Goal: Task Accomplishment & Management: Manage account settings

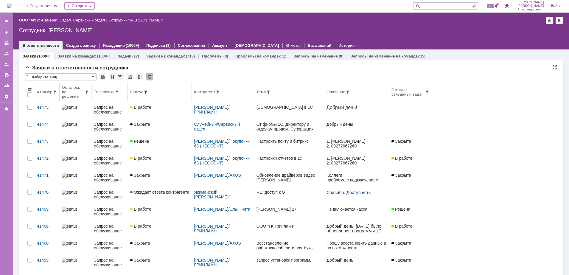
click at [148, 90] on span at bounding box center [145, 92] width 5 height 5
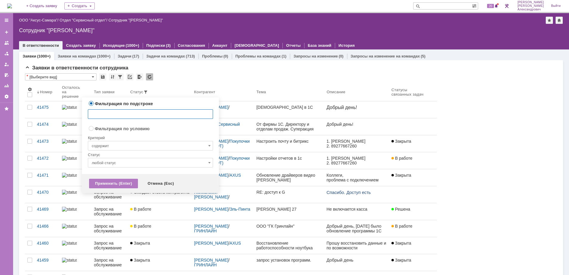
radio input "false"
radio input "true"
click at [130, 145] on input "содержит" at bounding box center [150, 146] width 125 height 10
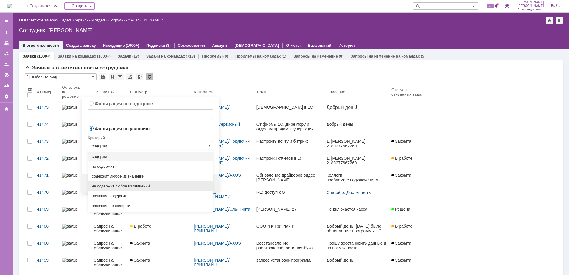
click at [136, 188] on span "не содержит любое из значений" at bounding box center [150, 186] width 117 height 5
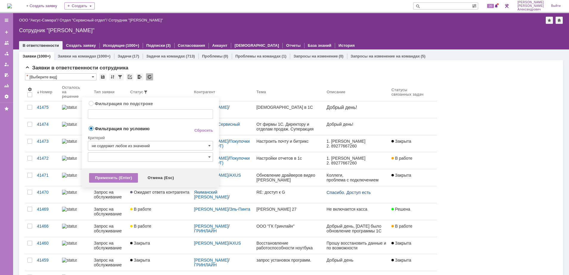
click at [155, 161] on input "text" at bounding box center [150, 157] width 125 height 10
type input "не содержит любое из значений"
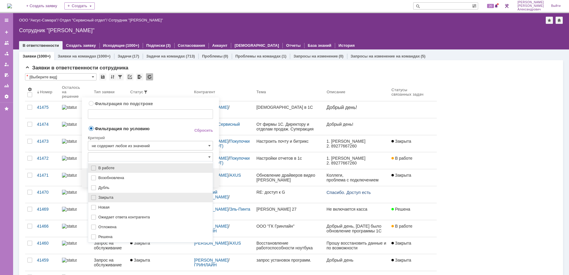
click at [133, 198] on span "Закрыта" at bounding box center [153, 197] width 111 height 5
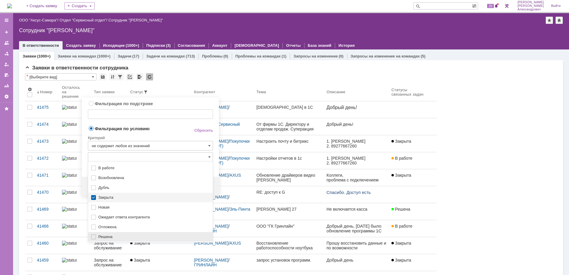
click at [116, 234] on div "Решена" at bounding box center [150, 237] width 125 height 10
click at [160, 129] on span "Фильтрация по условию" at bounding box center [136, 128] width 97 height 6
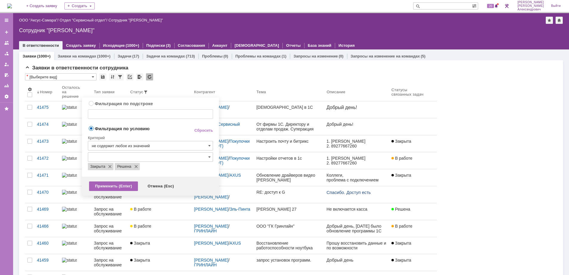
click at [112, 186] on div "Применить (Enter)" at bounding box center [113, 186] width 49 height 10
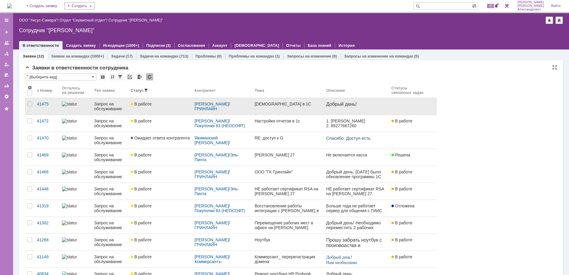
click at [176, 111] on link "В работе" at bounding box center [160, 106] width 64 height 17
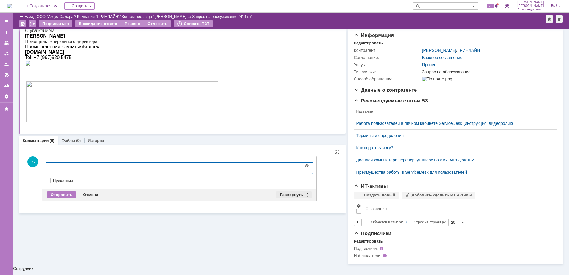
click at [289, 193] on div "Развернуть" at bounding box center [293, 194] width 35 height 7
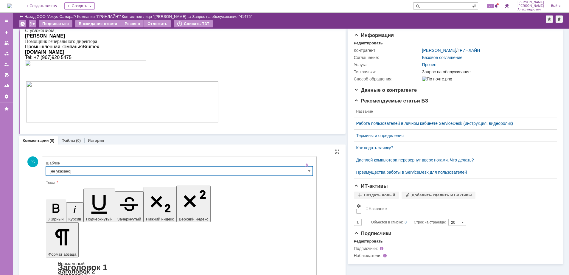
click at [129, 172] on input "[не указано]" at bounding box center [179, 171] width 267 height 10
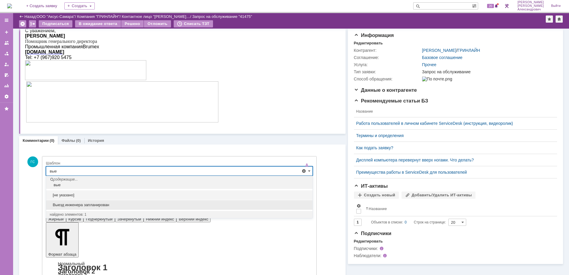
click at [104, 205] on span "Выезд инженера запланирован" at bounding box center [179, 205] width 259 height 5
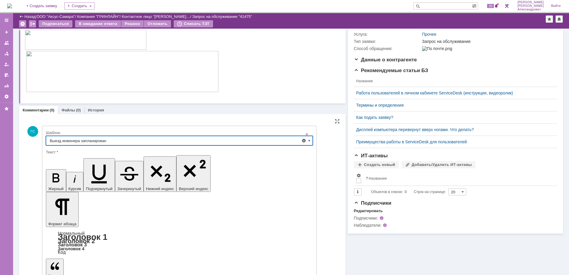
type input "Выезд инженера запланирован"
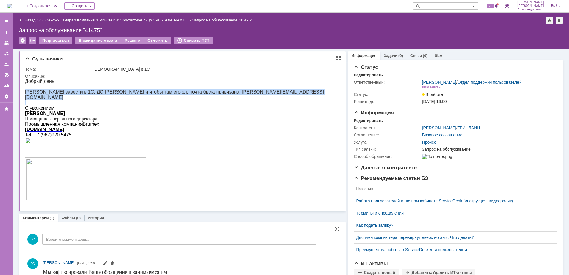
drag, startPoint x: 26, startPoint y: 90, endPoint x: 276, endPoint y: 96, distance: 250.6
click at [276, 96] on div "Добрый день! Прошу завести в 1С: ДО Якиманского Станислава и чтобы там его эл. …" at bounding box center [179, 143] width 309 height 128
copy div "[PERSON_NAME] завести в 1С: ДО [PERSON_NAME] и чтобы там его эл. почта была при…"
click at [362, 123] on div "Редактировать" at bounding box center [368, 120] width 29 height 5
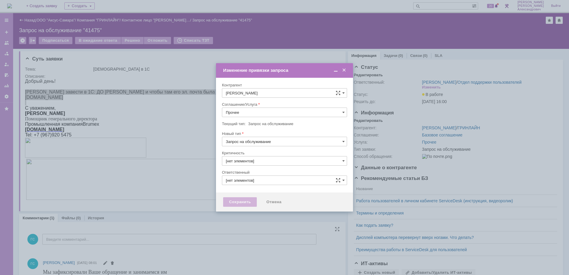
type input "3. Низкая"
type input "[PERSON_NAME]"
type input "[не указано]"
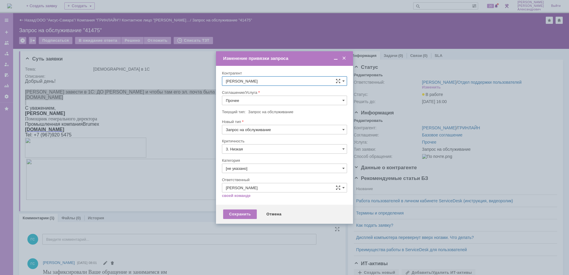
click at [251, 104] on input "Прочее" at bounding box center [284, 101] width 125 height 10
click at [255, 171] on span "АРМ_Настройка" at bounding box center [284, 172] width 117 height 5
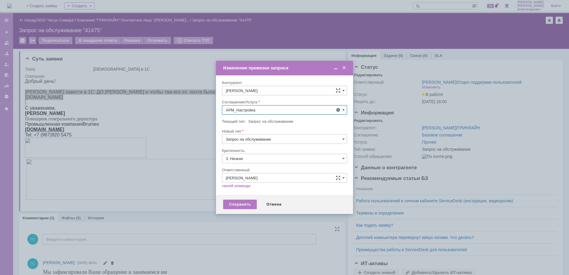
type input "АРМ_Настройка"
click at [250, 161] on input "3. Низкая" at bounding box center [284, 159] width 125 height 10
click at [245, 169] on span "[не указано]" at bounding box center [284, 169] width 117 height 5
type input "[не указано]"
click at [234, 201] on div "Сохранить" at bounding box center [240, 205] width 34 height 10
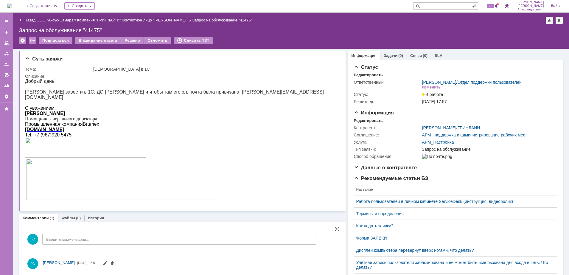
scroll to position [0, 0]
click at [384, 58] on div "Задачи (0)" at bounding box center [393, 55] width 27 height 9
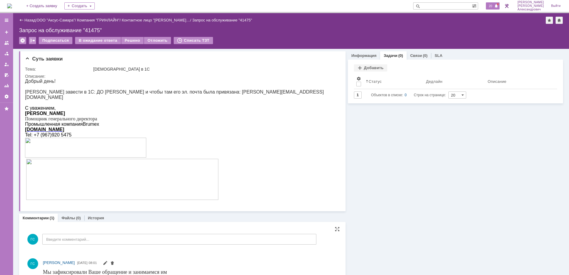
click at [492, 7] on span "20" at bounding box center [490, 6] width 7 height 4
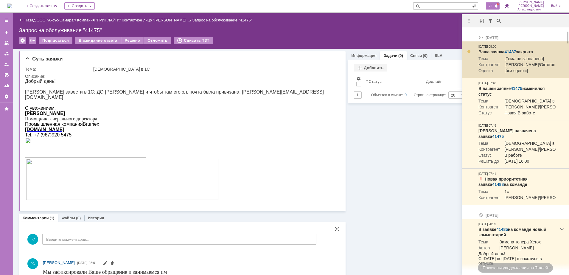
click at [468, 53] on div at bounding box center [468, 51] width 5 height 5
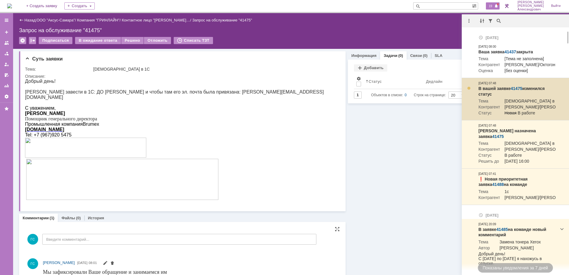
click at [469, 91] on div at bounding box center [468, 88] width 5 height 5
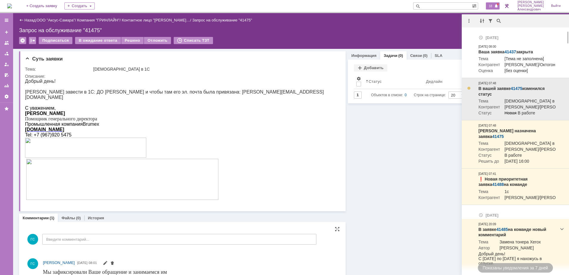
scroll to position [37, 0]
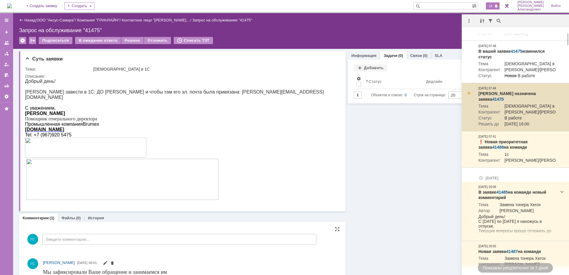
click at [469, 96] on div at bounding box center [468, 93] width 5 height 5
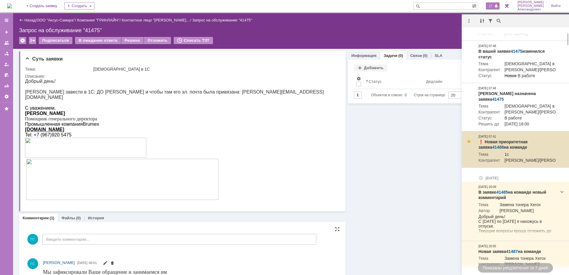
click at [504, 150] on link "41488" at bounding box center [498, 147] width 12 height 5
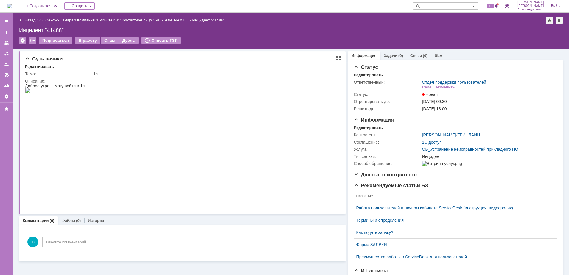
click at [30, 93] on img at bounding box center [27, 90] width 5 height 5
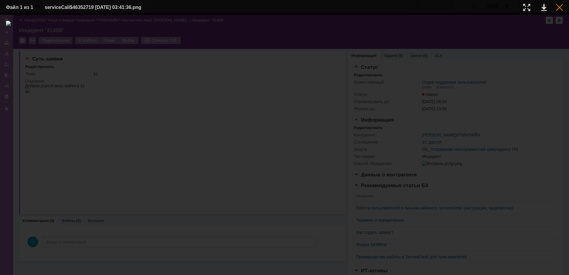
click at [556, 6] on div at bounding box center [559, 7] width 7 height 7
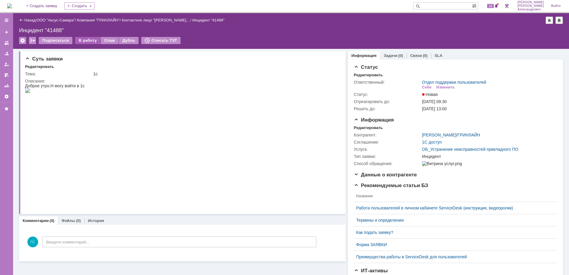
click at [90, 40] on div "В работу" at bounding box center [87, 40] width 25 height 7
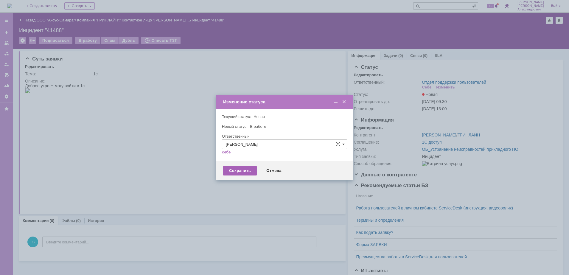
click at [235, 170] on div "Сохранить" at bounding box center [240, 171] width 34 height 10
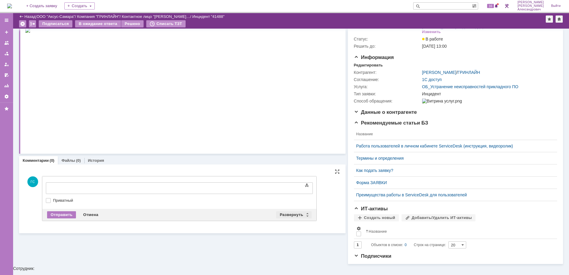
click at [289, 214] on div "Развернуть" at bounding box center [293, 214] width 35 height 7
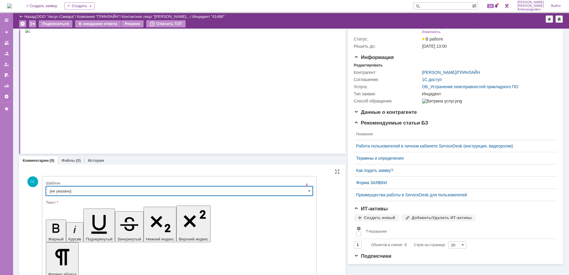
click at [128, 188] on input "[не указано]" at bounding box center [179, 191] width 267 height 10
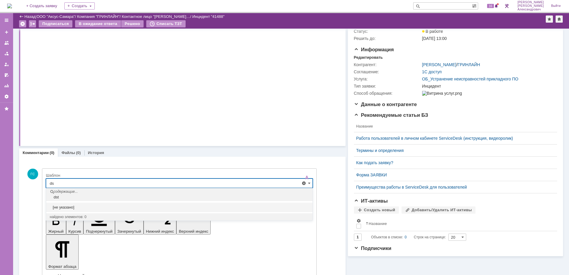
type input "d"
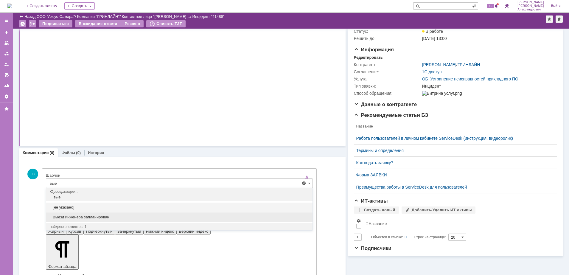
drag, startPoint x: 116, startPoint y: 214, endPoint x: 69, endPoint y: 7, distance: 213.1
click at [116, 215] on span "Выезд инженера запланирован" at bounding box center [179, 217] width 259 height 5
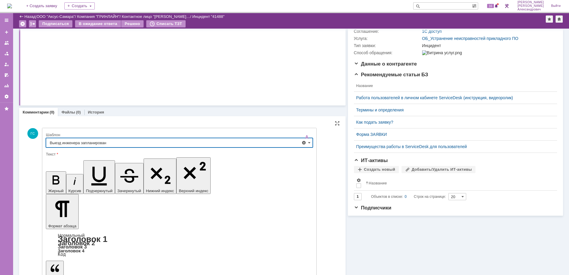
scroll to position [85, 0]
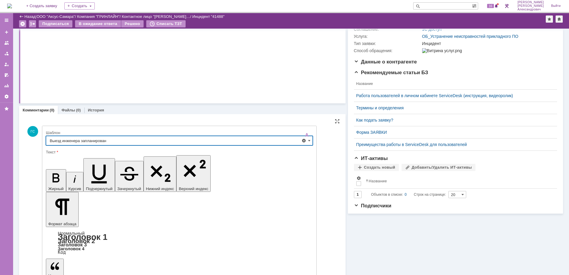
type input "Выезд инженера запланирован"
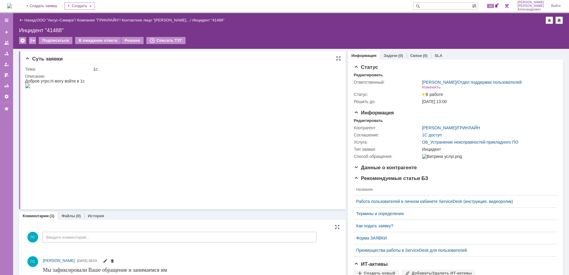
scroll to position [0, 0]
drag, startPoint x: 26, startPoint y: 80, endPoint x: 169, endPoint y: 105, distance: 144.7
click at [85, 89] on body "Доброе утро.Н могу войти в 1с" at bounding box center [55, 84] width 60 height 10
copy div "Доброе утро.Н могу войти в 1с"
click at [375, 123] on div "Редактировать" at bounding box center [368, 120] width 29 height 5
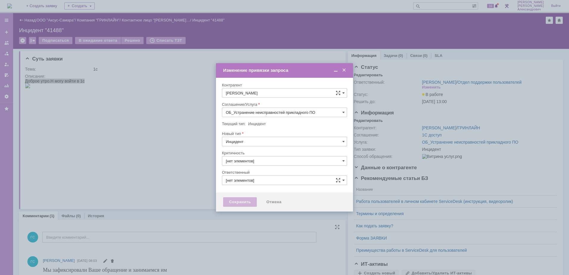
type input "[PERSON_NAME]"
type input "3. Низкая"
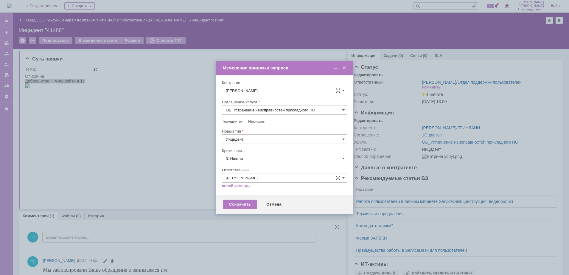
click at [277, 107] on input "ОБ_Устранение неисправностей прикладного ПО" at bounding box center [284, 110] width 125 height 10
click at [250, 182] on span "АРМ_Настройка" at bounding box center [284, 182] width 117 height 5
type input "АРМ_Настройка"
click at [250, 161] on input "3. Низкая" at bounding box center [284, 159] width 125 height 10
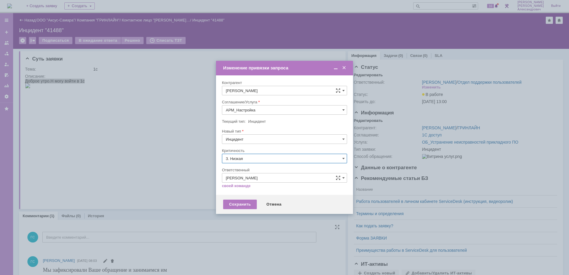
click at [249, 168] on span "[не указано]" at bounding box center [284, 169] width 117 height 5
type input "[не указано]"
click at [242, 204] on div "Сохранить" at bounding box center [240, 205] width 34 height 10
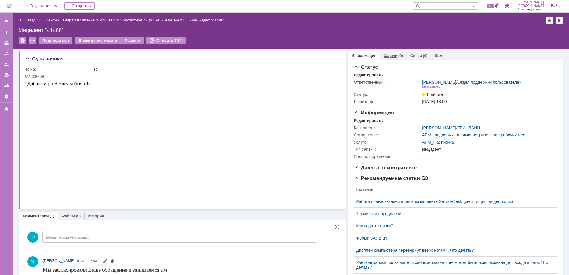
scroll to position [0, 0]
click at [393, 54] on div "Задачи (0)" at bounding box center [393, 56] width 19 height 4
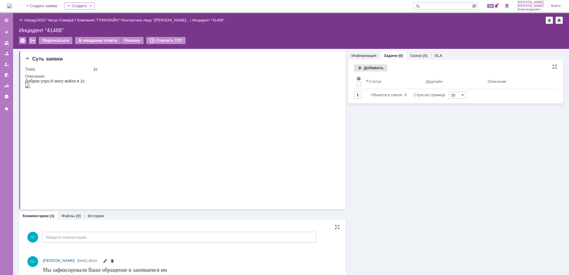
click at [364, 68] on div "Добавить" at bounding box center [370, 67] width 33 height 7
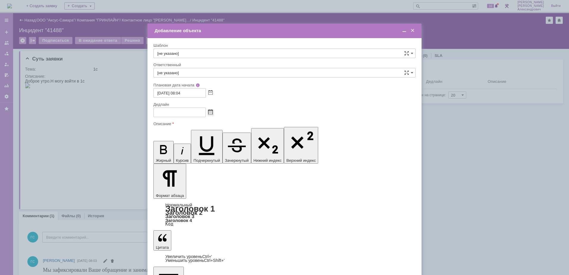
click at [211, 114] on span at bounding box center [210, 112] width 4 height 5
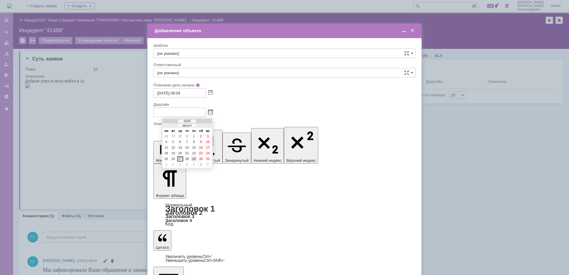
click at [193, 158] on div "29" at bounding box center [194, 158] width 6 height 5
type input "[DATE] 08:04"
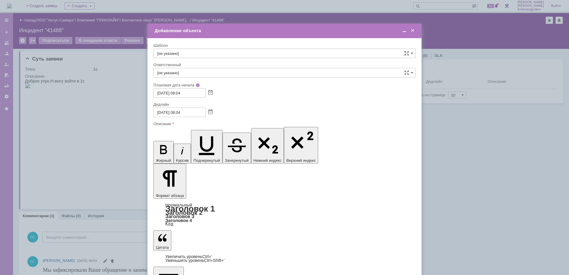
click at [205, 74] on input "[не указано]" at bounding box center [284, 73] width 262 height 10
click at [217, 132] on div "[PERSON_NAME]" at bounding box center [285, 136] width 262 height 10
type input "[PERSON_NAME]"
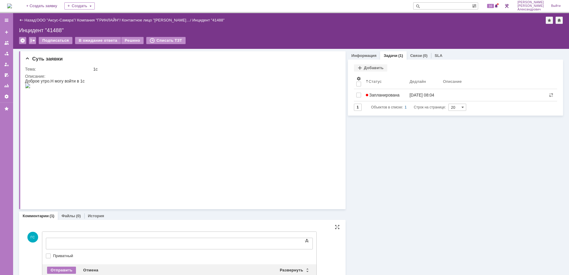
scroll to position [0, 0]
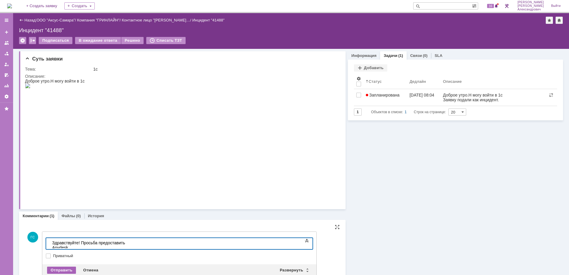
click at [56, 268] on div "Отправить" at bounding box center [61, 270] width 29 height 7
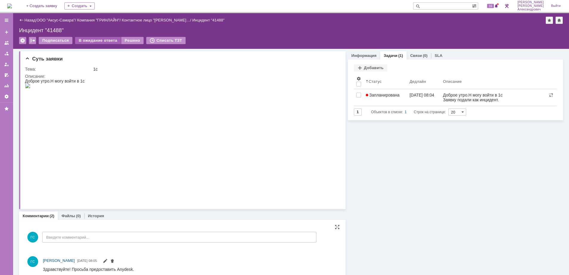
click at [102, 37] on div "В ожидание ответа" at bounding box center [98, 40] width 46 height 7
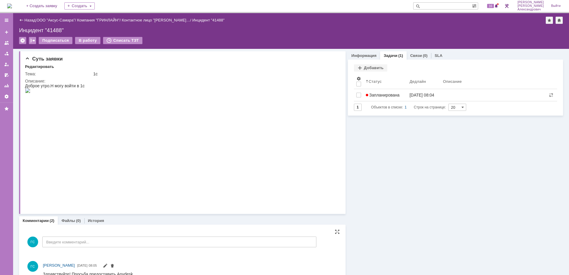
click at [12, 4] on img at bounding box center [9, 6] width 5 height 5
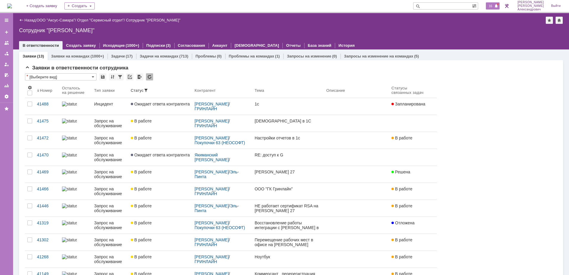
click at [492, 6] on span "16" at bounding box center [490, 6] width 7 height 4
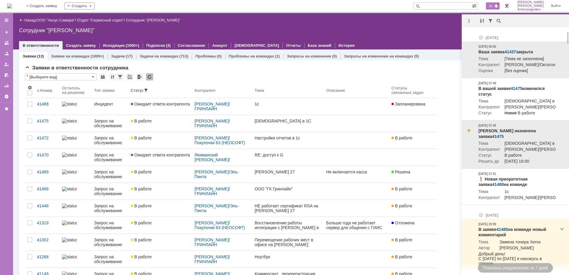
scroll to position [149, 0]
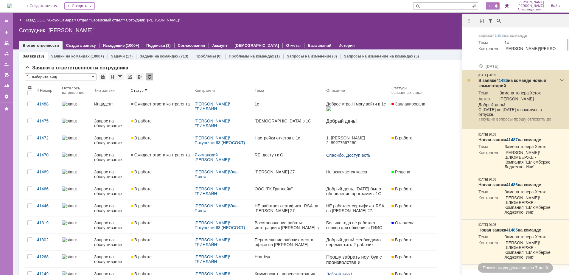
click at [468, 83] on div at bounding box center [468, 80] width 5 height 5
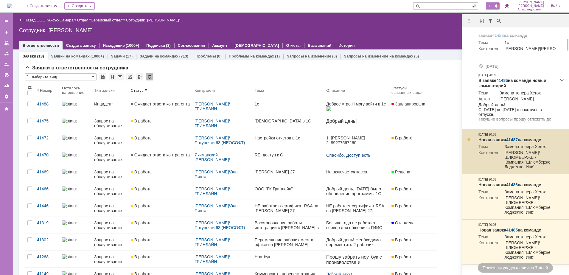
click at [469, 142] on div at bounding box center [468, 139] width 5 height 5
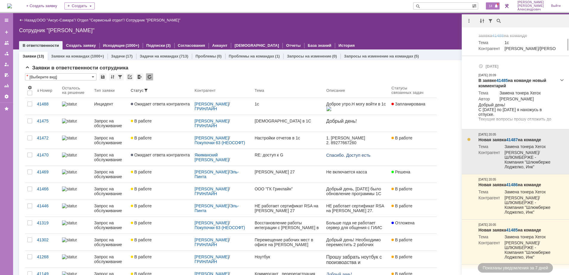
scroll to position [223, 0]
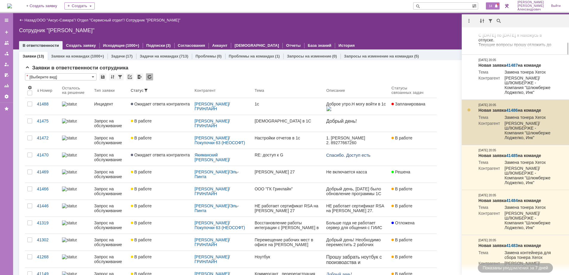
click at [470, 112] on div at bounding box center [468, 110] width 5 height 5
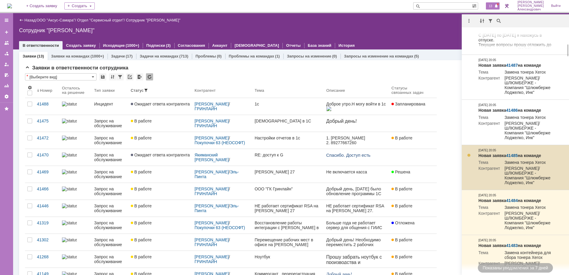
scroll to position [298, 0]
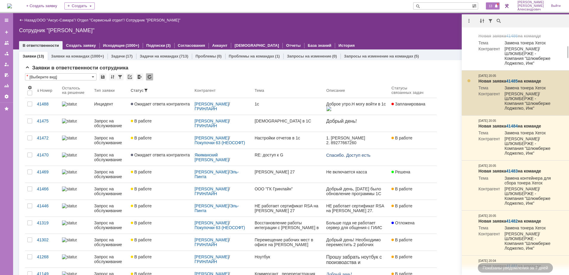
click at [469, 83] on div at bounding box center [468, 80] width 5 height 5
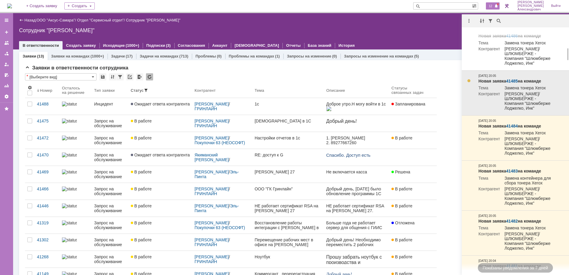
scroll to position [335, 0]
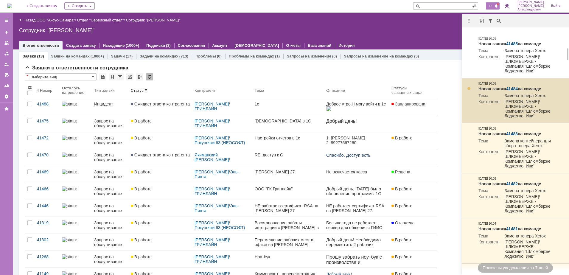
click at [468, 91] on div at bounding box center [468, 88] width 5 height 5
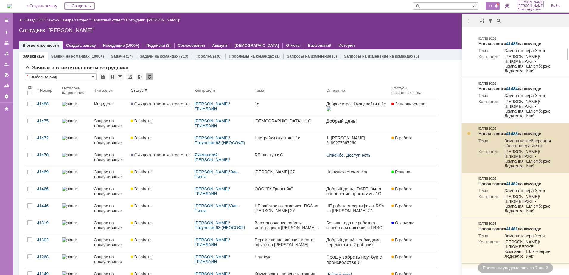
click at [469, 136] on div at bounding box center [468, 133] width 5 height 5
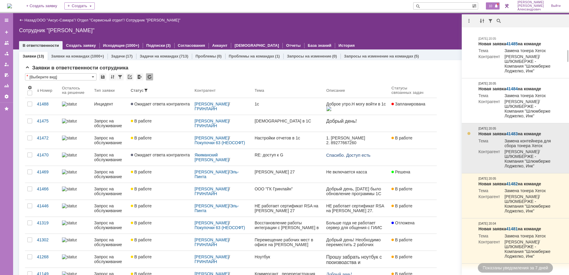
scroll to position [372, 0]
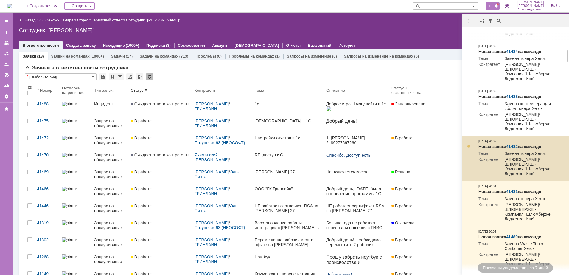
click at [468, 149] on div at bounding box center [468, 146] width 5 height 5
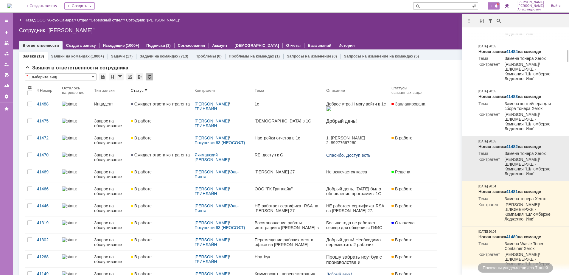
scroll to position [410, 0]
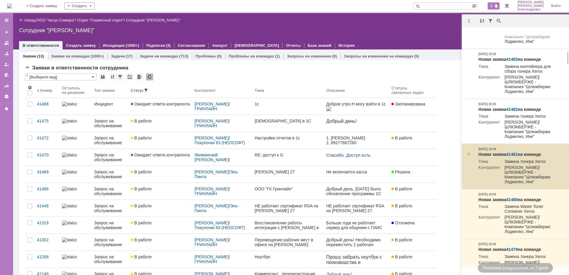
click at [468, 156] on div at bounding box center [468, 154] width 5 height 5
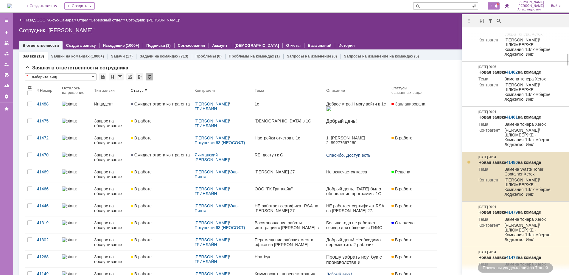
click at [469, 164] on div at bounding box center [468, 162] width 5 height 5
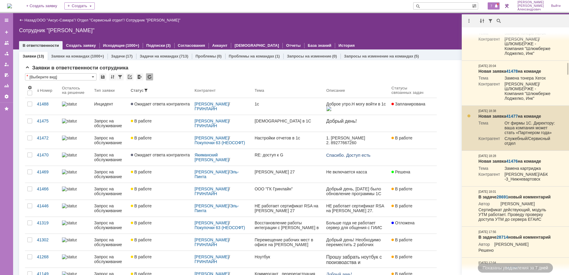
click at [514, 119] on link "41477" at bounding box center [512, 116] width 12 height 5
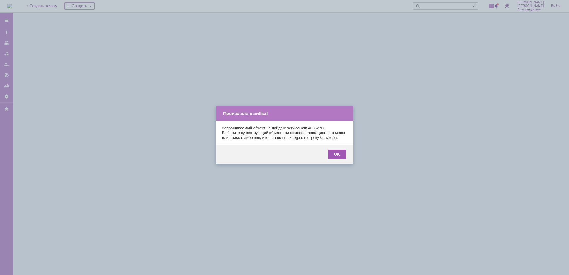
click at [339, 159] on div "OK" at bounding box center [337, 155] width 18 height 10
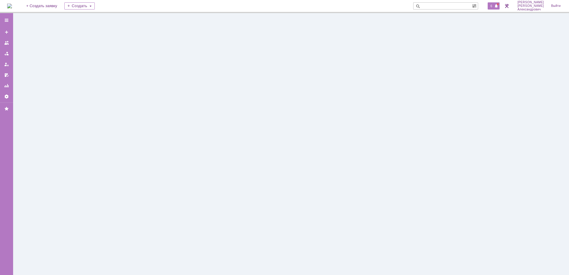
click at [494, 9] on div "6" at bounding box center [494, 5] width 12 height 7
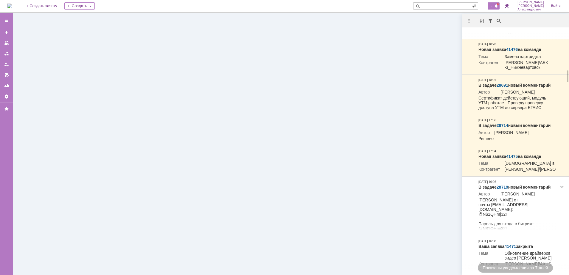
scroll to position [782, 0]
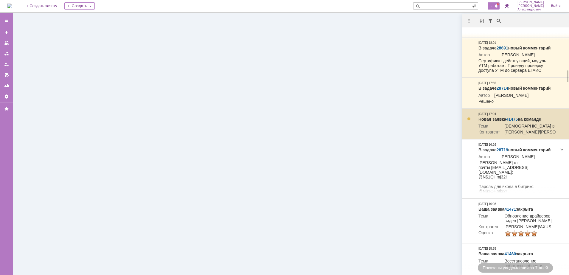
click at [511, 122] on link "41475" at bounding box center [512, 119] width 12 height 5
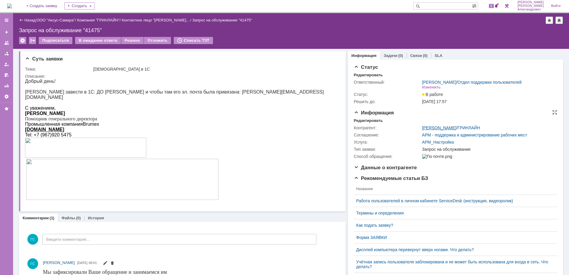
click at [425, 130] on link "[PERSON_NAME]" at bounding box center [439, 127] width 34 height 5
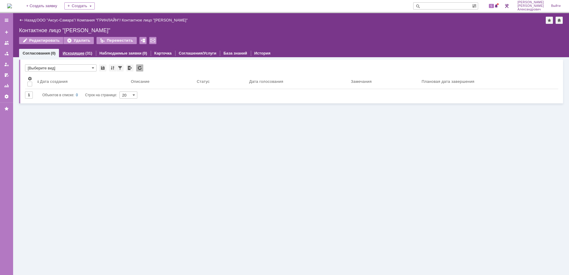
click at [82, 53] on link "Исходящие" at bounding box center [74, 53] width 22 height 4
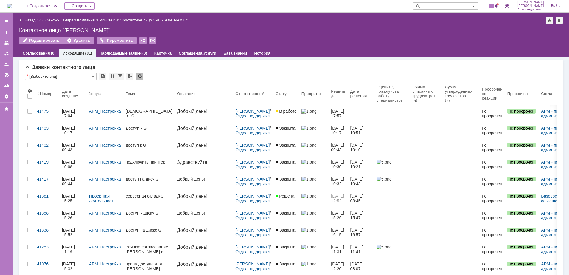
click at [24, 20] on div "Назад" at bounding box center [27, 20] width 16 height 4
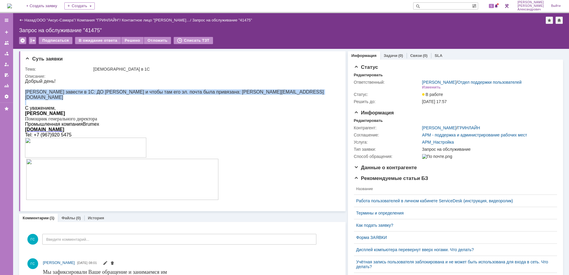
drag, startPoint x: 26, startPoint y: 92, endPoint x: 158, endPoint y: 99, distance: 131.8
click at [158, 99] on div "Добрый день! Прошу завести в 1С: ДО Якиманского Станислава и чтобы там его эл. …" at bounding box center [179, 143] width 309 height 128
copy div "[PERSON_NAME] завести в 1С: ДО [PERSON_NAME] и чтобы там его эл. почта была при…"
click at [388, 56] on link "Задачи" at bounding box center [391, 55] width 14 height 4
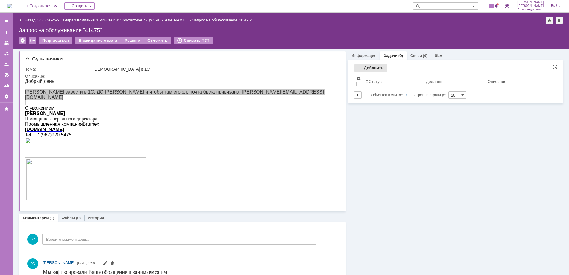
click at [360, 67] on div "Добавить" at bounding box center [370, 67] width 33 height 7
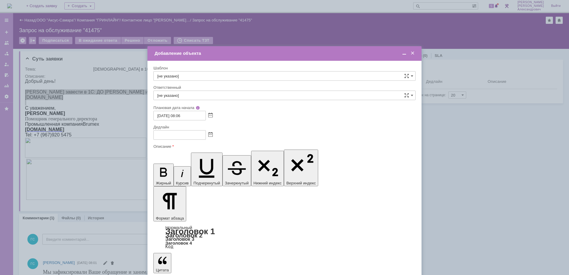
click at [208, 137] on div at bounding box center [284, 135] width 262 height 10
click at [210, 134] on span at bounding box center [210, 135] width 4 height 5
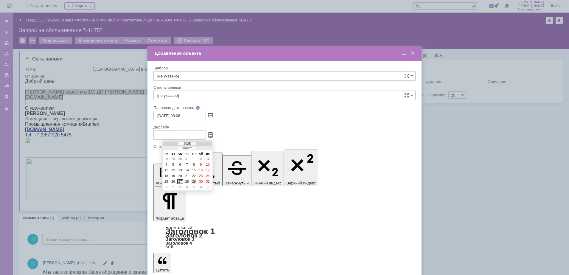
click at [194, 181] on div "29" at bounding box center [194, 181] width 6 height 5
type input "29.08.2025 08:07"
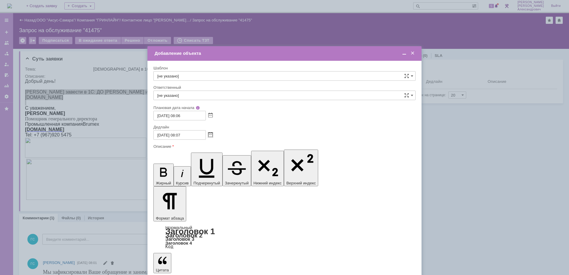
click at [187, 96] on input "[не указано]" at bounding box center [284, 96] width 262 height 10
click at [214, 138] on span "[PERSON_NAME]" at bounding box center [284, 138] width 254 height 5
type input "[PERSON_NAME]"
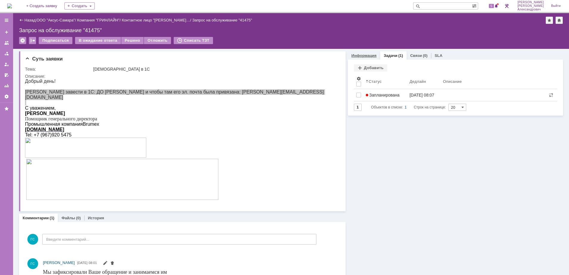
click at [366, 53] on link "Информация" at bounding box center [363, 55] width 25 height 4
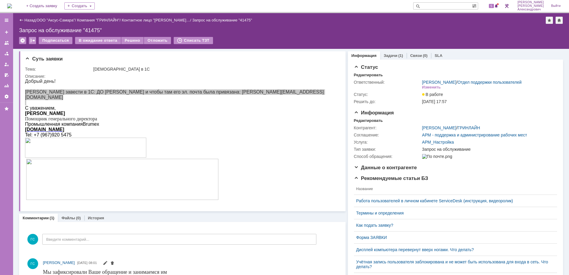
click at [12, 4] on img at bounding box center [9, 6] width 5 height 5
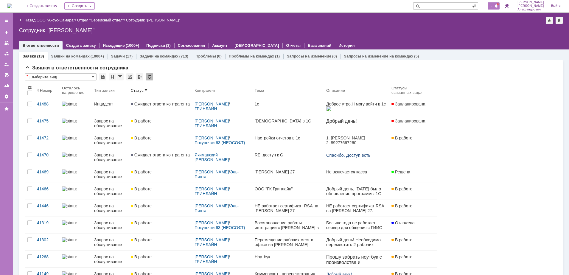
click at [494, 4] on span "5" at bounding box center [491, 6] width 5 height 4
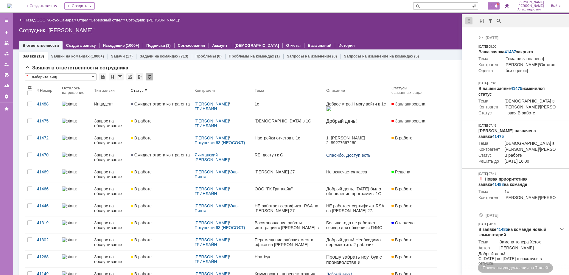
click at [470, 21] on div at bounding box center [468, 20] width 7 height 7
click at [476, 35] on div "Отметить уведомления прочитанными" at bounding box center [510, 36] width 80 height 4
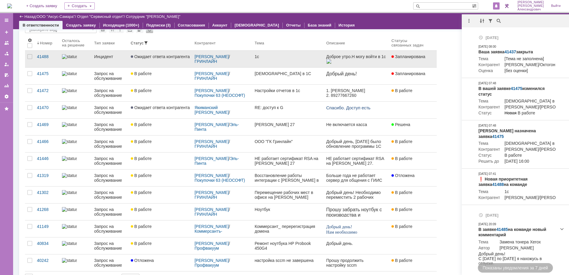
scroll to position [74, 0]
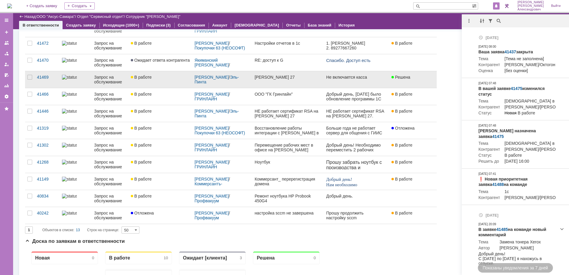
click at [411, 81] on link "Решена" at bounding box center [410, 79] width 43 height 17
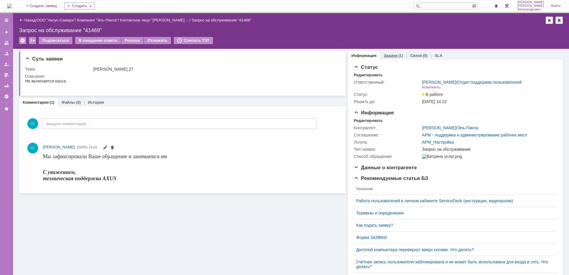
click at [388, 55] on link "Задачи" at bounding box center [391, 55] width 14 height 4
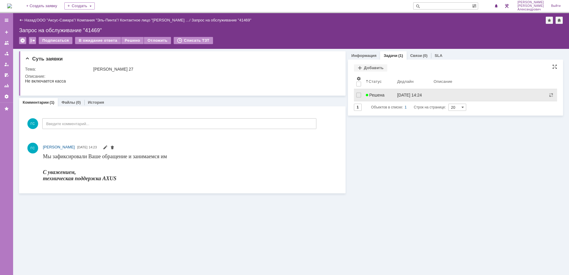
click at [397, 97] on div "[DATE] 14:24" at bounding box center [409, 95] width 25 height 5
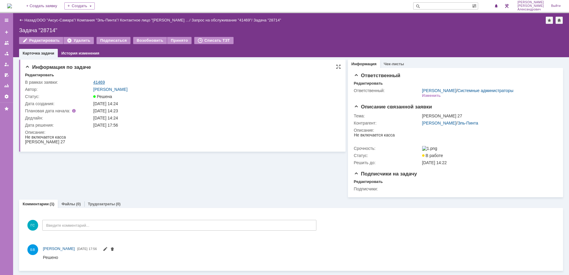
click at [100, 81] on link "41469" at bounding box center [99, 82] width 12 height 5
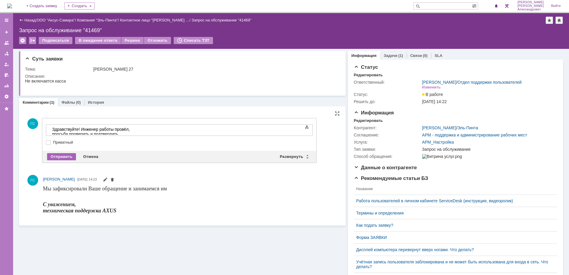
click at [62, 157] on div "Отправить" at bounding box center [61, 156] width 29 height 7
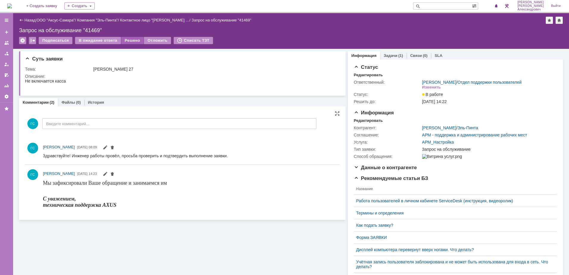
click at [128, 41] on div "Решено" at bounding box center [132, 40] width 23 height 7
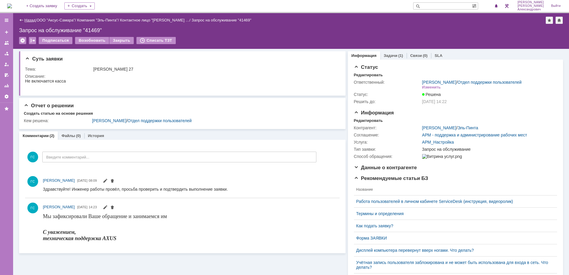
click at [32, 19] on link "Назад" at bounding box center [29, 20] width 11 height 4
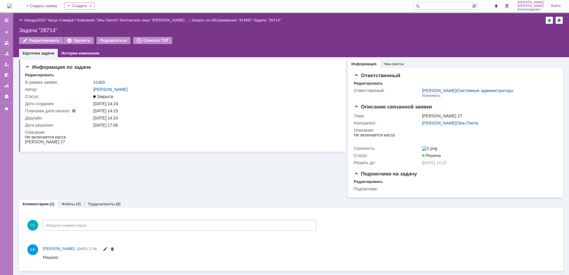
click at [12, 7] on img at bounding box center [9, 6] width 5 height 5
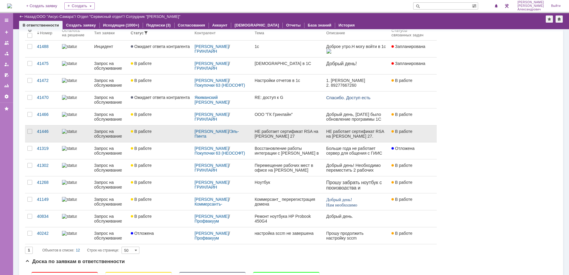
click at [308, 134] on div "НЕ работает сертификат RSA на [PERSON_NAME] 27" at bounding box center [288, 134] width 67 height 10
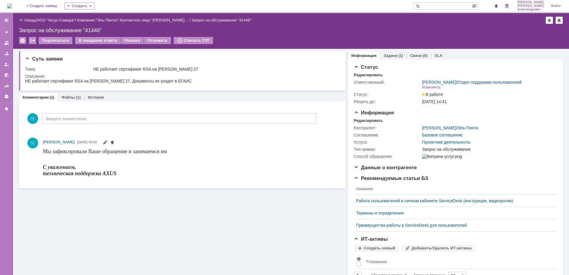
click at [389, 53] on link "Задачи" at bounding box center [391, 55] width 14 height 4
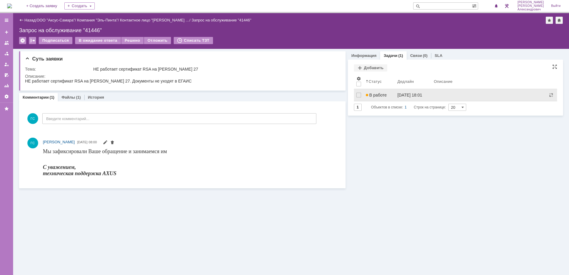
click at [380, 96] on span "В работе" at bounding box center [376, 95] width 21 height 5
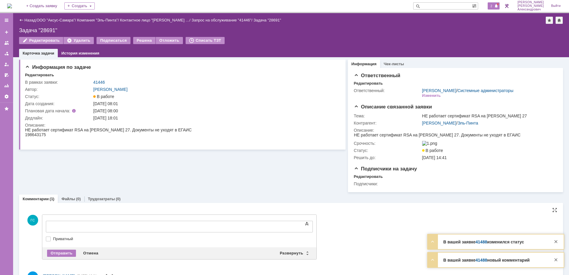
click at [494, 4] on span "2" at bounding box center [491, 6] width 5 height 4
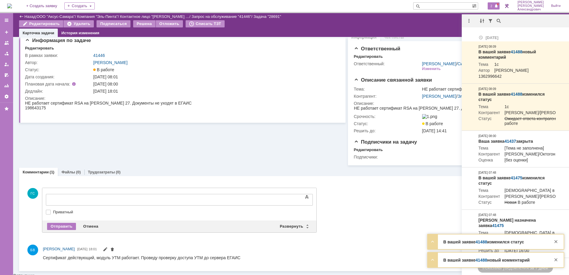
click at [139, 194] on body at bounding box center [94, 199] width 89 height 10
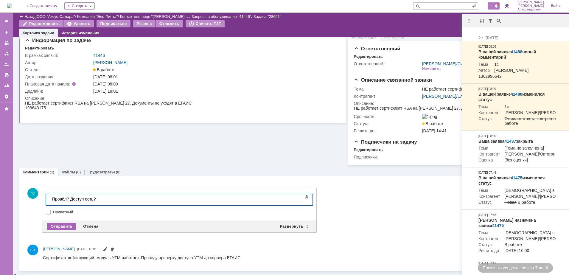
click at [62, 225] on div "Отправить" at bounding box center [61, 226] width 29 height 7
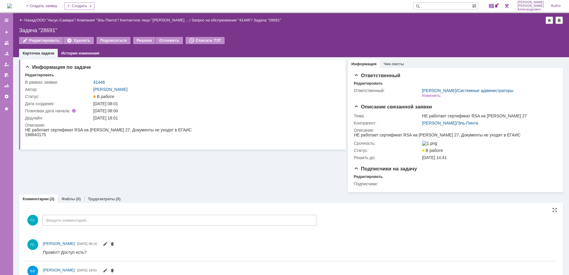
click at [12, 6] on img at bounding box center [9, 6] width 5 height 5
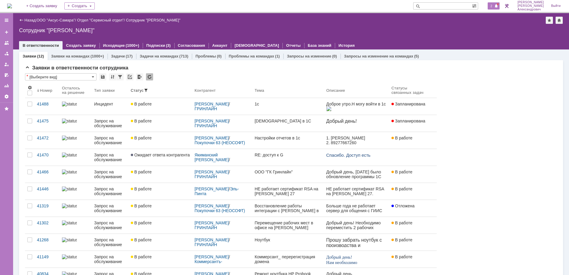
click at [493, 7] on span "2" at bounding box center [491, 6] width 5 height 4
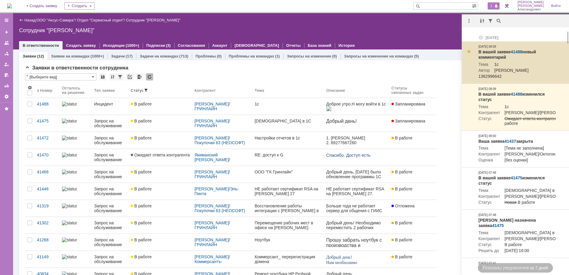
click at [517, 52] on link "41488" at bounding box center [517, 51] width 12 height 5
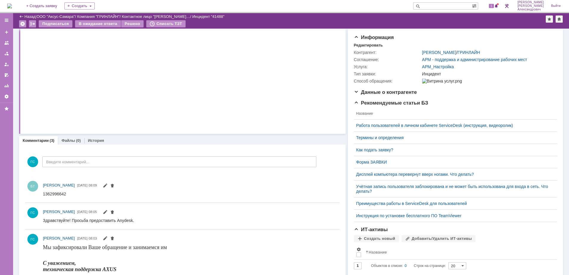
scroll to position [76, 0]
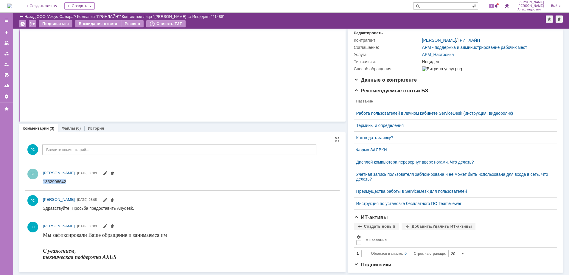
drag, startPoint x: 63, startPoint y: 182, endPoint x: 82, endPoint y: 353, distance: 171.3
click at [43, 182] on html "1362996642" at bounding box center [188, 181] width 290 height 5
copy div "1362996642"
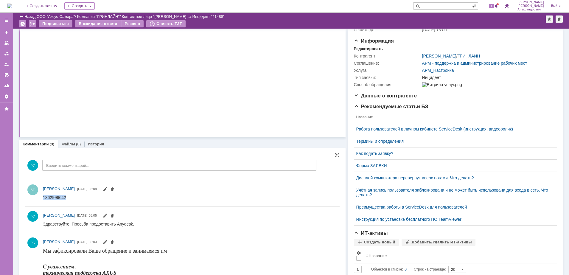
scroll to position [0, 0]
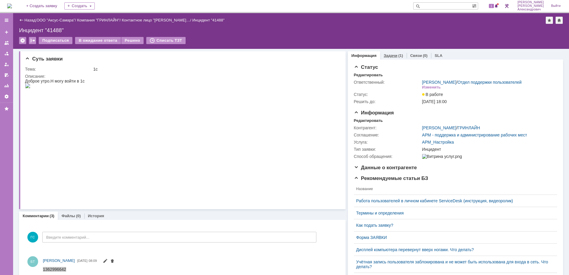
click at [389, 56] on link "Задачи" at bounding box center [391, 55] width 14 height 4
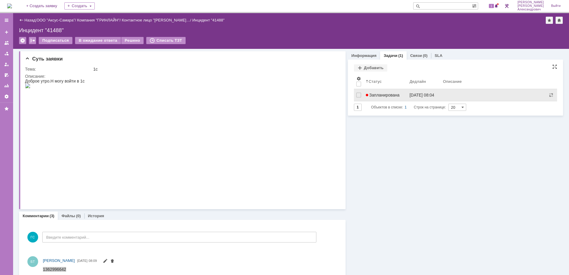
click at [383, 97] on span "Запланирована" at bounding box center [383, 95] width 34 height 5
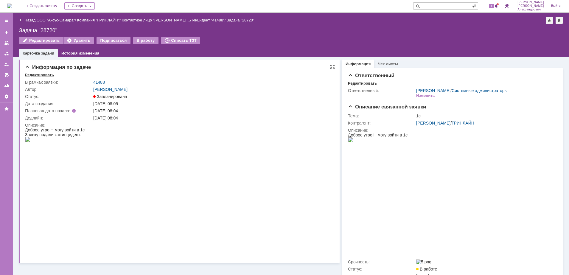
click at [37, 75] on div "Редактировать" at bounding box center [39, 75] width 29 height 5
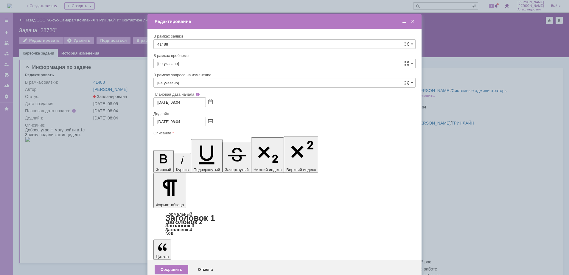
click at [167, 265] on div "Сохранить" at bounding box center [172, 270] width 34 height 10
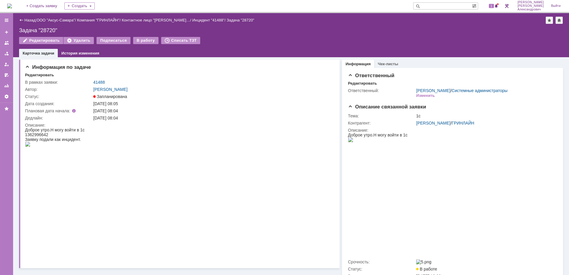
click at [12, 4] on img at bounding box center [9, 6] width 5 height 5
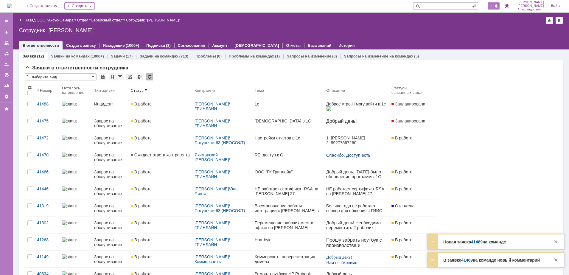
click at [493, 5] on span "3" at bounding box center [491, 6] width 5 height 4
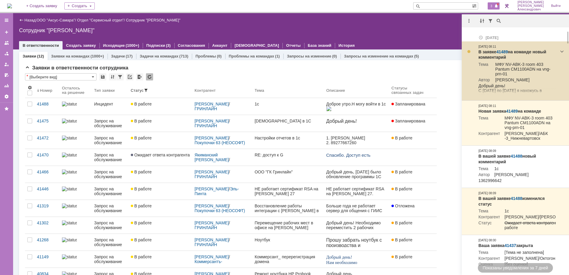
click at [501, 53] on link "41489" at bounding box center [502, 51] width 12 height 5
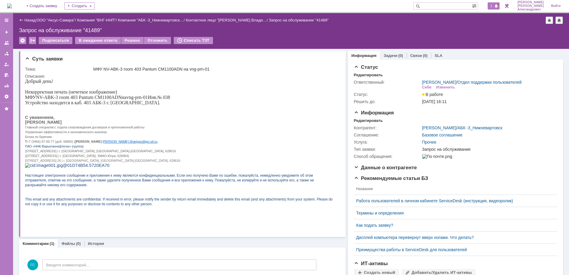
click at [494, 7] on span "2" at bounding box center [491, 6] width 5 height 4
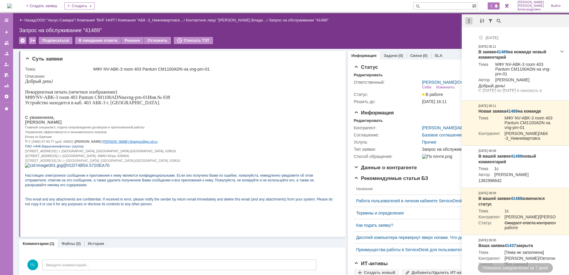
click at [471, 22] on div at bounding box center [468, 20] width 7 height 7
click at [478, 36] on div "Отметить уведомления прочитанными" at bounding box center [510, 36] width 80 height 4
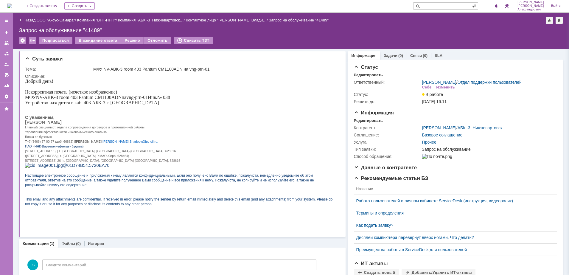
click at [381, 41] on div "Подписаться В ожидание ответа Решено Отложить Списать ТЗТ" at bounding box center [291, 43] width 544 height 13
click at [12, 5] on img at bounding box center [9, 6] width 5 height 5
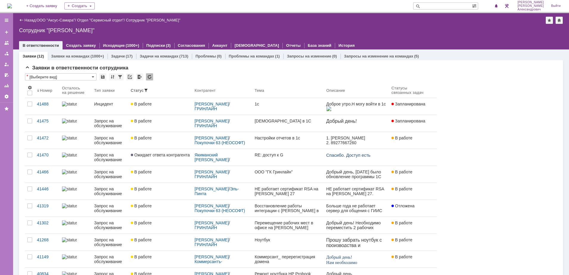
click at [46, 23] on div "Назад | ООО "Аксус-Самара" / Отдел "Сервисный отдел" / Сотрудник "[PERSON_NAME]"" at bounding box center [291, 20] width 544 height 7
click at [52, 18] on link "ООО "Аксус-Самара"" at bounding box center [56, 20] width 38 height 4
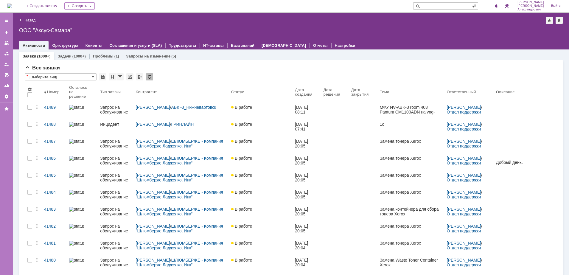
click at [66, 52] on div "Задачи (1000+)" at bounding box center [71, 56] width 35 height 9
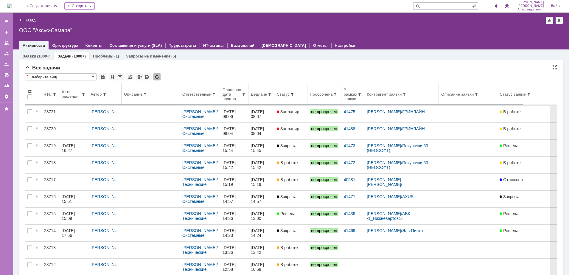
click at [295, 93] on span at bounding box center [292, 94] width 5 height 5
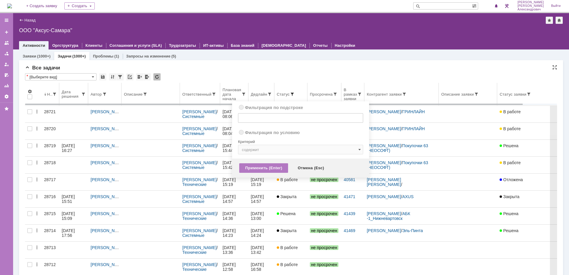
radio input "true"
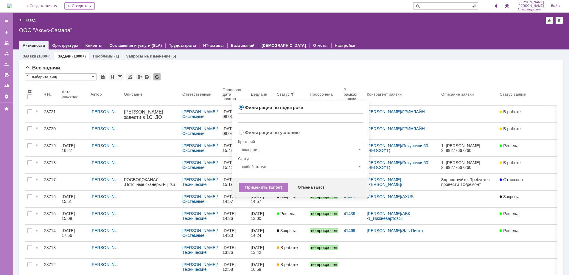
click at [291, 164] on input "любой статус" at bounding box center [300, 167] width 125 height 10
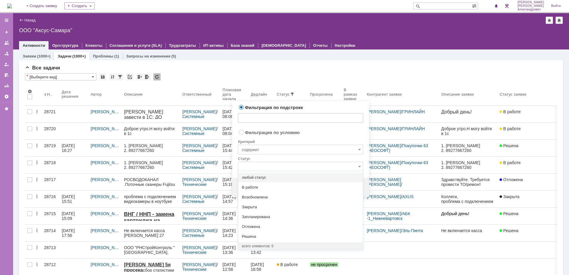
radio input "false"
radio input "true"
click at [306, 151] on input "содержит" at bounding box center [300, 150] width 125 height 10
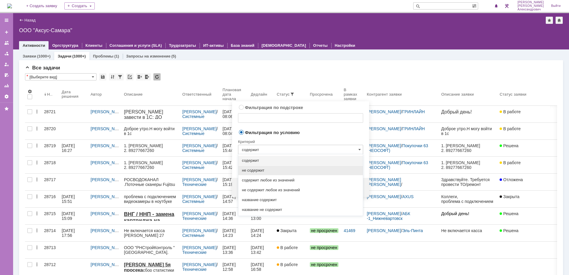
type input "любой статус"
click at [300, 188] on span "не содержит любое из значений" at bounding box center [300, 190] width 117 height 5
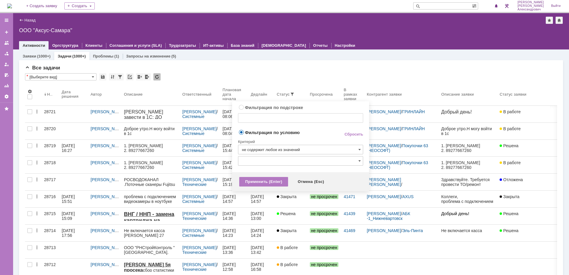
type input "не содержит любое из значений"
click at [303, 160] on input "text" at bounding box center [300, 161] width 125 height 10
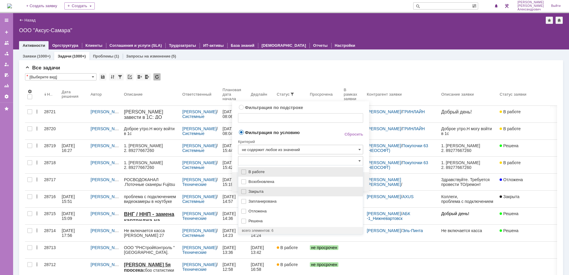
click at [294, 192] on span "Закрыта" at bounding box center [303, 191] width 111 height 5
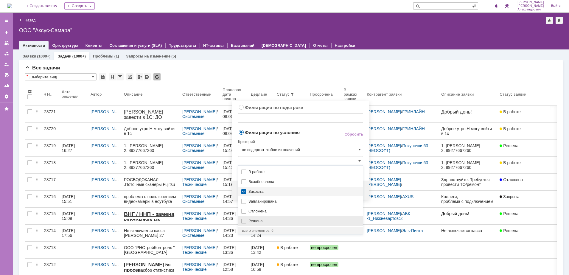
click at [280, 223] on div "Решена" at bounding box center [300, 221] width 125 height 10
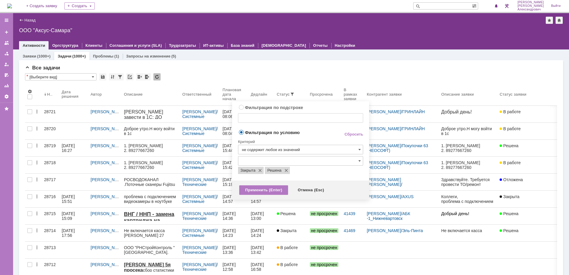
click at [302, 138] on div "Критерий" at bounding box center [300, 141] width 125 height 8
click at [280, 186] on div "Применить (Enter)" at bounding box center [263, 190] width 49 height 10
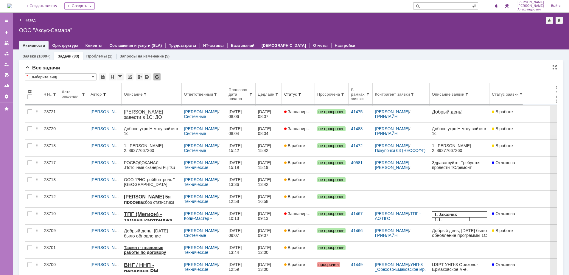
click at [103, 96] on span at bounding box center [104, 94] width 5 height 5
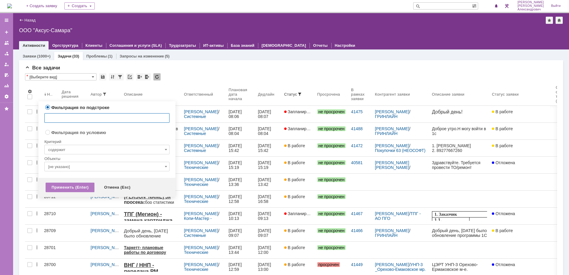
radio input "false"
radio input "true"
click at [83, 165] on input "[не указано]" at bounding box center [106, 167] width 125 height 10
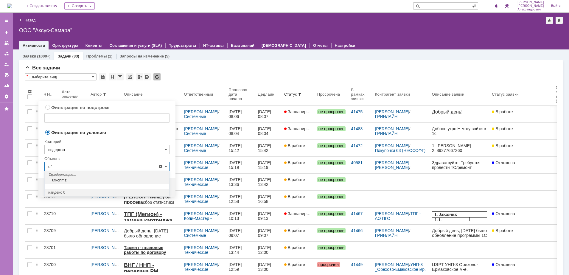
type input "u"
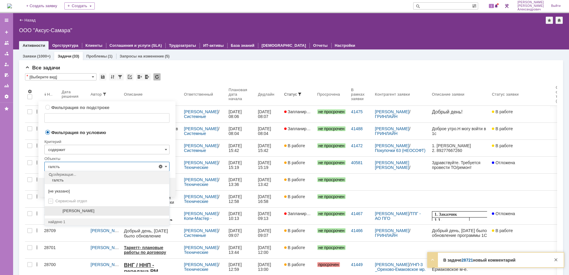
click at [94, 210] on span "[PERSON_NAME]" at bounding box center [79, 211] width 32 height 4
type input "[PERSON_NAME]"
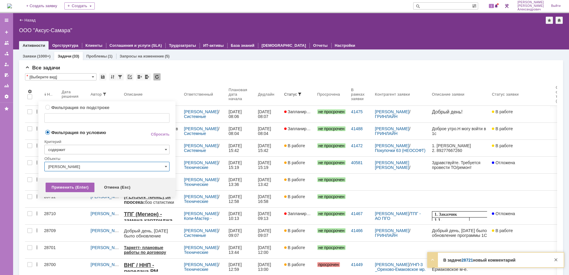
click at [64, 184] on div "Применить (Enter)" at bounding box center [70, 188] width 49 height 10
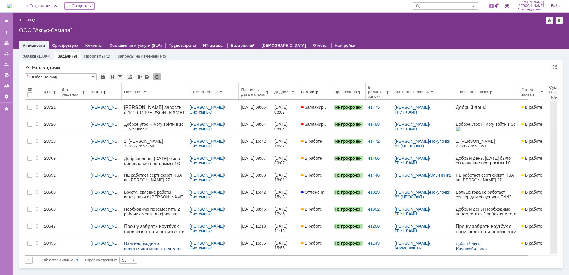
click at [289, 94] on th "Дедлайн" at bounding box center [285, 92] width 27 height 18
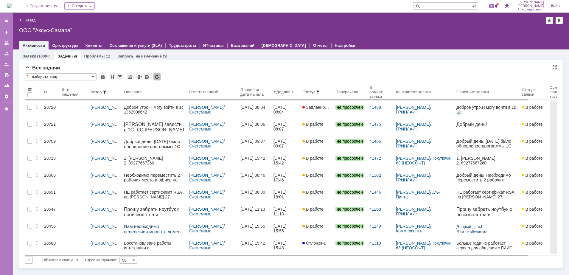
click at [289, 94] on th "Дедлайн" at bounding box center [285, 92] width 29 height 18
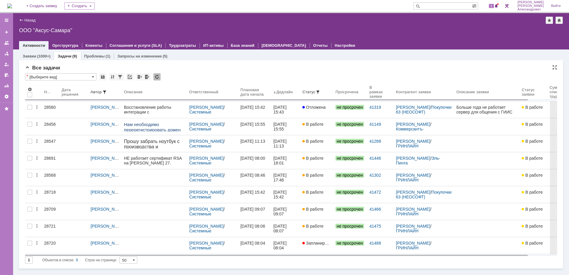
click at [289, 94] on th "Дедлайн" at bounding box center [285, 92] width 29 height 18
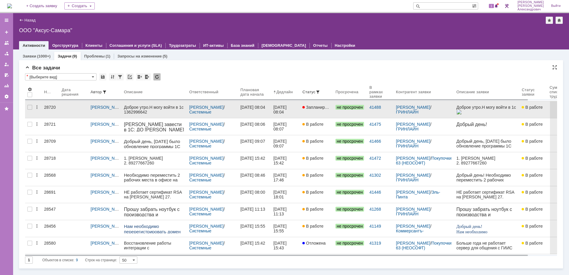
click at [326, 113] on link "Запланирована" at bounding box center [316, 109] width 33 height 17
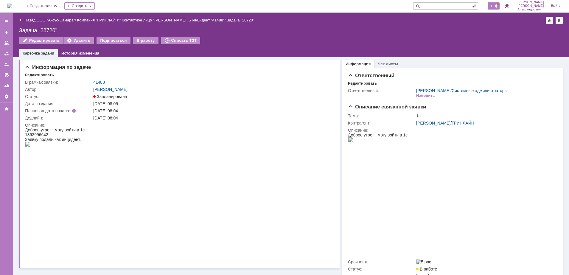
click at [496, 9] on div "1" at bounding box center [494, 5] width 12 height 7
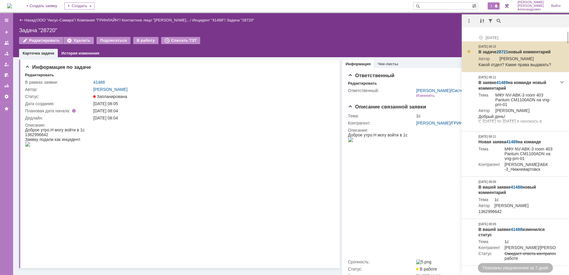
click at [502, 49] on link "28721" at bounding box center [503, 51] width 12 height 5
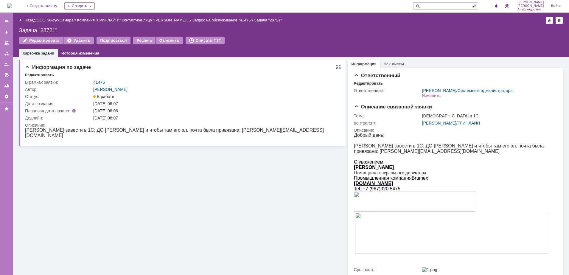
click at [98, 80] on link "41475" at bounding box center [99, 82] width 12 height 5
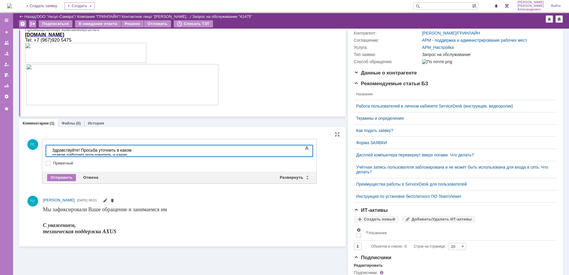
click at [57, 173] on div "Отправить Отмена Развернуть Свернуть" at bounding box center [179, 178] width 274 height 12
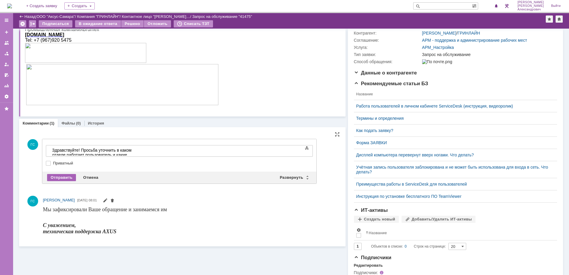
click at [60, 176] on div "Отправить" at bounding box center [61, 177] width 29 height 7
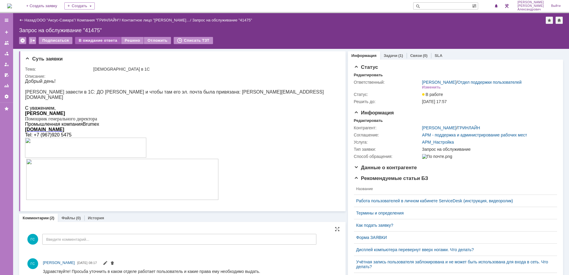
click at [92, 42] on div "В ожидание ответа" at bounding box center [98, 40] width 46 height 7
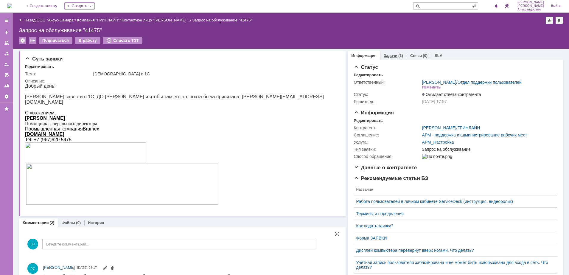
click at [393, 54] on div "Задачи (1)" at bounding box center [393, 56] width 19 height 4
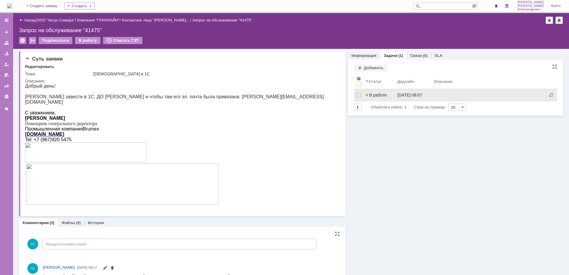
click at [401, 98] on link "[DATE] 08:07" at bounding box center [413, 95] width 36 height 12
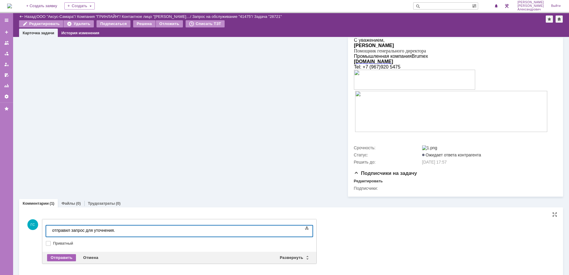
click at [55, 259] on div "Отправить" at bounding box center [61, 257] width 29 height 7
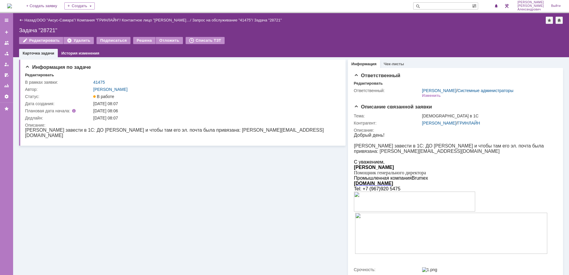
click at [12, 4] on img at bounding box center [9, 6] width 5 height 5
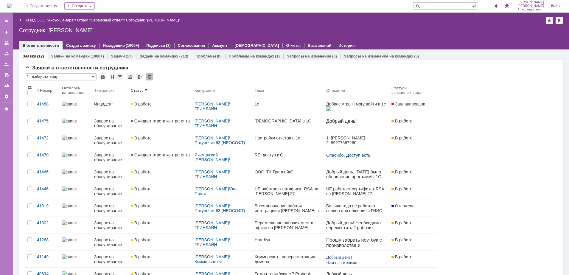
click at [12, 4] on img at bounding box center [9, 6] width 5 height 5
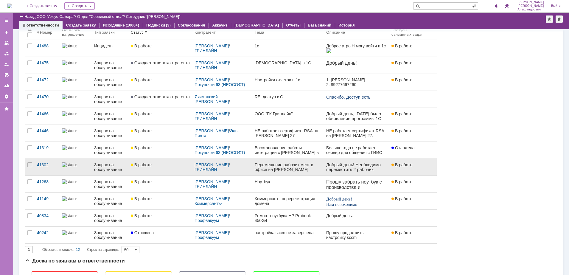
scroll to position [37, 0]
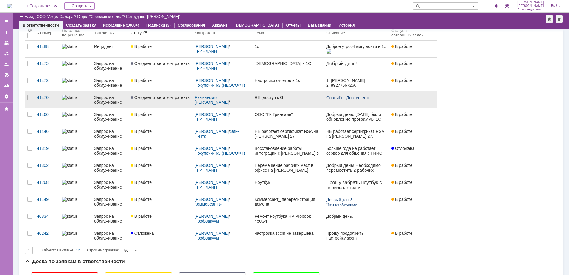
click at [284, 102] on link "RE: доступ к G" at bounding box center [288, 99] width 72 height 17
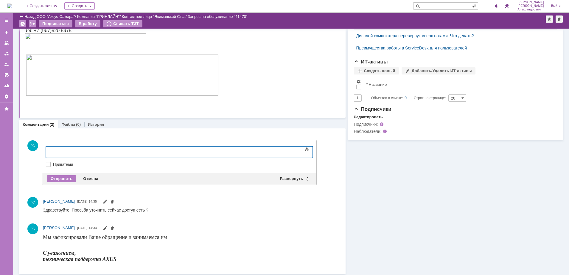
scroll to position [182, 0]
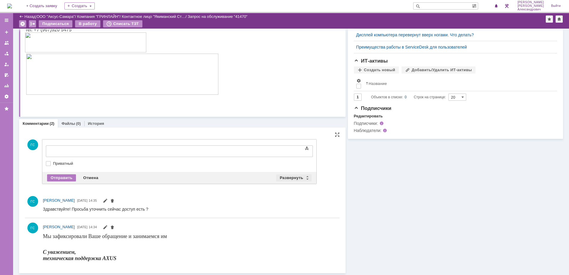
click at [293, 178] on div "Развернуть" at bounding box center [293, 177] width 35 height 7
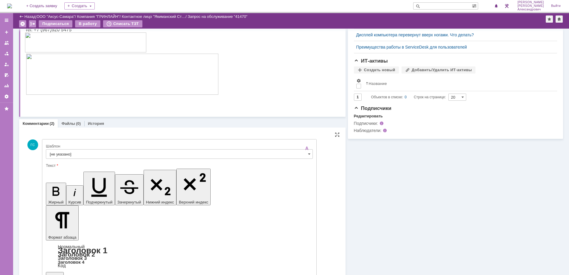
scroll to position [0, 0]
click at [157, 149] on div "Шаблон" at bounding box center [179, 147] width 267 height 6
click at [151, 153] on input "[не указано]" at bounding box center [179, 154] width 267 height 10
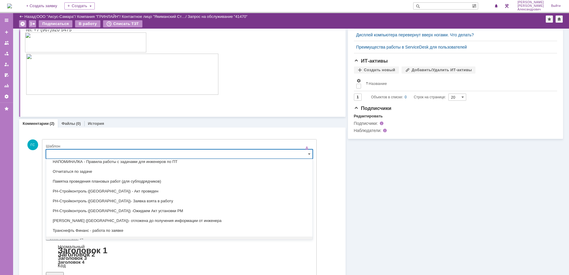
scroll to position [398, 0]
type input "j"
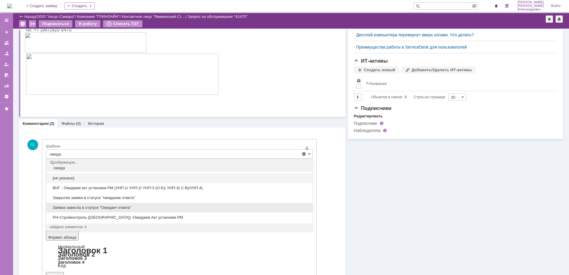
click at [161, 207] on span "Заявка зависла в статусе "Ожидает ответа"" at bounding box center [179, 207] width 259 height 5
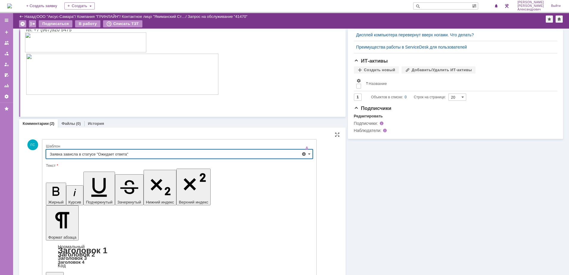
type input "Заявка зависла в статусе "Ожидает ответа""
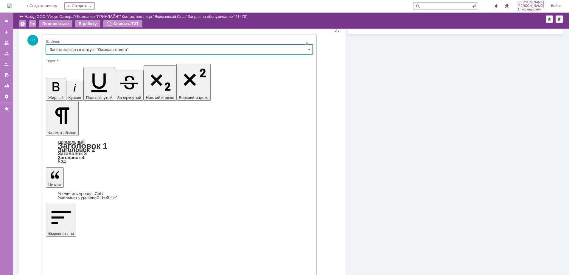
scroll to position [287, 0]
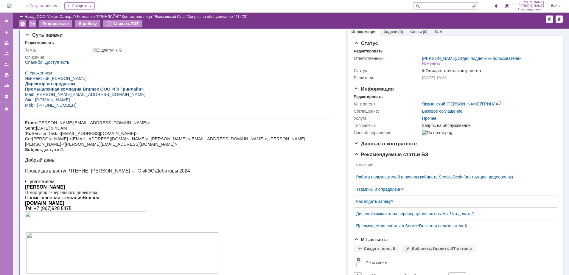
scroll to position [0, 0]
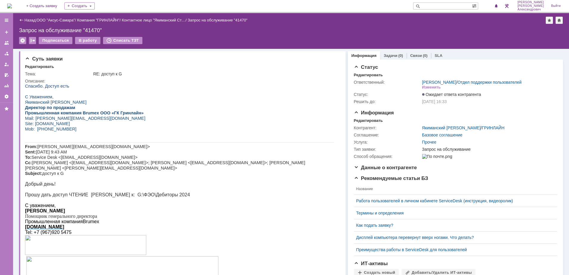
click at [12, 6] on img at bounding box center [9, 6] width 5 height 5
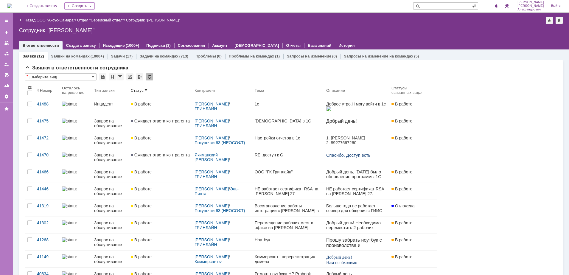
click at [57, 21] on link "ООО "Аксус-Самара"" at bounding box center [56, 20] width 38 height 4
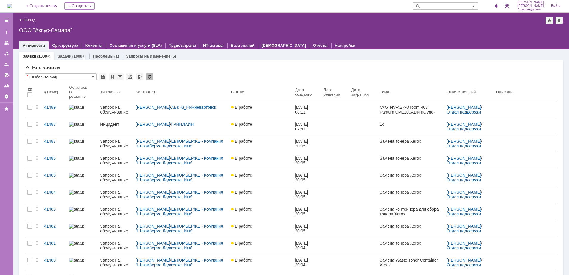
click at [74, 55] on div "(1000+)" at bounding box center [78, 56] width 13 height 4
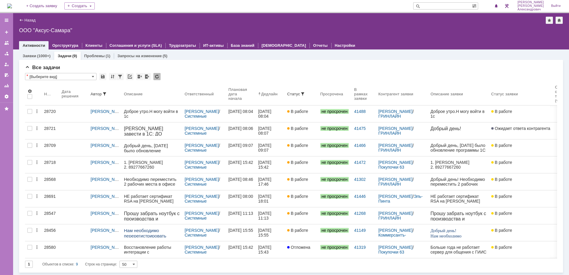
click at [9, 4] on img at bounding box center [9, 6] width 5 height 5
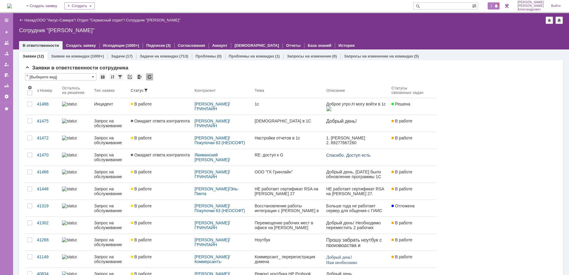
click at [492, 4] on span "2" at bounding box center [491, 6] width 5 height 4
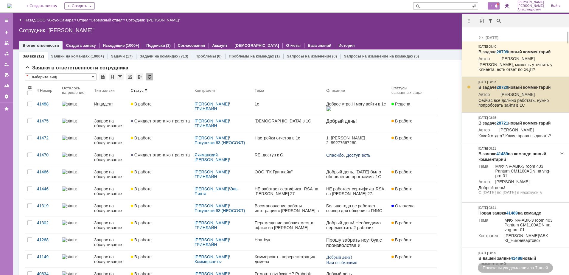
click at [503, 86] on link "28720" at bounding box center [503, 87] width 12 height 5
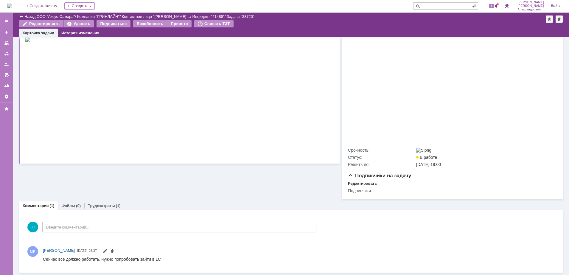
scroll to position [99, 0]
click at [99, 203] on link "Трудозатраты" at bounding box center [101, 205] width 27 height 4
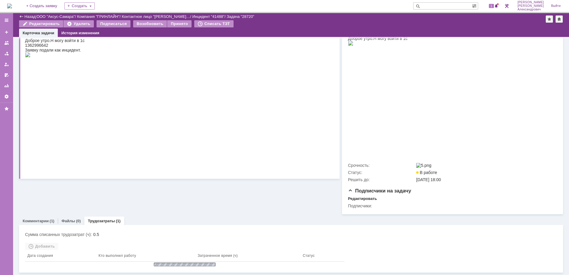
scroll to position [96, 0]
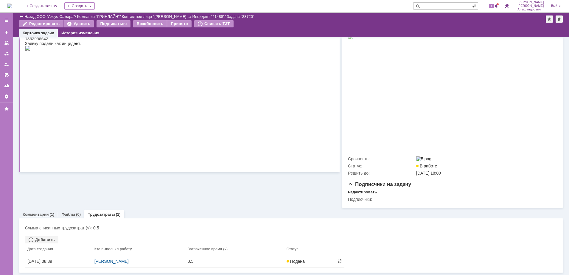
click at [44, 212] on link "Комментарии" at bounding box center [36, 214] width 26 height 4
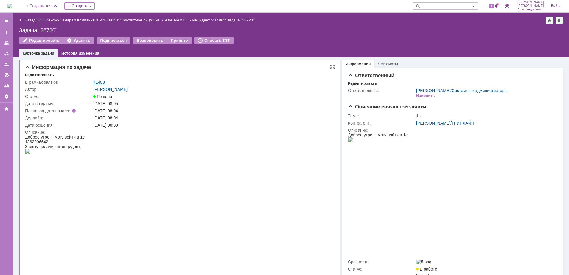
click at [99, 82] on link "41488" at bounding box center [99, 82] width 12 height 5
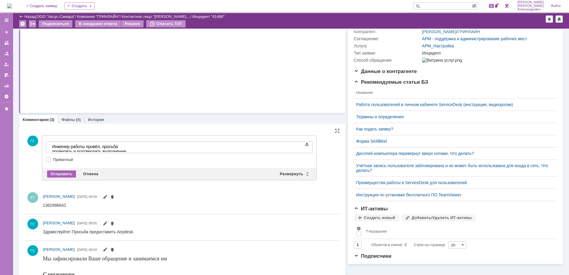
click at [61, 174] on div "Отправить" at bounding box center [61, 173] width 29 height 7
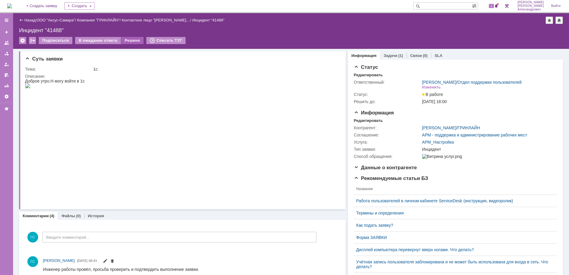
click at [132, 41] on div "Решено" at bounding box center [132, 40] width 23 height 7
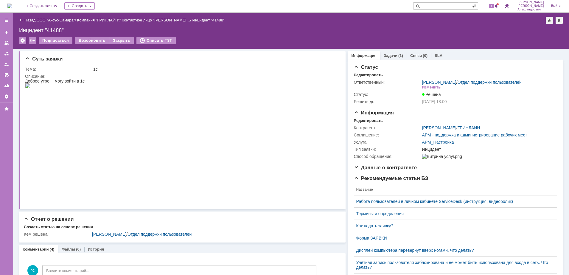
click at [23, 19] on div "Назад" at bounding box center [27, 20] width 16 height 4
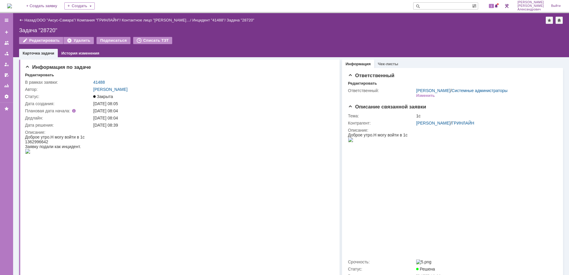
click at [12, 4] on img at bounding box center [9, 6] width 5 height 5
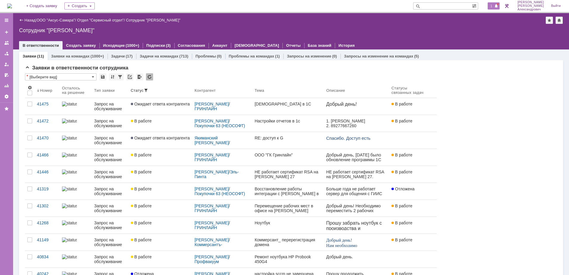
click at [490, 8] on div "1" at bounding box center [494, 5] width 12 height 7
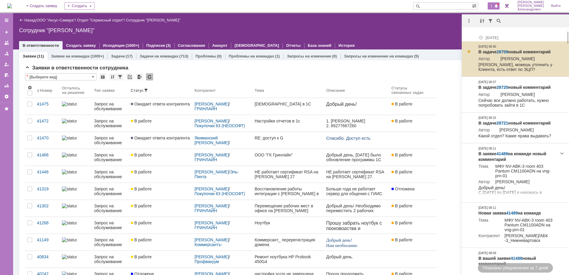
click at [503, 51] on link "28709" at bounding box center [503, 51] width 12 height 5
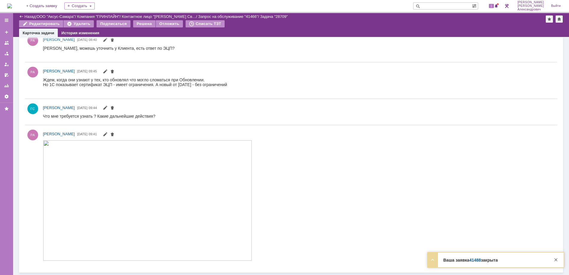
scroll to position [345, 0]
click at [497, 6] on span at bounding box center [496, 6] width 4 height 5
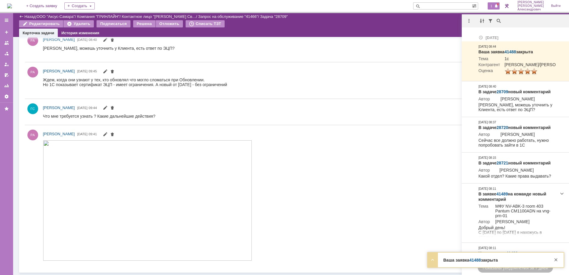
click at [463, 18] on div at bounding box center [470, 20] width 17 height 7
click at [469, 20] on div at bounding box center [468, 20] width 7 height 7
click at [477, 36] on div "Отметить уведомления прочитанными" at bounding box center [510, 36] width 80 height 4
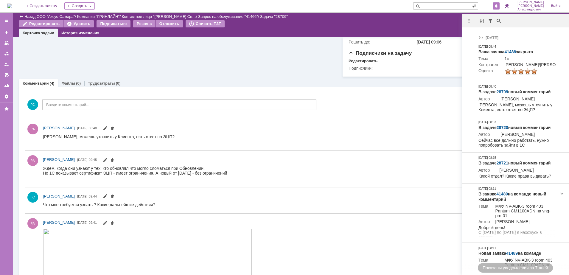
scroll to position [234, 0]
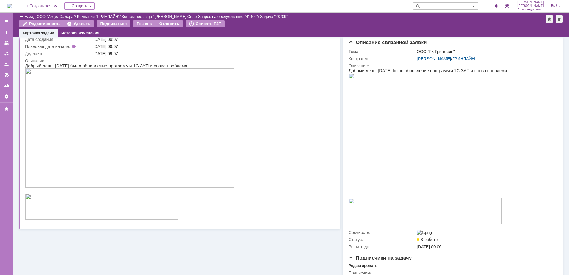
scroll to position [10, 0]
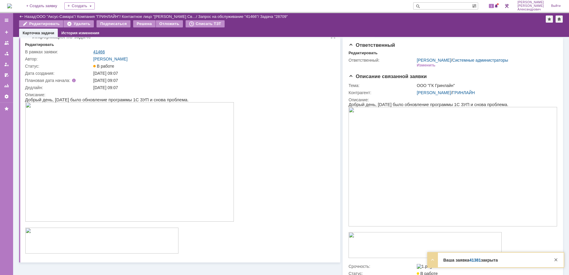
click at [98, 51] on link "41466" at bounding box center [99, 51] width 12 height 5
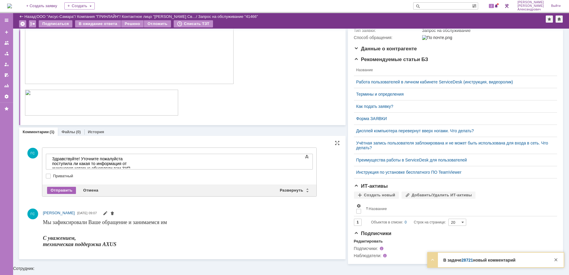
click at [70, 188] on div "Отправить" at bounding box center [61, 190] width 29 height 7
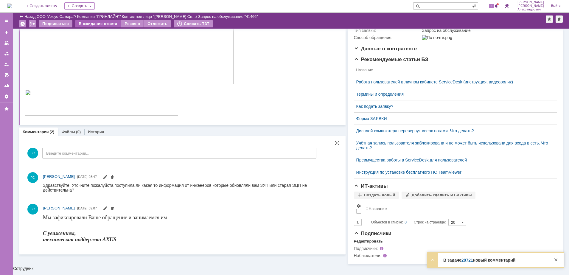
click at [87, 22] on div "В ожидание ответа" at bounding box center [98, 23] width 46 height 7
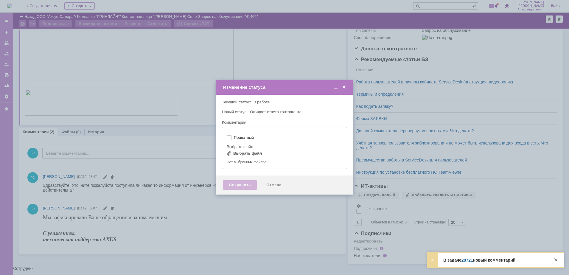
type input "[не указано]"
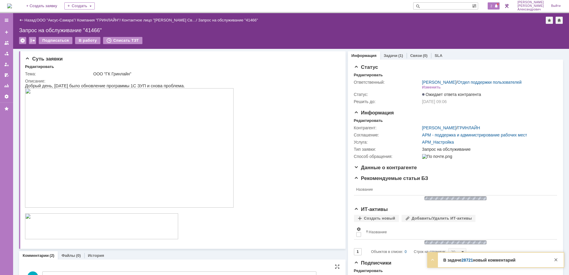
click at [494, 6] on span "2" at bounding box center [491, 6] width 5 height 4
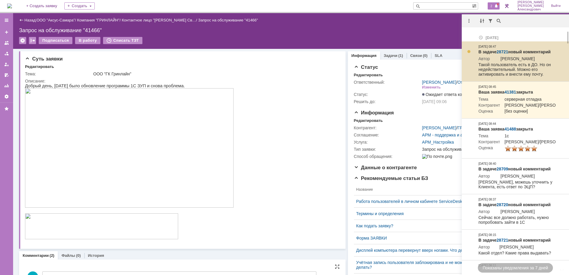
click at [508, 49] on link "28721" at bounding box center [503, 51] width 12 height 5
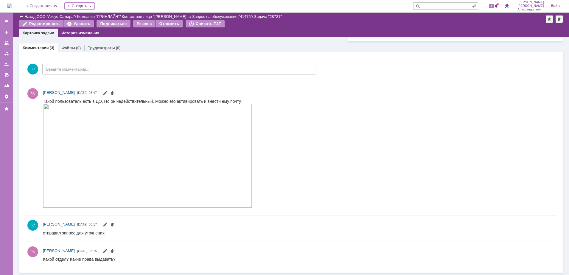
scroll to position [259, 0]
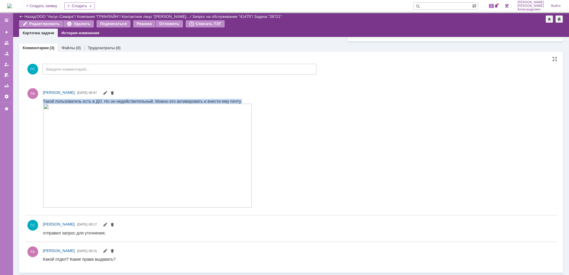
drag, startPoint x: 43, startPoint y: 99, endPoint x: 171, endPoint y: 105, distance: 128.5
click at [171, 105] on body "Такой пользователь есть в ДО. Но он недействительный. Можно его активировать и …" at bounding box center [147, 154] width 209 height 110
copy div "Такой пользователь есть в ДО. Но он недействительный. Можно его активировать и …"
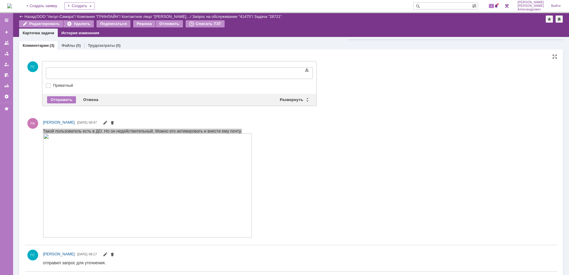
scroll to position [0, 0]
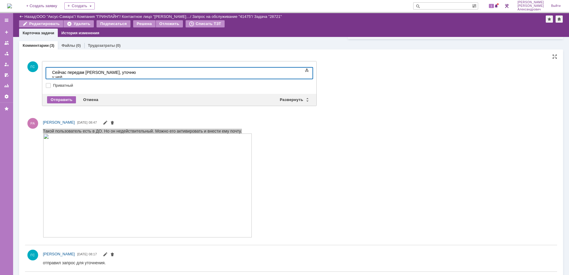
click at [59, 101] on div "Отправить" at bounding box center [61, 99] width 29 height 7
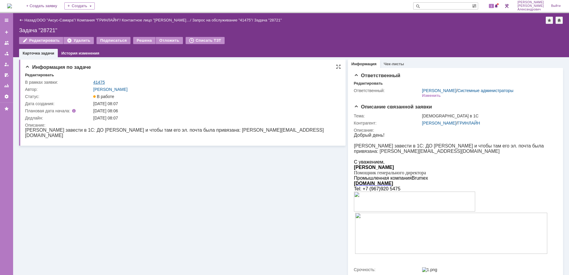
click at [99, 81] on link "41475" at bounding box center [99, 82] width 12 height 5
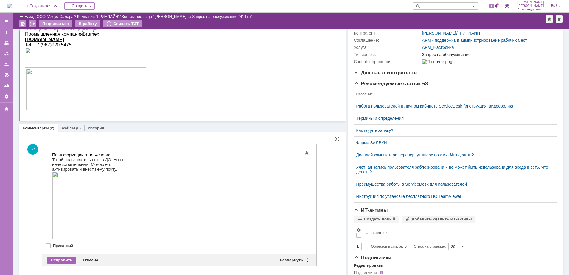
click at [66, 262] on div "Отправить" at bounding box center [61, 259] width 29 height 7
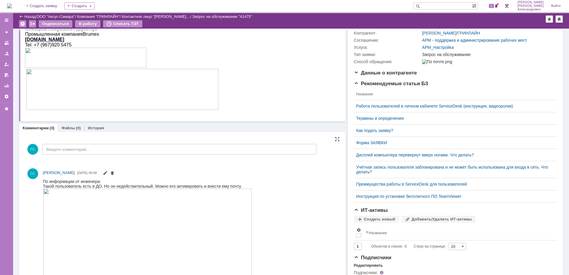
click at [12, 6] on img at bounding box center [9, 6] width 5 height 5
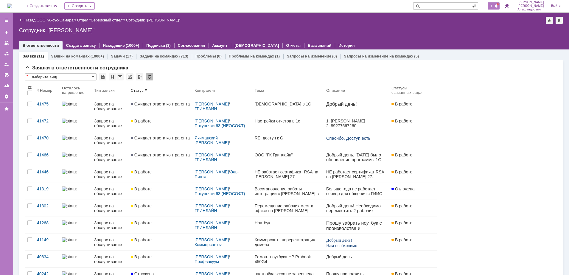
click at [497, 4] on span at bounding box center [496, 6] width 4 height 5
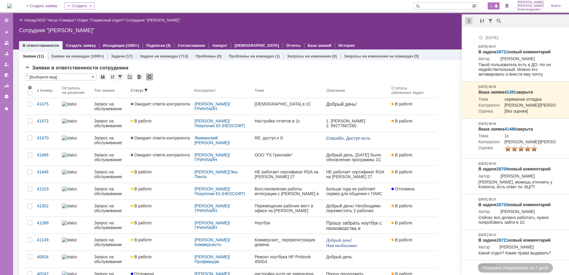
click at [471, 21] on div at bounding box center [468, 20] width 7 height 7
drag, startPoint x: 474, startPoint y: 34, endPoint x: 452, endPoint y: 30, distance: 23.0
click at [472, 34] on div "Отметить уведомления прочитанными" at bounding box center [510, 36] width 80 height 4
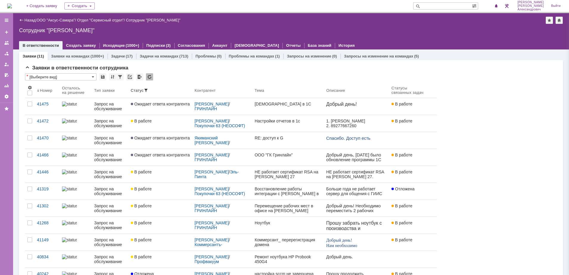
click at [452, 30] on div "Сотрудник "Галстьян Степан Александрович"" at bounding box center [291, 30] width 544 height 6
click at [63, 19] on link "ООО "Аксус-Самара"" at bounding box center [56, 20] width 38 height 4
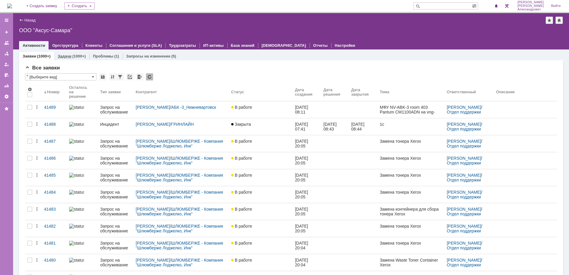
drag, startPoint x: 79, startPoint y: 55, endPoint x: 74, endPoint y: 54, distance: 4.6
click at [78, 55] on div "(1000+)" at bounding box center [78, 56] width 13 height 4
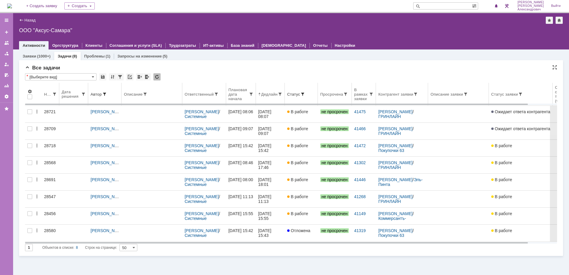
click at [269, 96] on div "Дедлайн" at bounding box center [270, 94] width 24 height 5
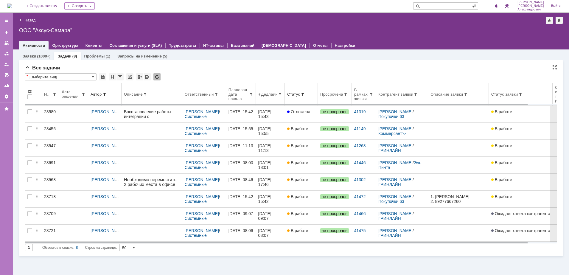
click at [271, 97] on th "Дедлайн" at bounding box center [270, 94] width 29 height 23
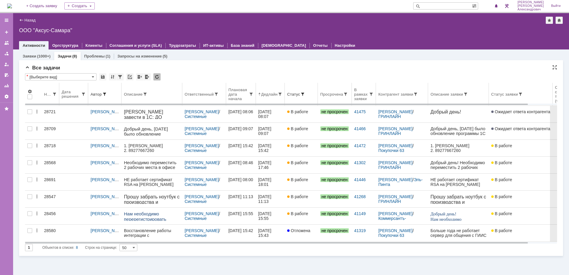
click at [192, 96] on div "Ответственный" at bounding box center [204, 94] width 39 height 5
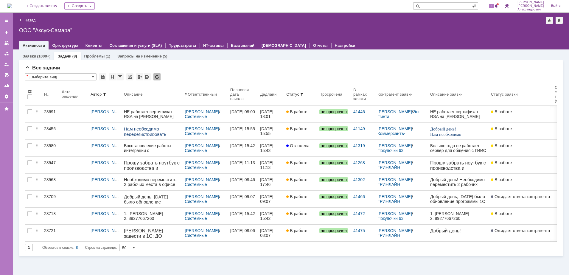
click at [12, 4] on img at bounding box center [9, 6] width 5 height 5
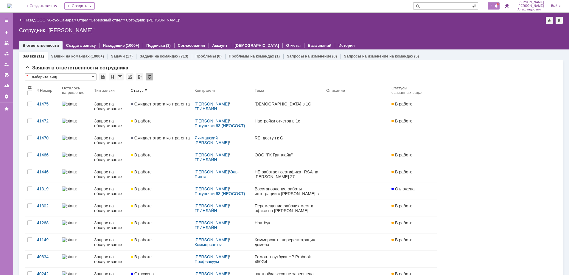
click at [498, 4] on span at bounding box center [496, 6] width 4 height 5
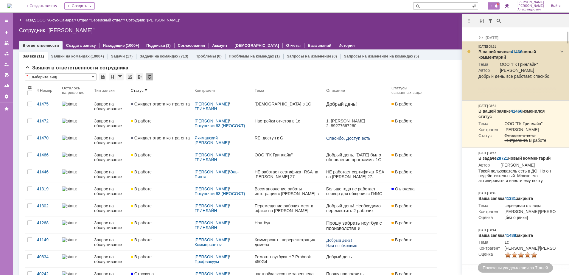
click at [516, 50] on link "41466" at bounding box center [517, 51] width 12 height 5
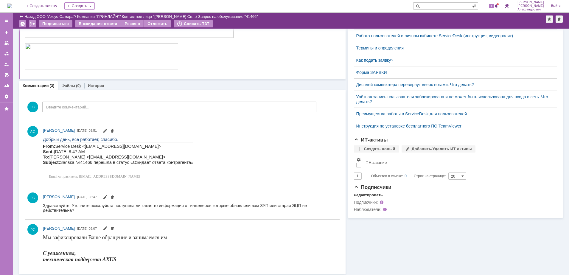
scroll to position [147, 0]
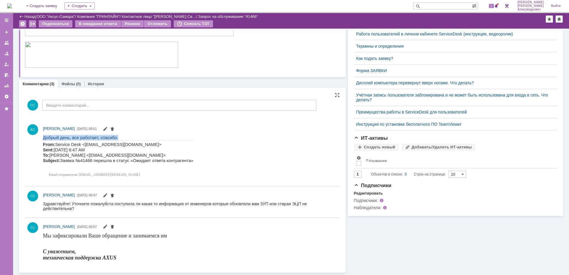
drag, startPoint x: 43, startPoint y: 138, endPoint x: 122, endPoint y: 136, distance: 78.1
click at [122, 136] on p "Добрый день, все работает, спасибо." at bounding box center [118, 137] width 150 height 5
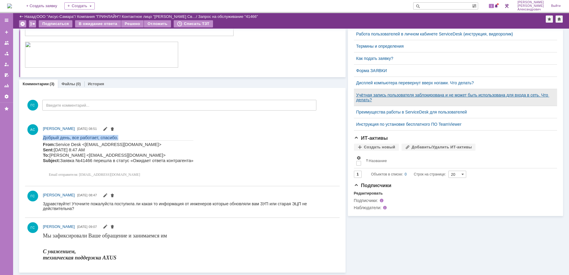
copy span "Добрый день, все работает, спасибо."
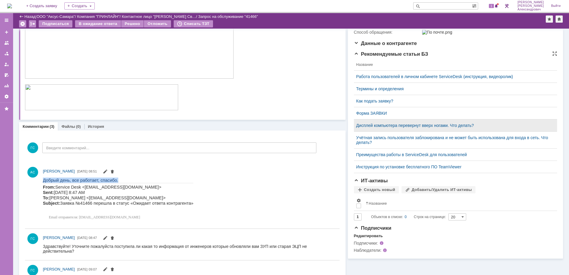
scroll to position [0, 0]
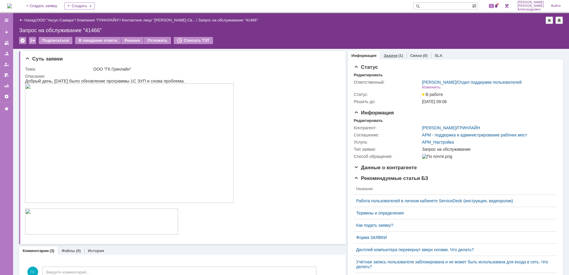
click at [398, 55] on div "(1)" at bounding box center [400, 55] width 5 height 4
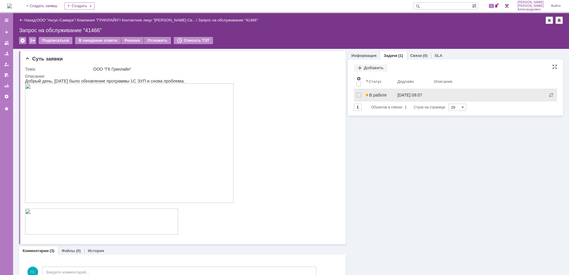
click at [385, 95] on div "В работе" at bounding box center [379, 95] width 27 height 5
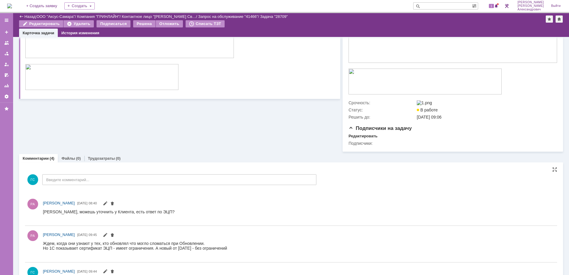
scroll to position [174, 0]
click at [118, 187] on div "ГС Введите комментарий..." at bounding box center [170, 180] width 291 height 28
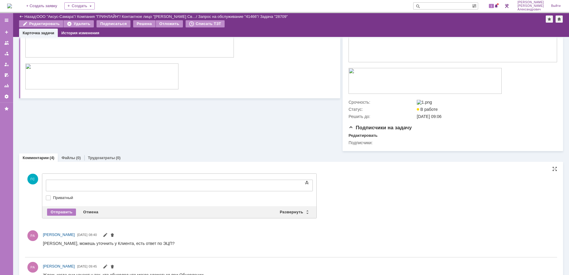
scroll to position [0, 0]
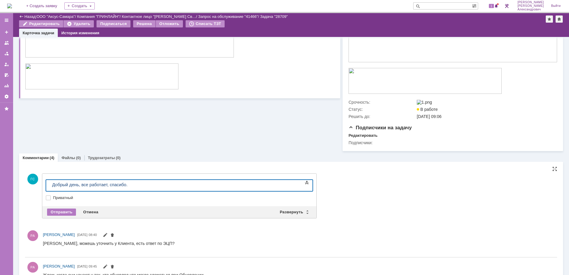
click at [67, 206] on div "Внимание! Основные параметры Текст Жирный Курсив Подчеркнутый Зачеркнутый Нижни…" at bounding box center [179, 190] width 274 height 32
click at [67, 211] on div "Отправить" at bounding box center [61, 212] width 29 height 7
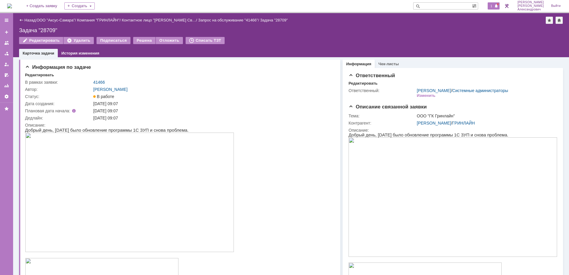
click at [497, 7] on span at bounding box center [496, 6] width 4 height 5
click at [336, 38] on div "Редактировать Удалить Подписаться Решена Отложить Списать ТЗТ" at bounding box center [291, 43] width 544 height 13
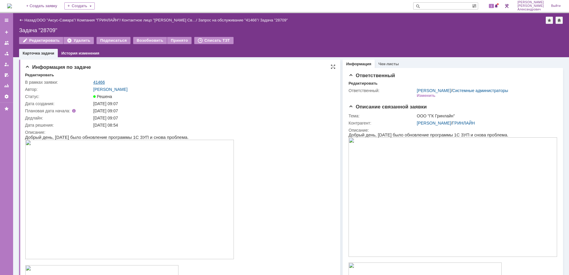
click at [102, 83] on link "41466" at bounding box center [99, 82] width 12 height 5
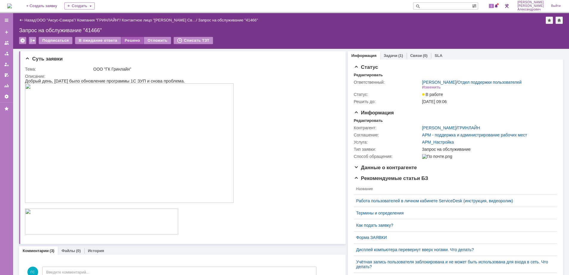
click at [128, 40] on div "Решено" at bounding box center [132, 40] width 23 height 7
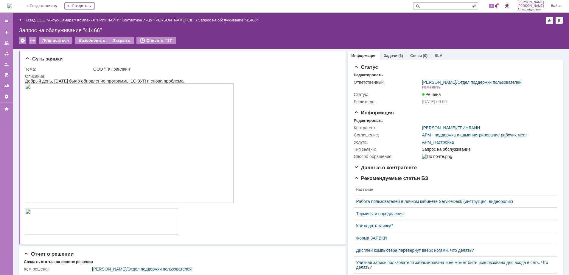
click at [12, 5] on img at bounding box center [9, 6] width 5 height 5
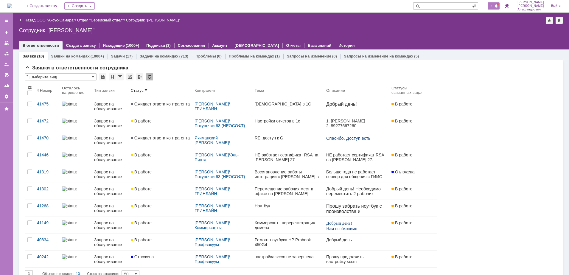
click at [497, 7] on span at bounding box center [496, 6] width 4 height 5
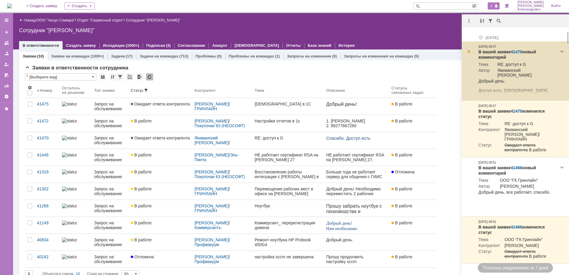
click at [519, 49] on link "41470" at bounding box center [517, 51] width 12 height 5
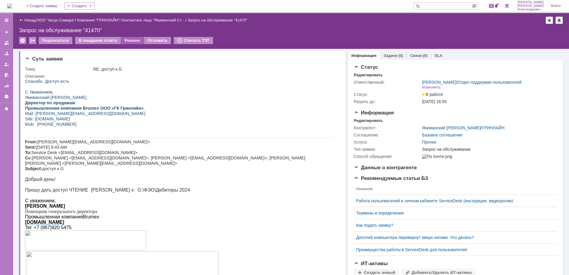
click at [135, 42] on div "Решено" at bounding box center [132, 40] width 23 height 7
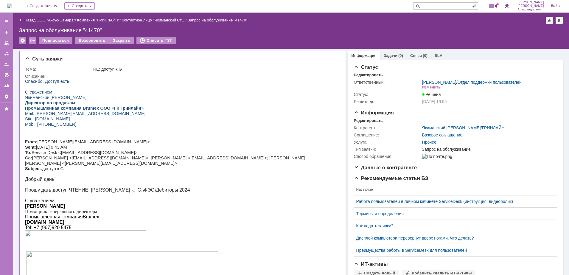
click at [19, 20] on div "Назад" at bounding box center [27, 20] width 16 height 4
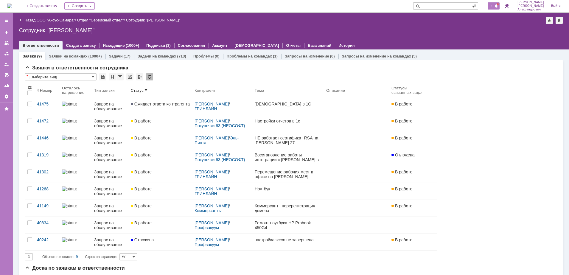
click at [494, 5] on span "2" at bounding box center [491, 6] width 5 height 4
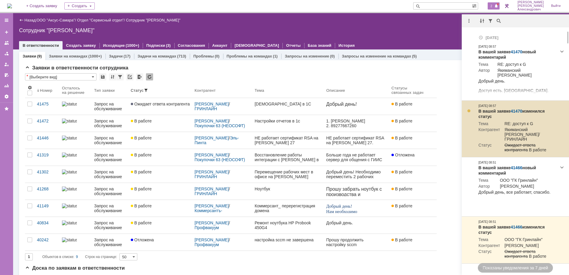
scroll to position [74, 0]
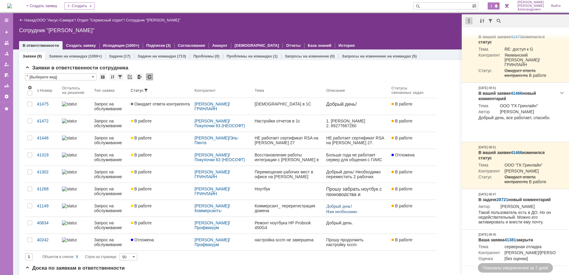
click at [467, 21] on div at bounding box center [468, 20] width 7 height 7
click at [479, 35] on div "Отметить уведомления прочитанными" at bounding box center [510, 36] width 80 height 4
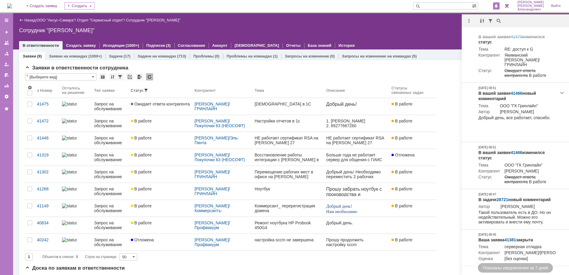
click at [374, 25] on div "Назад | ООО "Аксус-Самара" / Отдел "Сервисный отдел" / Сотрудник "Галстьян Степ…" at bounding box center [291, 31] width 556 height 36
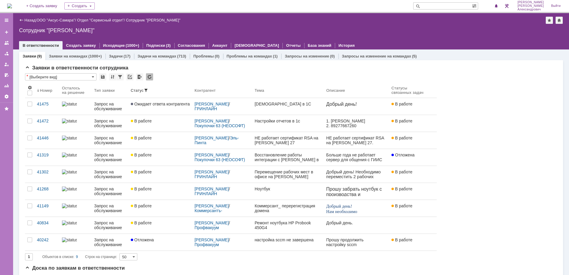
click at [12, 7] on img at bounding box center [9, 6] width 5 height 5
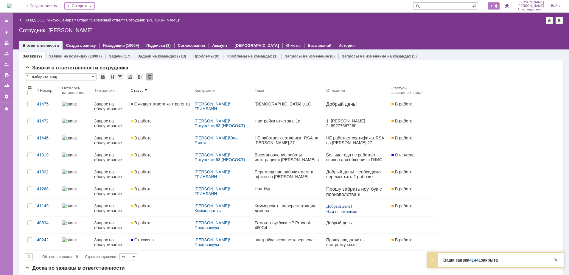
click at [492, 5] on span "1" at bounding box center [491, 6] width 5 height 4
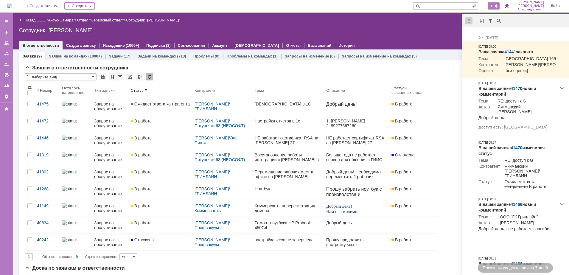
click at [470, 18] on div at bounding box center [468, 20] width 7 height 7
click at [472, 34] on div "Отметить уведомления прочитанными" at bounding box center [510, 36] width 80 height 4
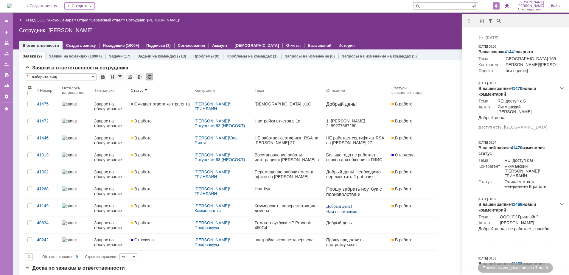
click at [407, 26] on div "Назад | ООО "Аксус-Самара" / Отдел "Сервисный отдел" / Сотрудник "Галстьян Степ…" at bounding box center [291, 31] width 556 height 36
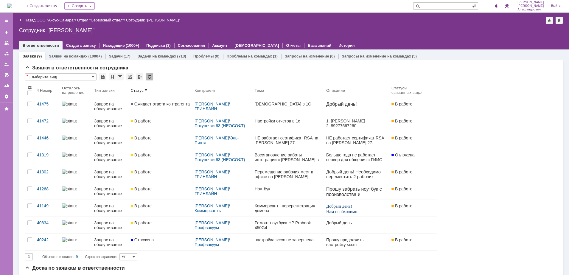
click at [12, 4] on img at bounding box center [9, 6] width 5 height 5
click at [55, 20] on link "ООО "Аксус-Самара"" at bounding box center [56, 20] width 38 height 4
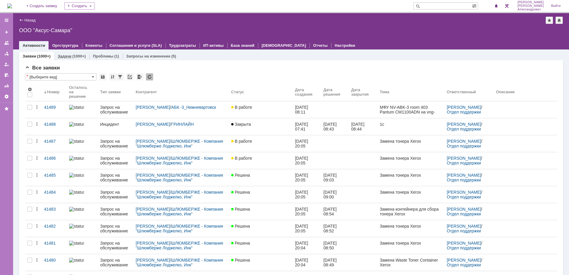
click at [66, 53] on div "Задачи (1000+)" at bounding box center [71, 56] width 35 height 9
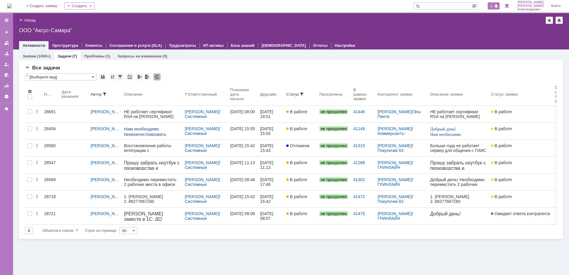
click at [493, 8] on span "1" at bounding box center [491, 6] width 5 height 4
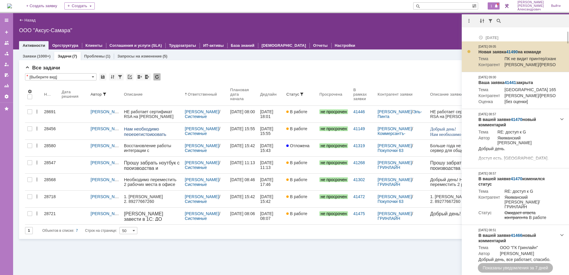
click at [511, 51] on link "41490" at bounding box center [512, 51] width 12 height 5
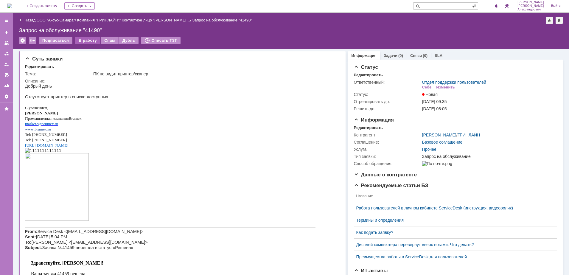
click at [79, 43] on div "В работу" at bounding box center [87, 40] width 25 height 7
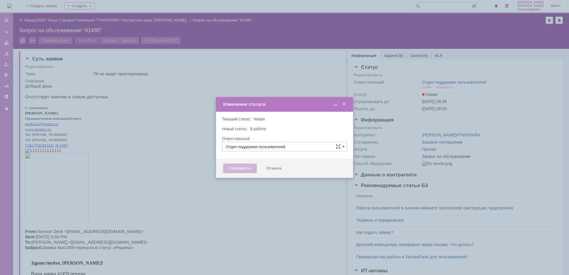
type input "[PERSON_NAME]"
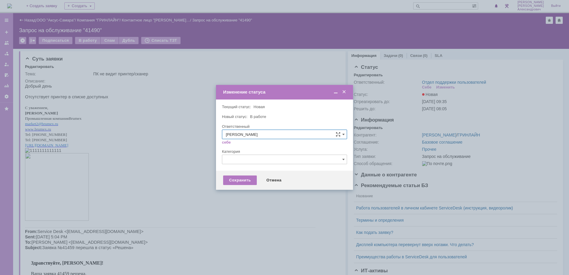
click at [222, 181] on div "Сохранить Отмена" at bounding box center [284, 180] width 137 height 19
click at [230, 181] on div "Сохранить" at bounding box center [240, 180] width 34 height 10
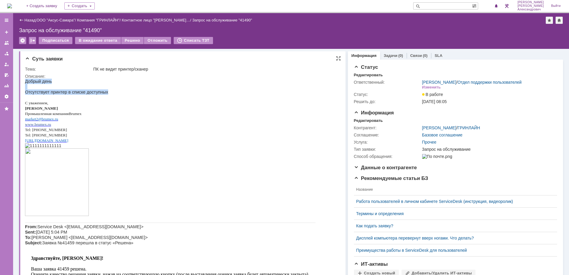
drag, startPoint x: 25, startPoint y: 82, endPoint x: 103, endPoint y: 91, distance: 78.1
click at [103, 91] on div "Добрый день Отсутствует принтер в списке доступных С уважением, [PERSON_NAME] П…" at bounding box center [170, 236] width 290 height 315
copy div "Добрый день Отсутствует принтер в списке доступных"
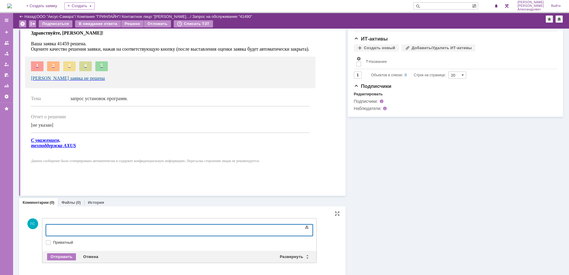
scroll to position [207, 0]
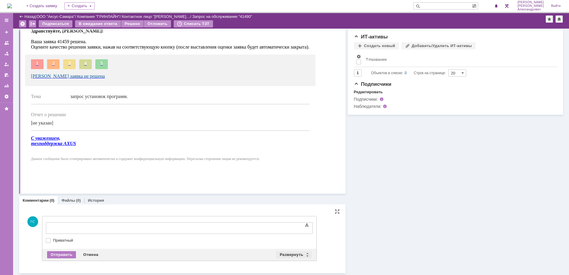
click at [286, 255] on div "Развернуть" at bounding box center [293, 254] width 35 height 7
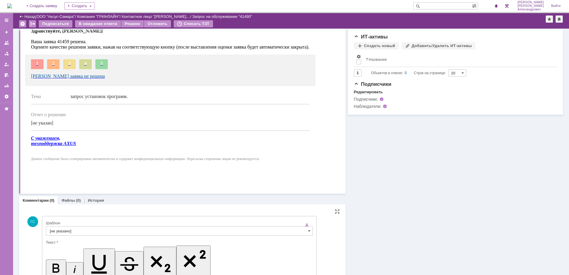
scroll to position [0, 0]
click at [110, 230] on input "[не указано]" at bounding box center [179, 231] width 267 height 10
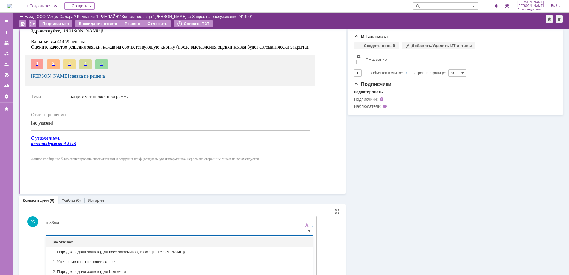
scroll to position [255, 0]
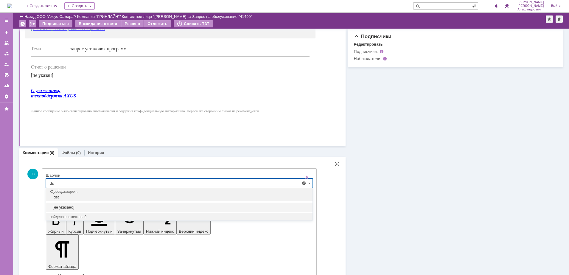
type input "d"
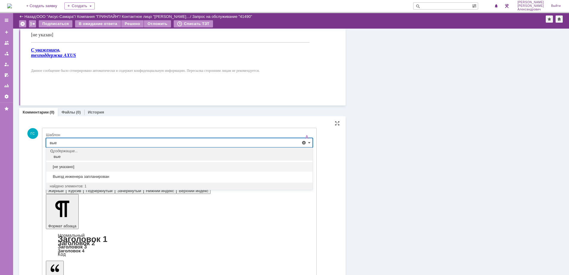
scroll to position [297, 0]
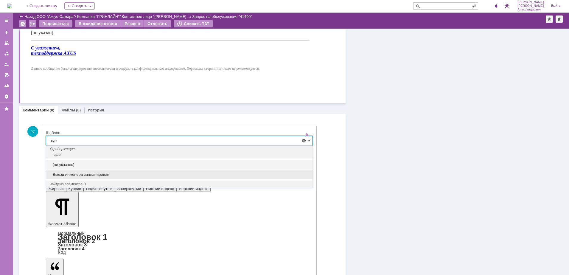
click at [110, 176] on span "Выезд инженера запланирован" at bounding box center [179, 174] width 259 height 5
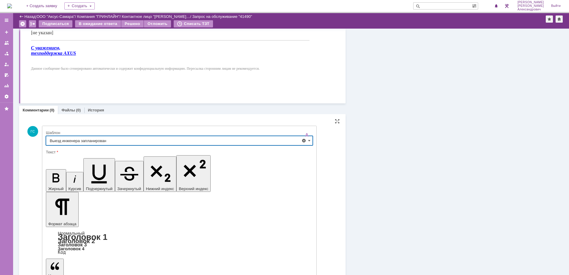
type input "Выезд инженера запланирован"
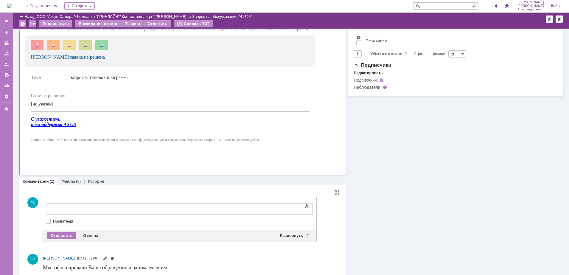
scroll to position [0, 0]
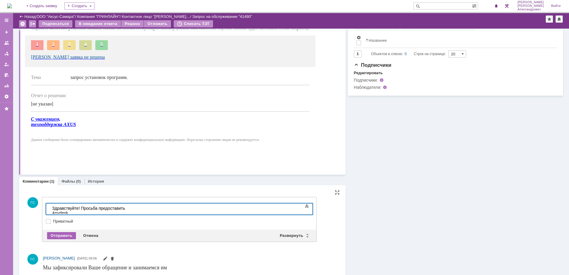
click at [66, 236] on div "Отправить" at bounding box center [61, 235] width 29 height 7
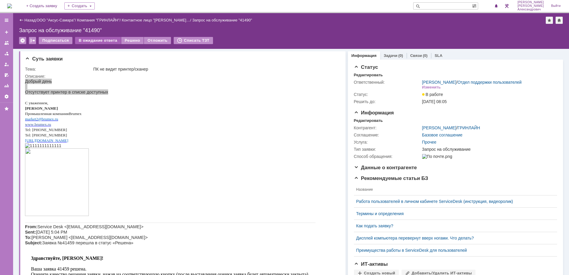
click at [101, 40] on div "В ожидание ответа" at bounding box center [98, 40] width 46 height 7
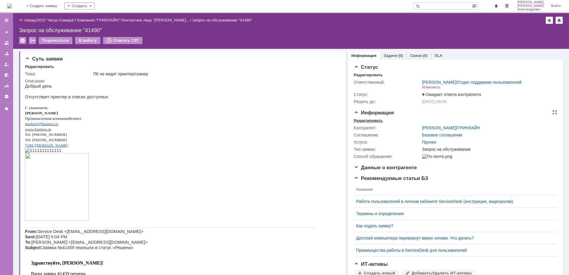
click at [365, 123] on div "Редактировать" at bounding box center [368, 120] width 29 height 5
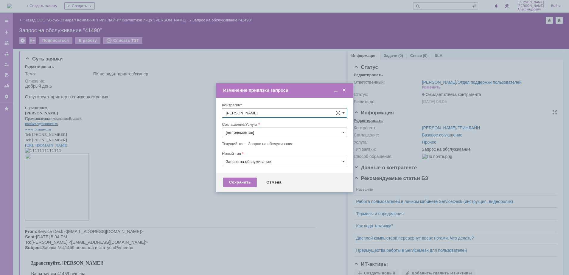
type input "Прочее"
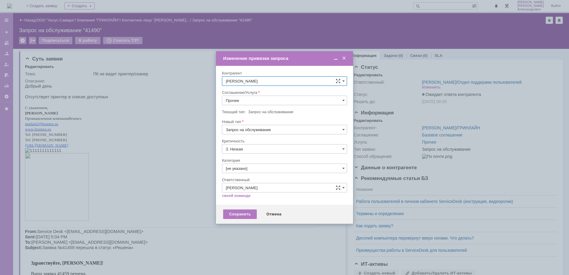
click at [272, 76] on div "Соглашение/Услуга" at bounding box center [284, 74] width 125 height 6
click at [273, 99] on input "Прочее" at bounding box center [284, 101] width 125 height 10
click at [266, 171] on div "АРМ_Настройка" at bounding box center [284, 173] width 125 height 10
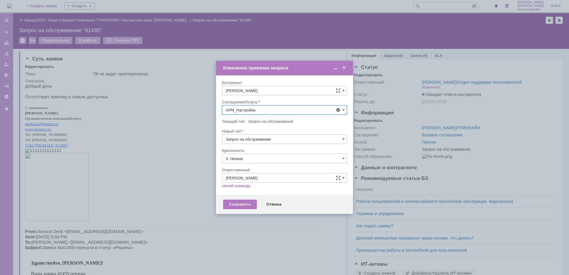
type input "АРМ_Настройка"
click at [261, 160] on input "3. Низкая" at bounding box center [284, 159] width 125 height 10
click at [257, 167] on span "[не указано]" at bounding box center [284, 169] width 117 height 5
type input "[не указано]"
click at [238, 206] on div "Сохранить" at bounding box center [240, 205] width 34 height 10
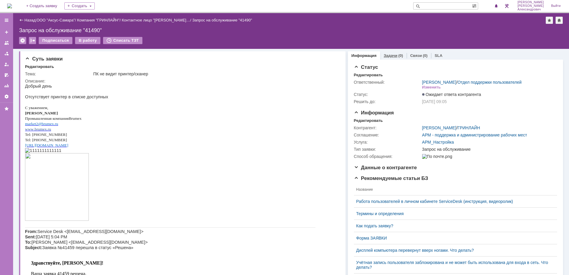
scroll to position [0, 0]
click at [387, 55] on link "Задачи" at bounding box center [391, 55] width 14 height 4
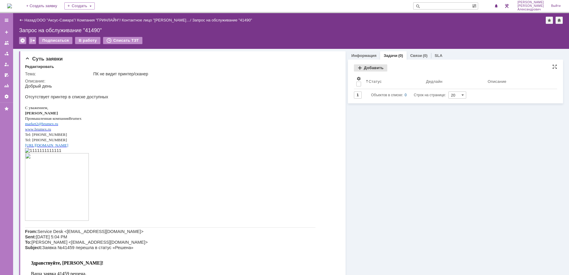
click at [370, 65] on div "Добавить" at bounding box center [370, 67] width 33 height 7
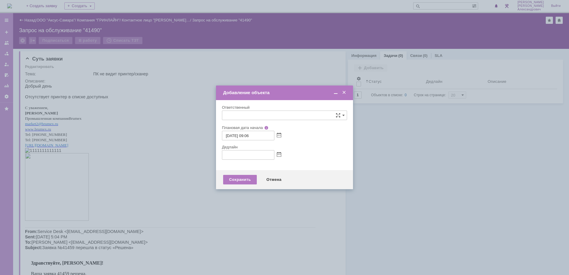
type input "[не указано]"
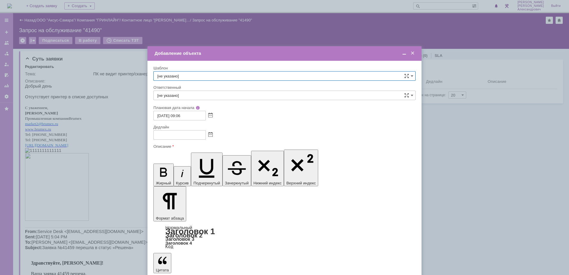
click at [209, 134] on span at bounding box center [210, 135] width 4 height 5
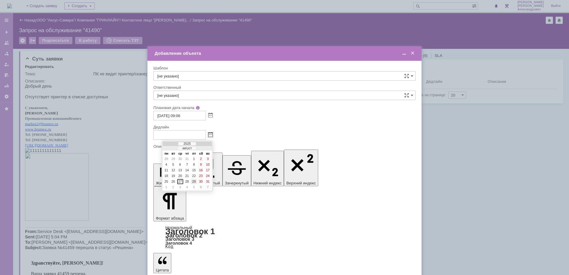
click at [194, 181] on div "29" at bounding box center [194, 181] width 6 height 5
type input "[DATE] 09:06"
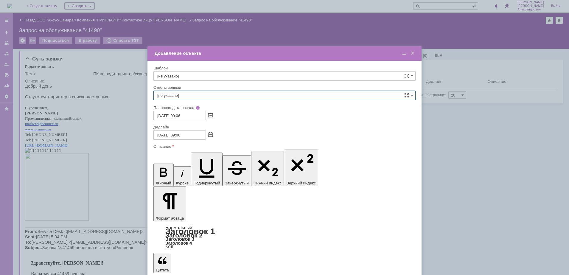
click at [196, 94] on input "[не указано]" at bounding box center [284, 96] width 262 height 10
click at [221, 157] on span "[PERSON_NAME]" at bounding box center [284, 158] width 254 height 5
type input "[PERSON_NAME]"
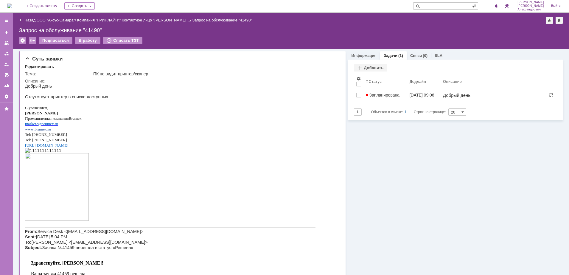
click at [12, 5] on img at bounding box center [9, 6] width 5 height 5
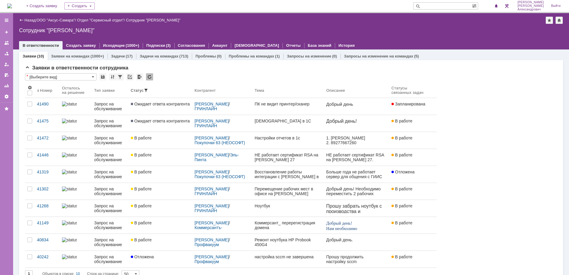
click at [12, 4] on img at bounding box center [9, 6] width 5 height 5
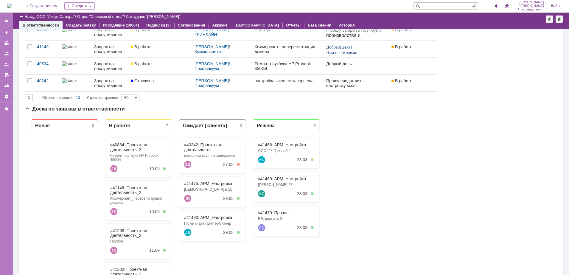
scroll to position [149, 0]
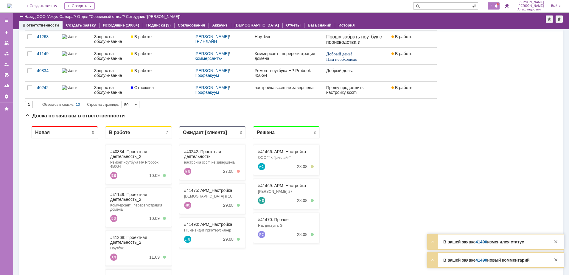
click at [494, 8] on span "2" at bounding box center [491, 6] width 5 height 4
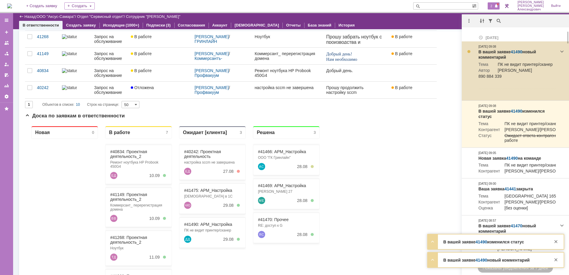
click at [514, 50] on link "41490" at bounding box center [517, 51] width 12 height 5
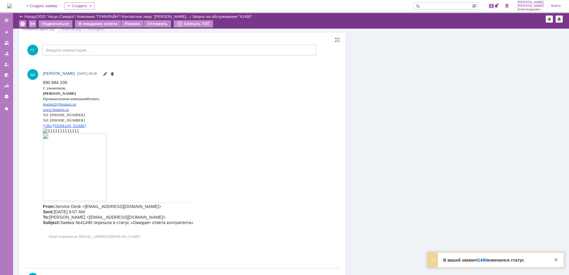
scroll to position [410, 0]
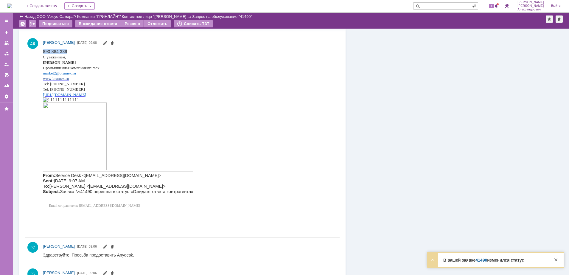
drag, startPoint x: 69, startPoint y: 49, endPoint x: 84, endPoint y: 100, distance: 52.8
click at [43, 51] on html "890 884 339 С уважением, [PERSON_NAME] Промышленная компания Brumex market 2@ b…" at bounding box center [188, 130] width 290 height 162
copy span "890 884 339"
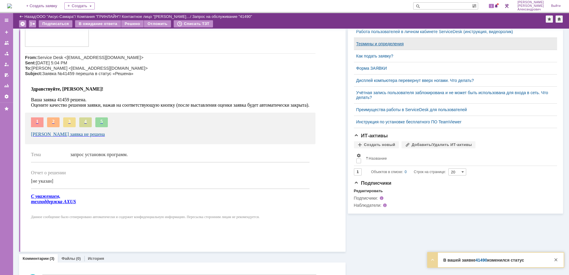
scroll to position [0, 0]
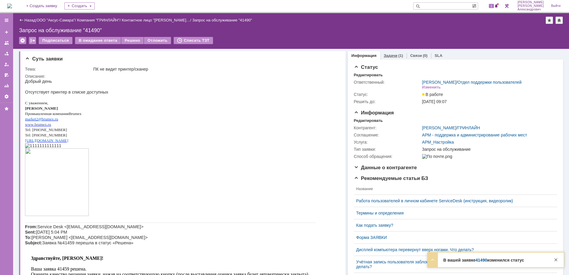
click at [389, 54] on link "Задачи" at bounding box center [391, 55] width 14 height 4
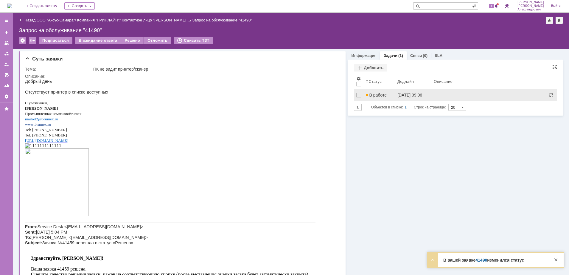
click at [374, 98] on link "В работе" at bounding box center [379, 95] width 32 height 12
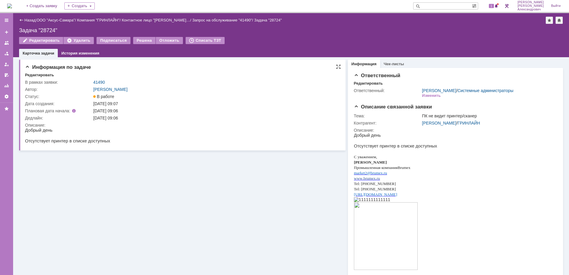
click at [38, 71] on div "Информация по задаче Редактировать В рамках заявки: 41490 Автор: Галстьян Степа…" at bounding box center [182, 105] width 326 height 91
click at [41, 74] on div "Редактировать" at bounding box center [39, 75] width 29 height 5
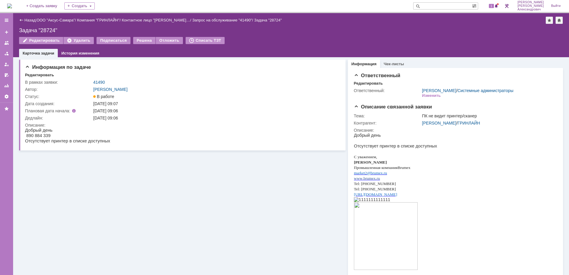
click at [12, 6] on img at bounding box center [9, 6] width 5 height 5
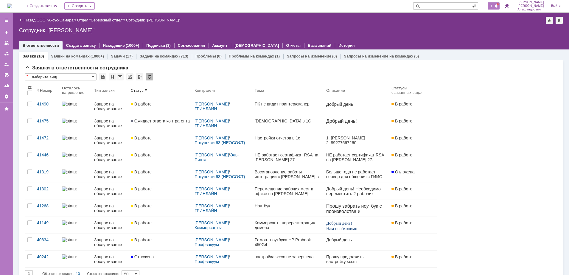
click at [494, 5] on span "1" at bounding box center [491, 6] width 5 height 4
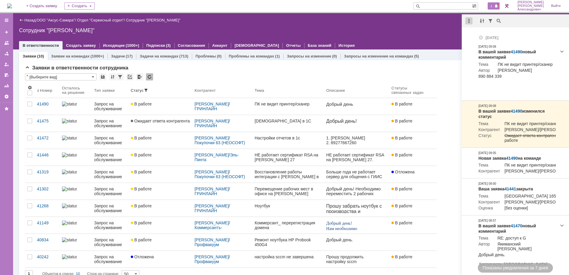
click at [468, 18] on div at bounding box center [468, 20] width 7 height 7
click at [472, 34] on div "Отметить уведомления прочитанными" at bounding box center [510, 36] width 80 height 4
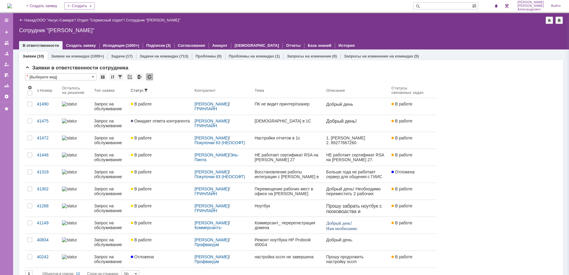
click at [427, 34] on div "Назад | ООО "Аксус-Самара" / Отдел "Сервисный отдел" / Сотрудник "Галстьян Степ…" at bounding box center [291, 31] width 556 height 36
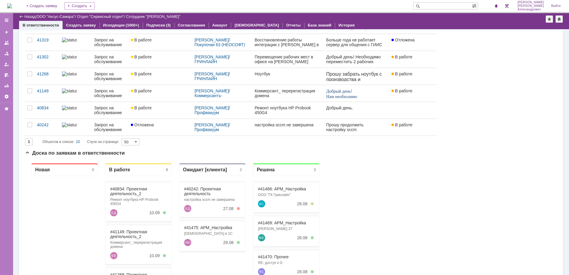
click at [12, 4] on img at bounding box center [9, 6] width 5 height 5
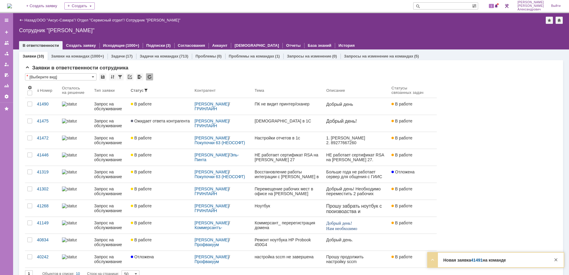
click at [494, 22] on div "Назад | ООО "Аксус-Самара" / Отдел "Сервисный отдел" / Сотрудник "Галстьян Степ…" at bounding box center [291, 20] width 544 height 7
click at [497, 6] on span at bounding box center [496, 6] width 4 height 5
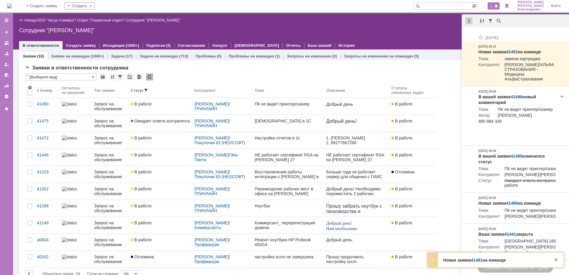
click at [469, 19] on div at bounding box center [468, 20] width 7 height 7
click at [482, 38] on div "Отметить уведомления прочитанными" at bounding box center [509, 36] width 87 height 9
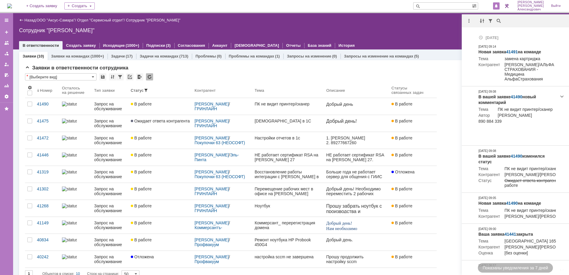
drag, startPoint x: 354, startPoint y: 39, endPoint x: 347, endPoint y: 39, distance: 7.4
click at [354, 39] on div at bounding box center [291, 39] width 544 height 5
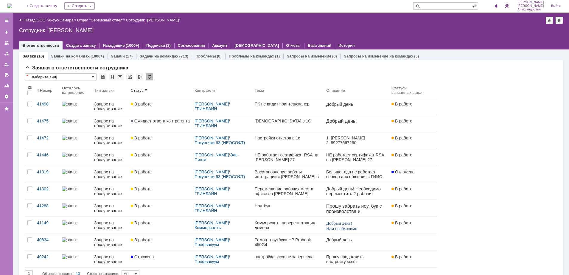
click at [12, 4] on img at bounding box center [9, 6] width 5 height 5
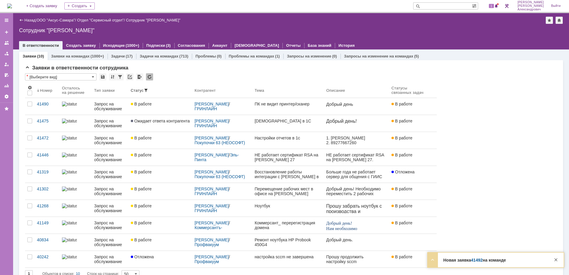
click at [497, 10] on div "1" at bounding box center [491, 6] width 18 height 12
click at [497, 7] on span at bounding box center [496, 6] width 4 height 5
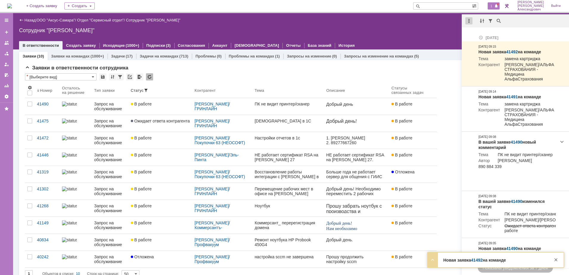
click at [469, 21] on div at bounding box center [468, 20] width 7 height 7
click at [472, 38] on div "Отметить уведомления прочитанными" at bounding box center [510, 36] width 80 height 4
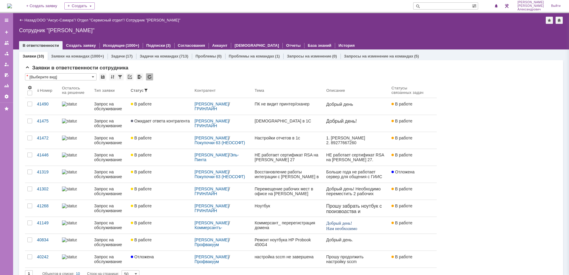
click at [404, 33] on div "Сотрудник "[PERSON_NAME]"" at bounding box center [291, 30] width 544 height 6
click at [8, 6] on img at bounding box center [9, 6] width 5 height 5
click at [489, 5] on div "1" at bounding box center [491, 6] width 18 height 12
click at [494, 6] on span "1" at bounding box center [491, 6] width 5 height 4
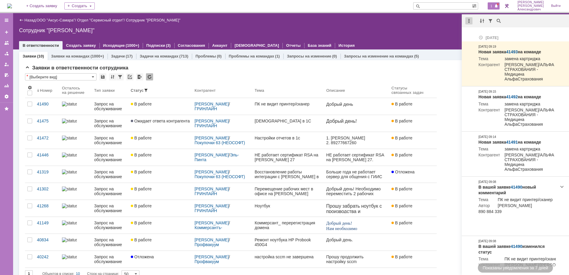
click at [466, 22] on div at bounding box center [468, 20] width 7 height 7
click at [480, 35] on div "Отметить уведомления прочитанными" at bounding box center [510, 36] width 80 height 4
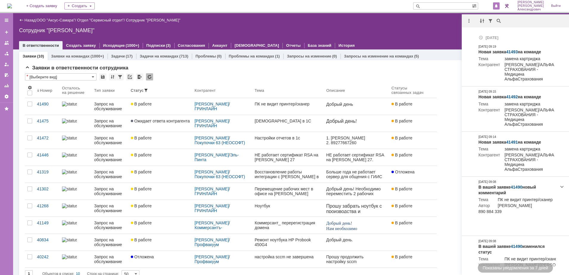
click at [436, 25] on div "Назад | ООО "Аксус-Самара" / Отдел "Сервисный отдел" / Сотрудник "[PERSON_NAME]…" at bounding box center [291, 31] width 556 height 36
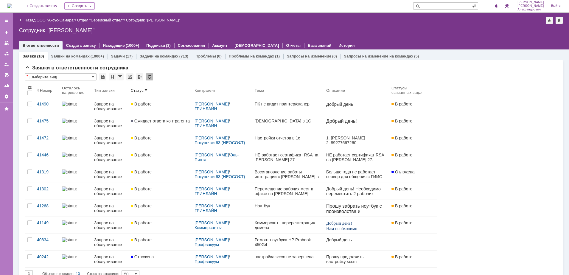
click at [12, 5] on img at bounding box center [9, 6] width 5 height 5
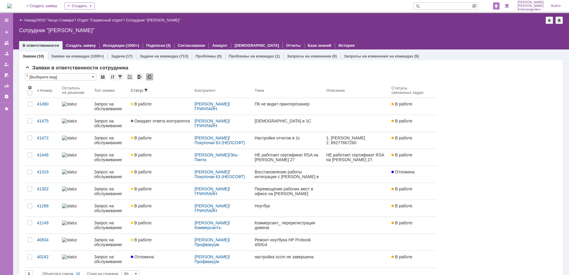
click at [497, 6] on span at bounding box center [496, 6] width 4 height 5
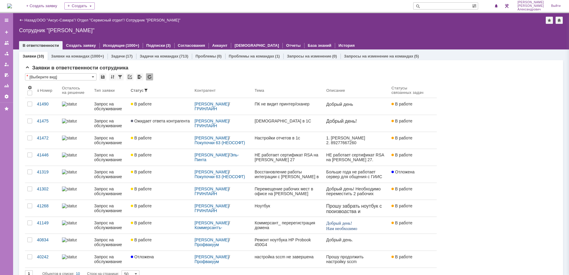
click at [434, 20] on div "Назад | ООО "Аксус-Самара" / Отдел "Сервисный отдел" / Сотрудник "Галстьян Степ…" at bounding box center [291, 20] width 544 height 7
click at [490, 4] on div "1" at bounding box center [494, 5] width 12 height 7
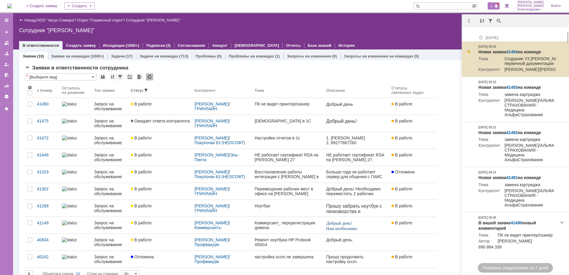
click at [513, 49] on link "41494" at bounding box center [512, 51] width 12 height 5
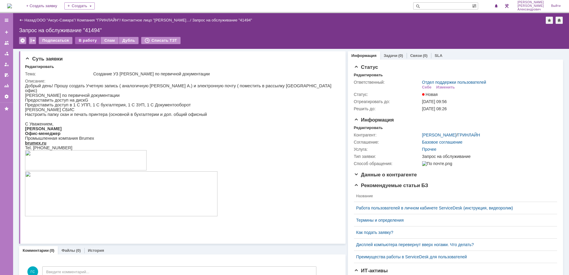
click at [82, 39] on div "В работу" at bounding box center [87, 40] width 25 height 7
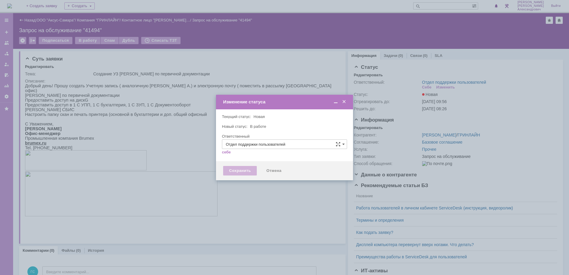
type input "[PERSON_NAME]"
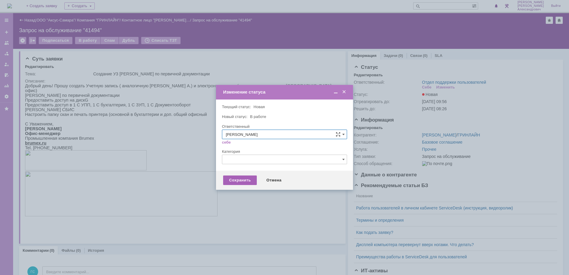
click at [233, 183] on div "Сохранить" at bounding box center [240, 180] width 34 height 10
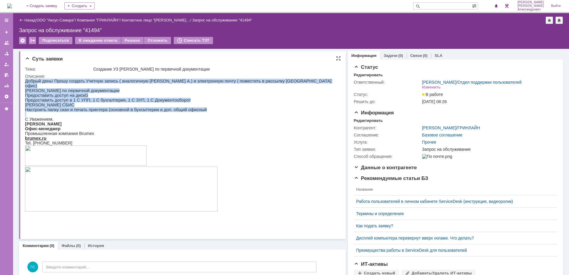
drag, startPoint x: 26, startPoint y: 80, endPoint x: 211, endPoint y: 111, distance: 187.5
click at [211, 111] on div "Добрый день! Прошу создать Учетную запись ( аналогичную Ткачевой А.) и электрон…" at bounding box center [179, 153] width 309 height 148
copy div "Добрый день! Прошу создать Учетную запись ( аналогичную Ткачевой А.) и электрон…"
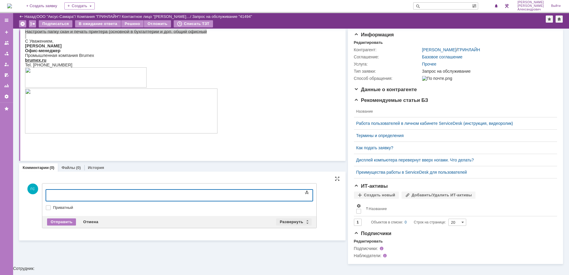
click at [279, 219] on div "Развернуть" at bounding box center [293, 221] width 35 height 7
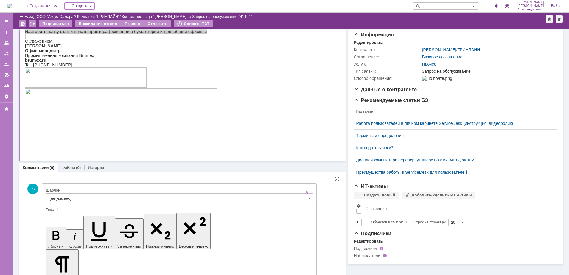
click at [158, 197] on input "[не указано]" at bounding box center [179, 198] width 267 height 10
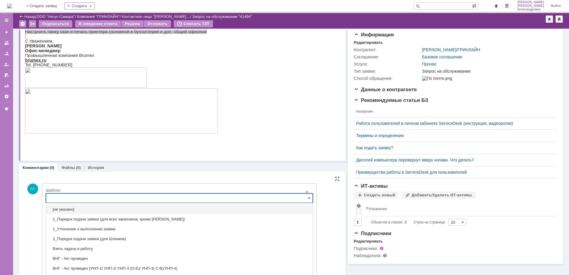
scroll to position [73, 0]
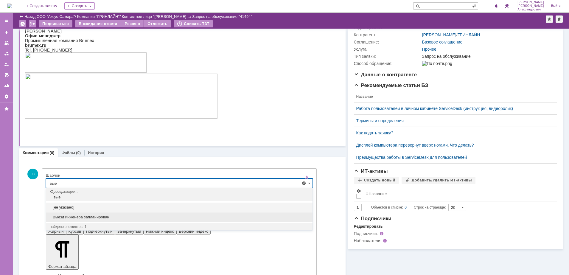
click at [120, 217] on span "Выезд инженера запланирован" at bounding box center [179, 217] width 259 height 5
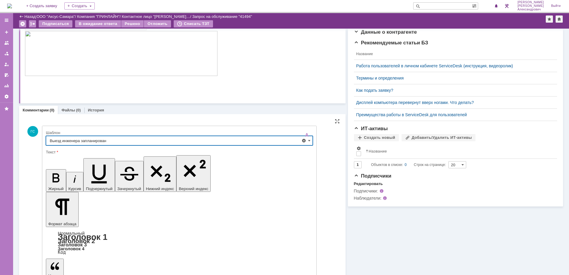
type input "Выезд инженера запланирован"
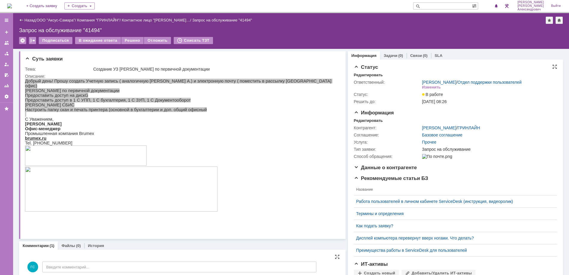
scroll to position [0, 0]
click at [366, 123] on div "Редактировать" at bounding box center [368, 120] width 29 height 5
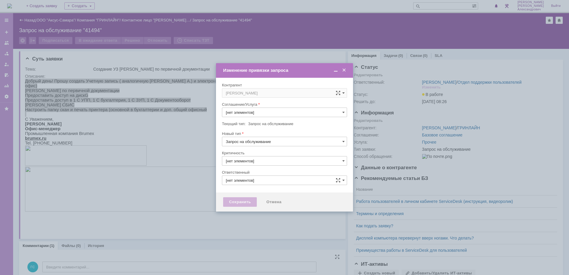
type input "Прочее"
type input "3. Низкая"
type input "[PERSON_NAME]"
type input "[не указано]"
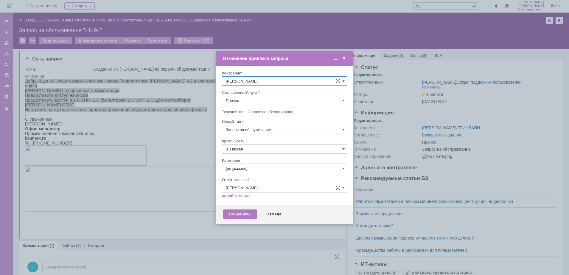
click at [253, 99] on input "Прочее" at bounding box center [284, 101] width 125 height 10
click at [268, 169] on div "АРМ_Настройка" at bounding box center [284, 173] width 125 height 10
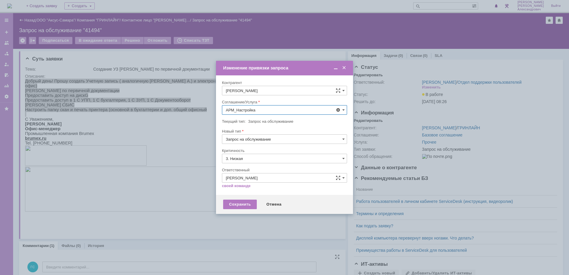
type input "АРМ_Настройка"
click at [263, 160] on input "3. Низкая" at bounding box center [284, 159] width 125 height 10
click at [256, 169] on span "[не указано]" at bounding box center [284, 169] width 117 height 5
type input "[не указано]"
click at [244, 203] on div "Сохранить" at bounding box center [240, 205] width 34 height 10
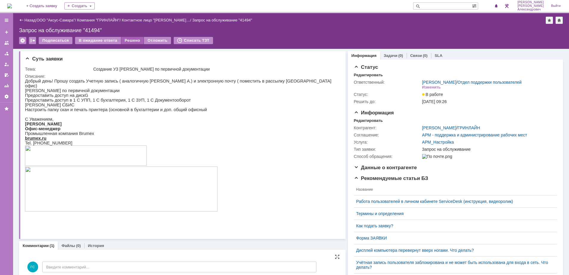
scroll to position [0, 0]
click at [387, 56] on link "Задачи" at bounding box center [391, 55] width 14 height 4
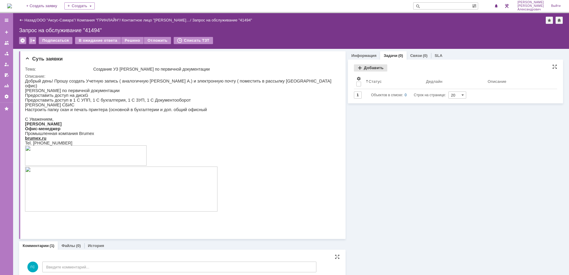
click at [372, 69] on div "Добавить" at bounding box center [370, 67] width 33 height 7
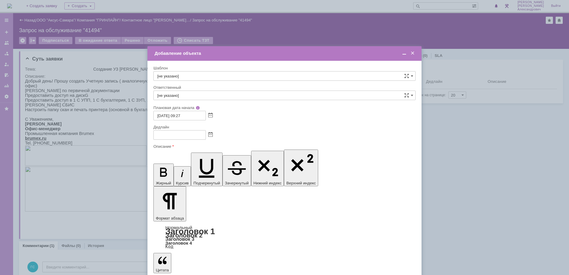
click at [207, 137] on div at bounding box center [284, 135] width 262 height 10
click at [209, 134] on span at bounding box center [210, 135] width 4 height 5
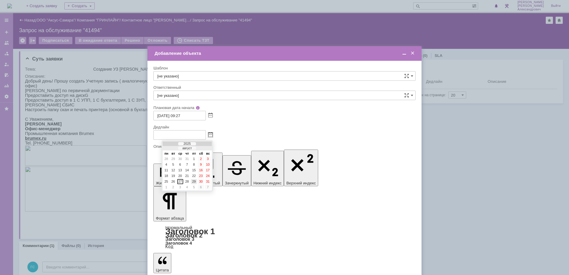
click at [194, 181] on div "29" at bounding box center [194, 181] width 6 height 5
type input "29.08.2025 09:27"
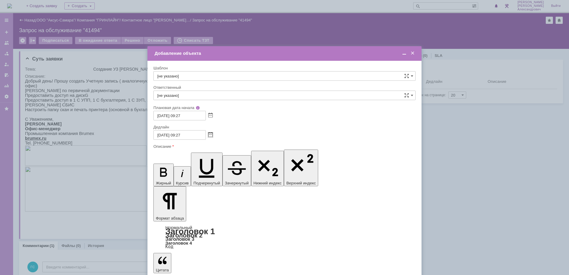
click at [209, 94] on input "[не указано]" at bounding box center [284, 96] width 262 height 10
click at [213, 159] on span "[PERSON_NAME]" at bounding box center [284, 158] width 254 height 5
type input "[PERSON_NAME]"
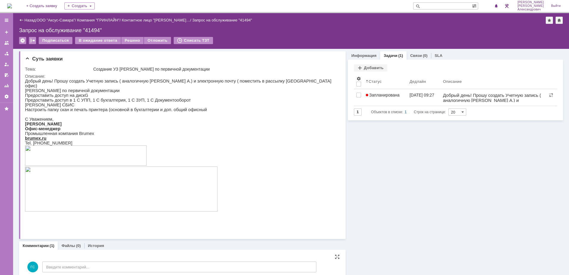
click at [12, 4] on img at bounding box center [9, 6] width 5 height 5
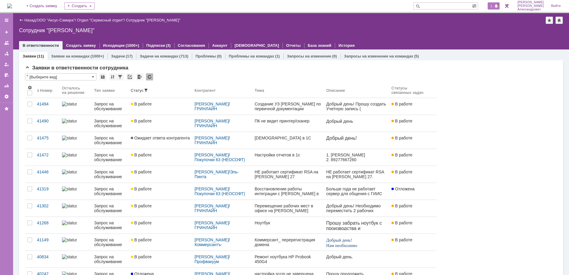
click at [498, 9] on span at bounding box center [496, 6] width 4 height 5
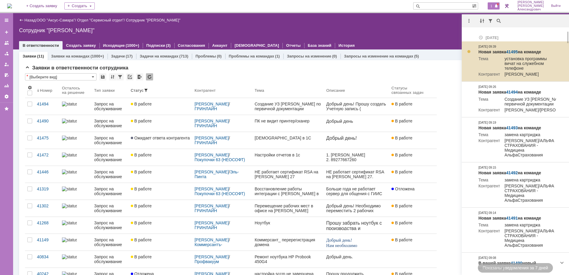
click at [515, 49] on td "Новая заявка 41495 на команде Тема установка программы вичат на служебном телеф…" at bounding box center [517, 61] width 82 height 40
click at [516, 51] on link "41495" at bounding box center [512, 51] width 12 height 5
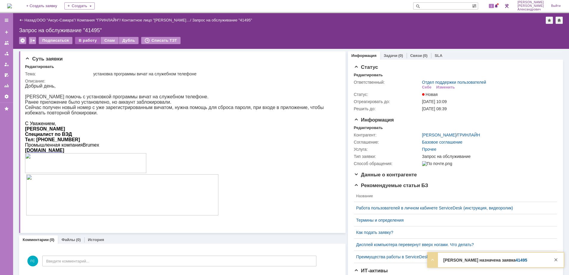
click at [81, 38] on div "В работу" at bounding box center [87, 40] width 25 height 7
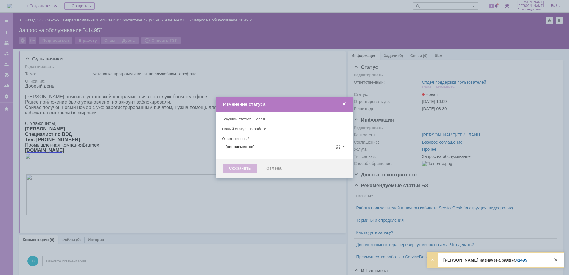
type input "[PERSON_NAME]"
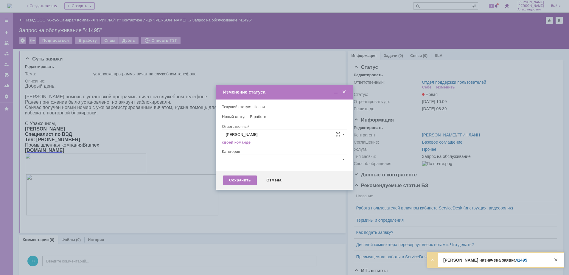
click at [225, 174] on div "Сохранить Отмена" at bounding box center [284, 180] width 137 height 19
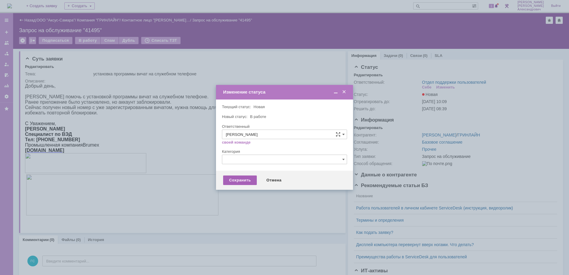
click at [228, 178] on div "Сохранить" at bounding box center [240, 180] width 34 height 10
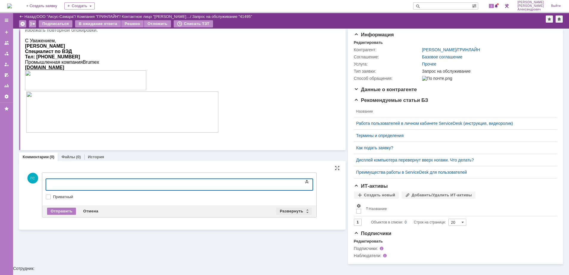
click at [282, 211] on div "Развернуть" at bounding box center [293, 211] width 35 height 7
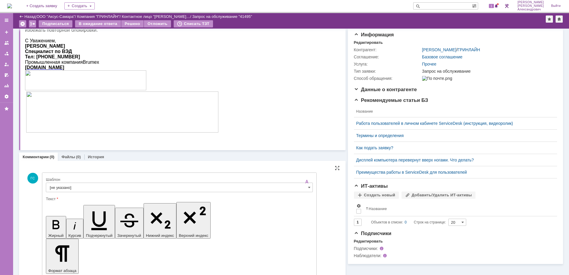
click at [154, 180] on div "Шаблон" at bounding box center [179, 180] width 266 height 4
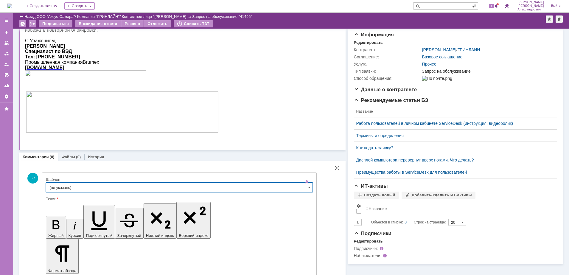
click at [149, 186] on input "[не указано]" at bounding box center [179, 188] width 267 height 10
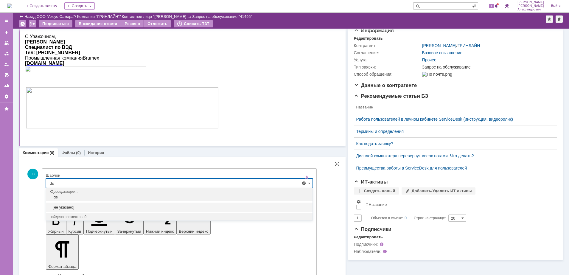
type input "d"
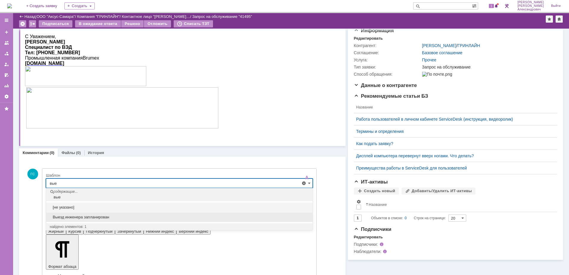
click at [121, 219] on span "Выезд инженера запланирован" at bounding box center [179, 217] width 259 height 5
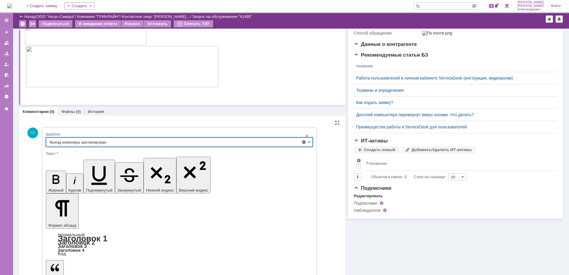
scroll to position [105, 0]
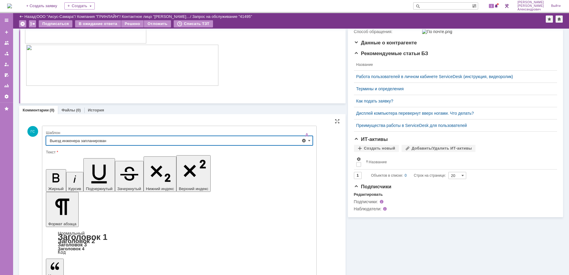
type input "Выезд инженера запланирован"
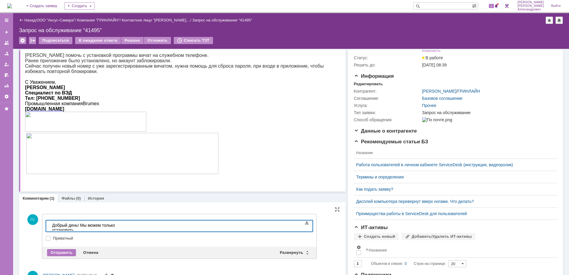
scroll to position [37, 0]
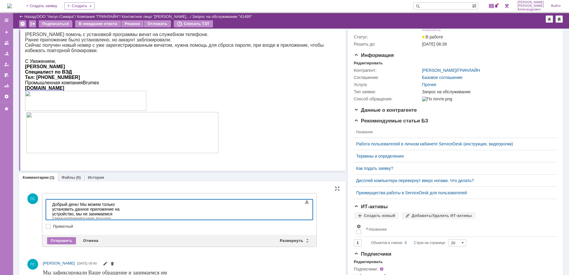
click at [137, 214] on div "Добрый день! Мы можем только установить данное приложение на устройство, мы не …" at bounding box center [94, 223] width 85 height 43
click at [58, 241] on div "Отправить" at bounding box center [61, 240] width 29 height 7
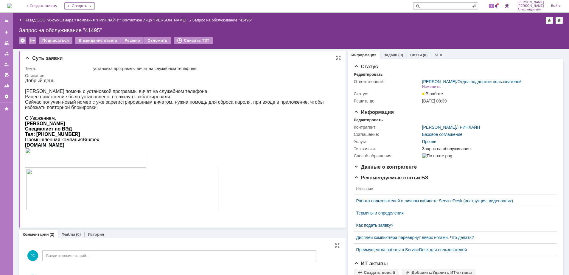
scroll to position [0, 0]
click at [95, 40] on div "В ожидание ответа" at bounding box center [98, 40] width 46 height 7
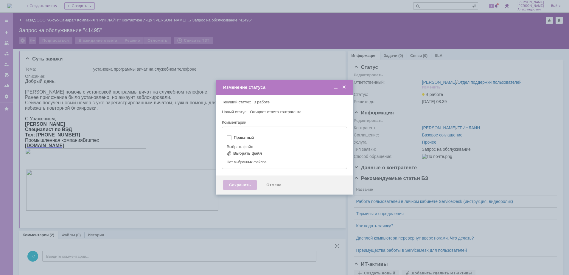
type input "[не указано]"
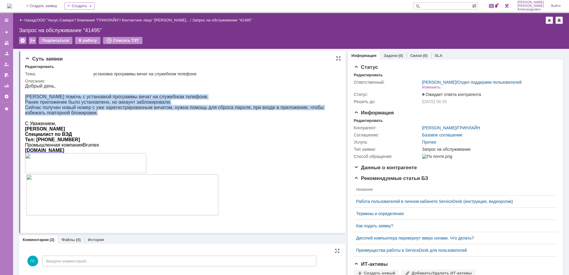
drag, startPoint x: 25, startPoint y: 97, endPoint x: 147, endPoint y: 113, distance: 122.6
click at [147, 113] on div "Добрый день, Прошу помочь с установкой программы вичат на служебном телефоне. Р…" at bounding box center [179, 152] width 309 height 139
copy div "[PERSON_NAME] помочь с установкой программы вичат на служебном телефоне. Ранее …"
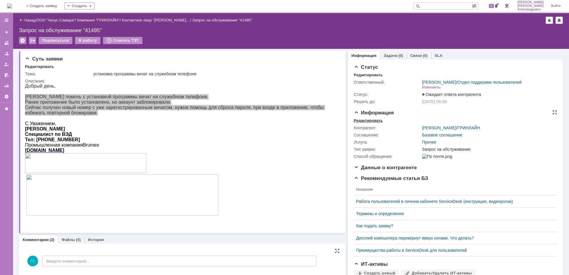
click at [374, 123] on div "Редактировать" at bounding box center [368, 120] width 29 height 5
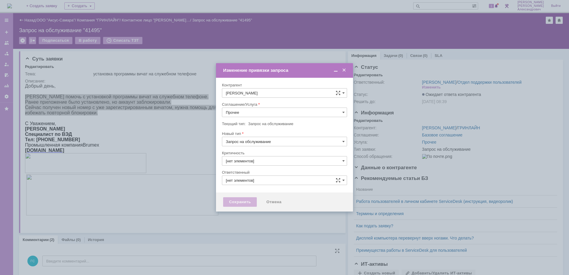
type input "3. Низкая"
type input "[PERSON_NAME]"
type input "[не указано]"
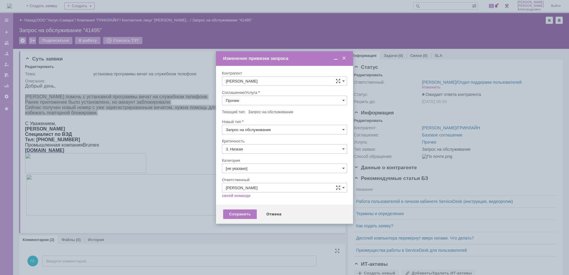
click at [269, 104] on input "Прочее" at bounding box center [284, 101] width 125 height 10
click at [267, 177] on div "[не указано] 1С доступ 1c Предприятие - контроль работы, настройка создание нов…" at bounding box center [284, 133] width 125 height 90
click at [267, 174] on span "АРМ_Настройка" at bounding box center [284, 172] width 117 height 5
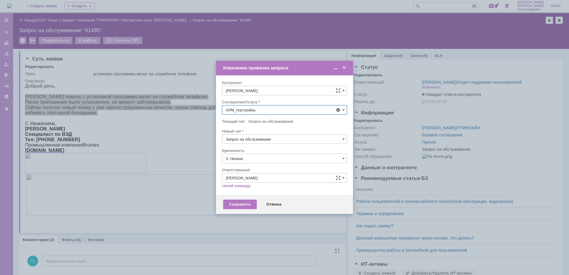
type input "АРМ_Настройка"
click at [271, 159] on input "3. Низкая" at bounding box center [284, 159] width 125 height 10
click at [258, 168] on span "[не указано]" at bounding box center [284, 169] width 117 height 5
click at [239, 207] on div "Сохранить" at bounding box center [240, 205] width 34 height 10
type input "[не указано]"
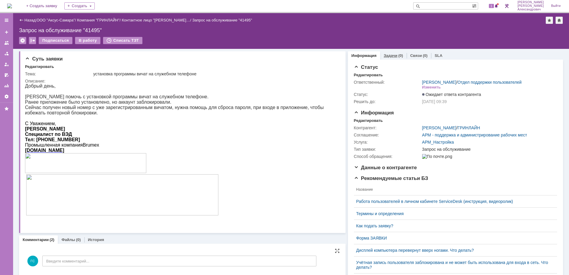
scroll to position [0, 0]
click at [385, 52] on div "Задачи (0)" at bounding box center [393, 55] width 27 height 9
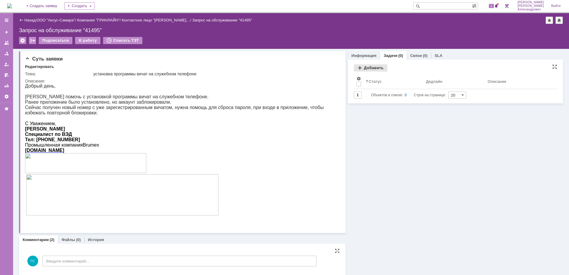
click at [363, 69] on div "Добавить" at bounding box center [370, 67] width 33 height 7
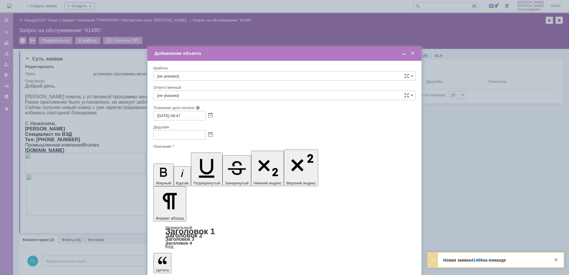
click at [212, 136] on span at bounding box center [210, 135] width 4 height 5
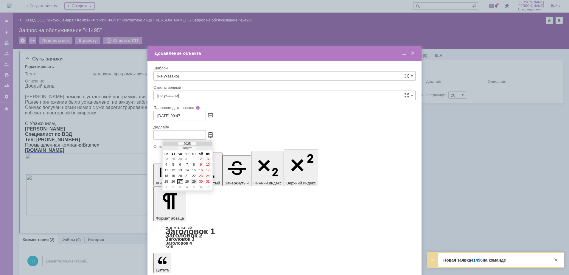
click at [195, 182] on div "29" at bounding box center [194, 181] width 6 height 5
type input "[DATE] 09:47"
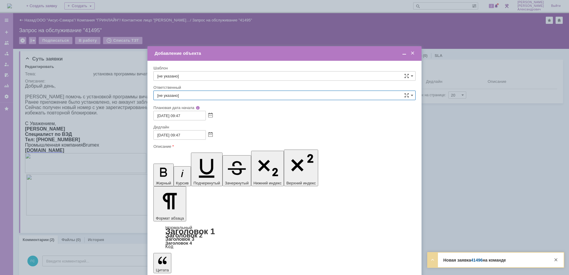
click at [194, 93] on input "[не указано]" at bounding box center [284, 96] width 262 height 10
click at [205, 161] on div "[PERSON_NAME]" at bounding box center [285, 159] width 262 height 10
type input "[PERSON_NAME]"
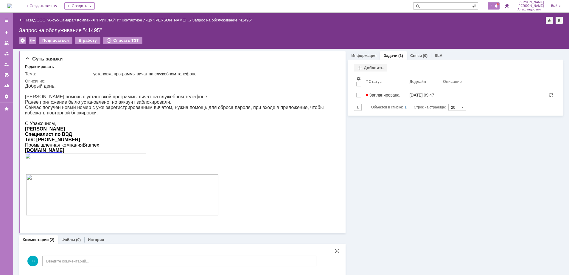
click at [491, 5] on span "2" at bounding box center [491, 6] width 5 height 4
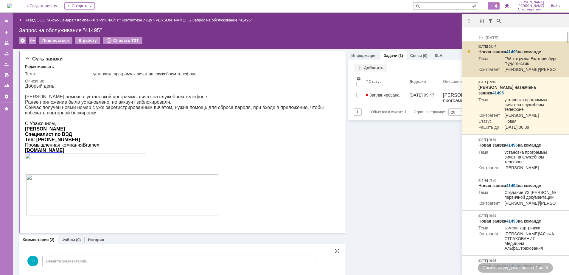
click at [514, 49] on link "41496" at bounding box center [512, 51] width 12 height 5
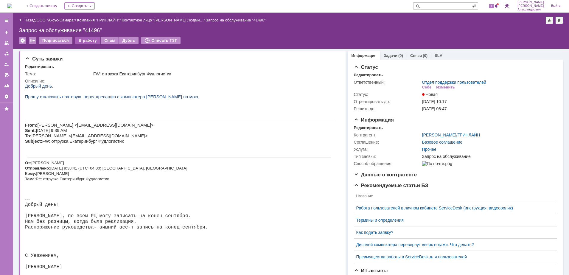
click at [78, 39] on div "В работу" at bounding box center [87, 40] width 25 height 7
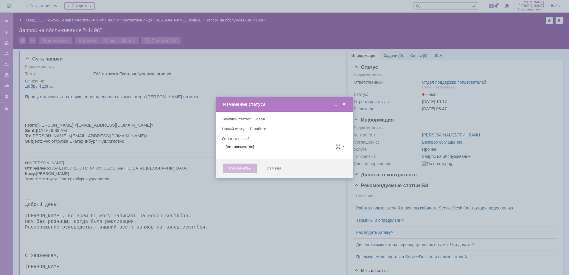
type input "Отдел поддержки пользователей"
type input "[PERSON_NAME]"
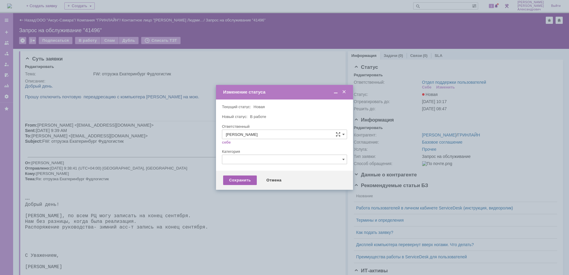
click at [230, 182] on div "Сохранить" at bounding box center [240, 180] width 34 height 10
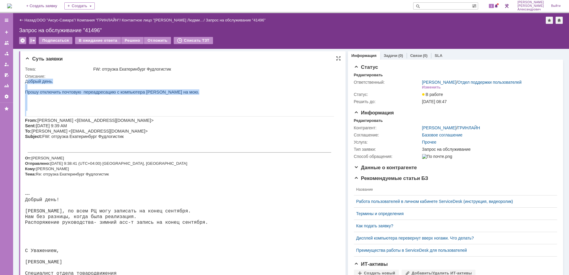
drag, startPoint x: 27, startPoint y: 81, endPoint x: 170, endPoint y: 111, distance: 146.3
copy div "обрый день. Прошу отключить почтовую переадресацию с компьютера [PERSON_NAME] н…"
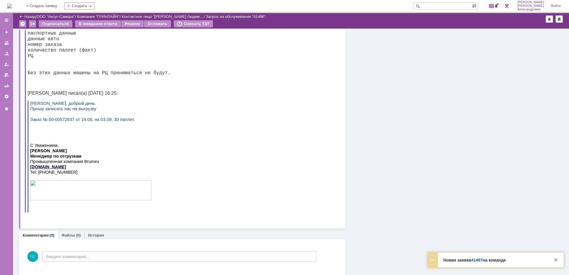
scroll to position [626, 0]
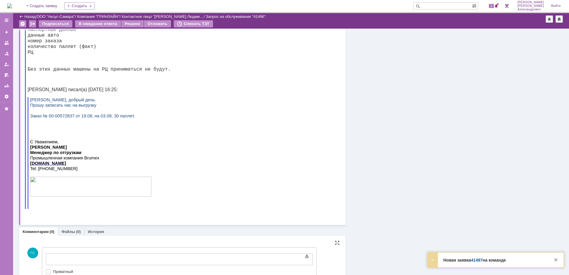
drag, startPoint x: 192, startPoint y: 509, endPoint x: 146, endPoint y: 254, distance: 259.4
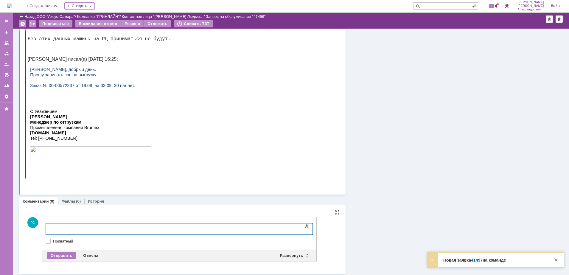
scroll to position [657, 0]
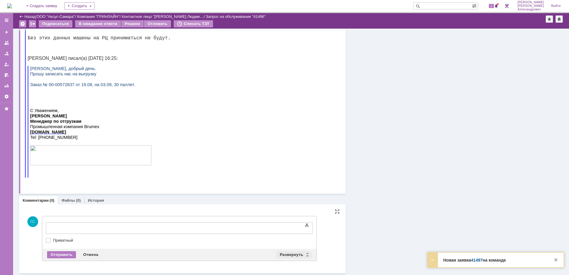
click at [293, 253] on div "Развернуть" at bounding box center [293, 254] width 35 height 7
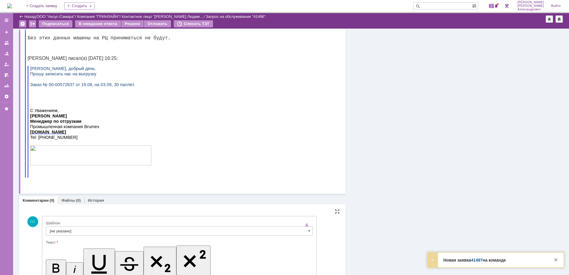
scroll to position [0, 0]
click at [184, 237] on div at bounding box center [179, 238] width 267 height 4
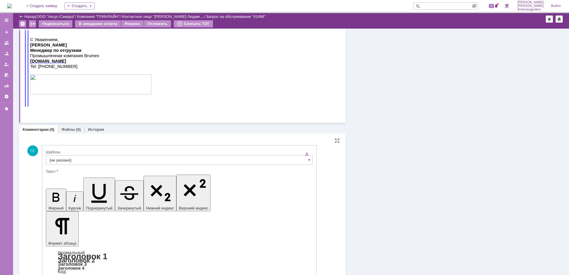
scroll to position [747, 0]
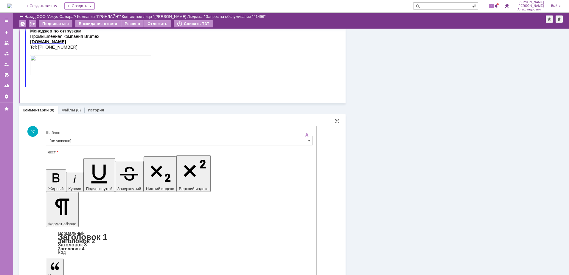
drag, startPoint x: 64, startPoint y: 1771, endPoint x: 86, endPoint y: 1932, distance: 162.9
click at [112, 140] on input "[не указано]" at bounding box center [179, 141] width 267 height 10
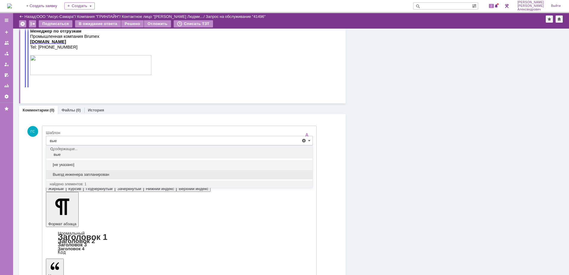
click at [112, 175] on span "Выезд инженера запланирован" at bounding box center [179, 174] width 259 height 5
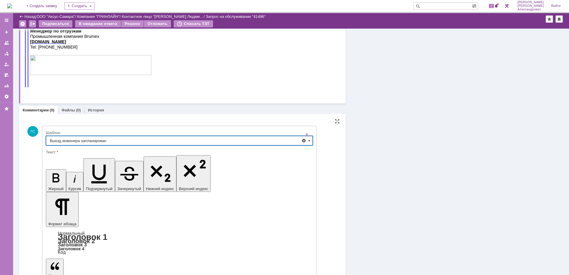
type input "Выезд инженера запланирован"
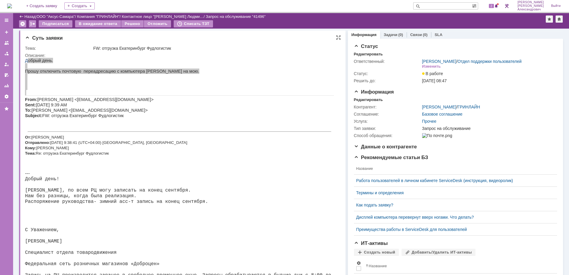
scroll to position [0, 0]
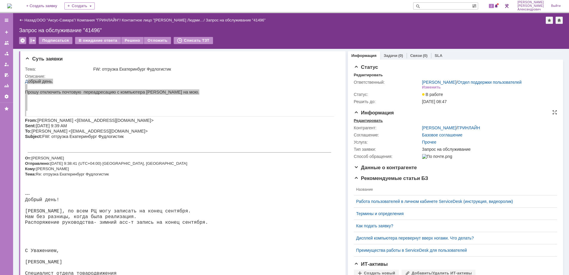
click at [359, 123] on div "Редактировать" at bounding box center [368, 120] width 29 height 5
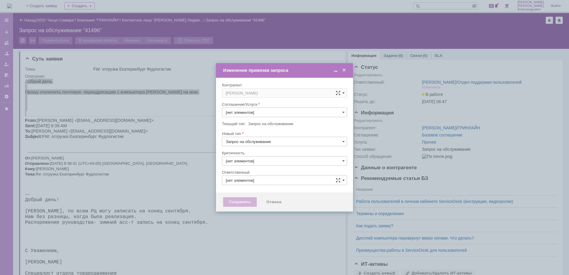
type input "3. Низкая"
type input "[не указано]"
type input "Галстьян Степан Александрович"
type input "Прочее"
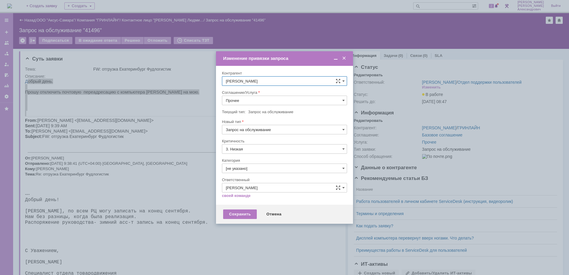
click at [278, 102] on input "Прочее" at bounding box center [284, 101] width 125 height 10
click at [276, 174] on span "АРМ_Настройка" at bounding box center [284, 172] width 117 height 5
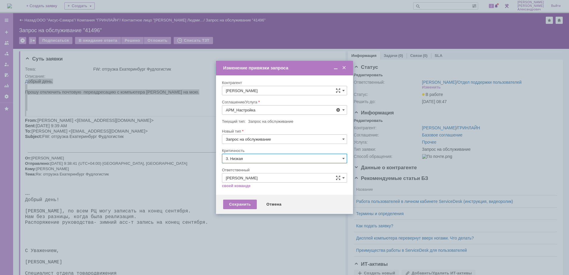
type input "АРМ_Настройка"
click at [275, 162] on input "3. Низкая" at bounding box center [284, 159] width 125 height 10
click at [271, 167] on span "[не указано]" at bounding box center [284, 169] width 117 height 5
click at [242, 203] on div "Сохранить" at bounding box center [240, 205] width 34 height 10
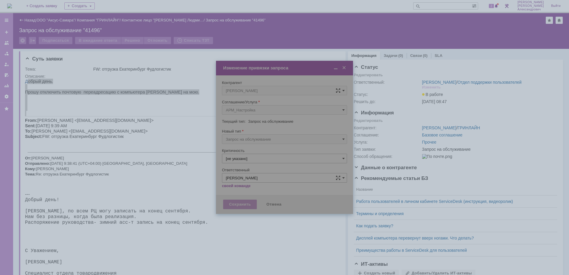
type input "[не указано]"
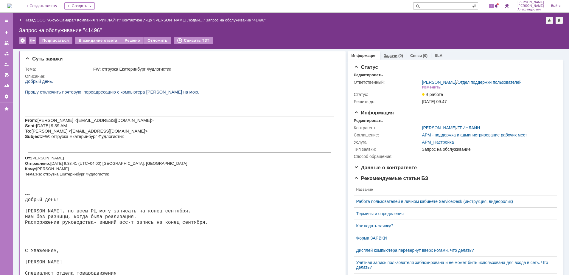
scroll to position [0, 0]
click at [383, 52] on div "Задачи (0)" at bounding box center [393, 55] width 27 height 9
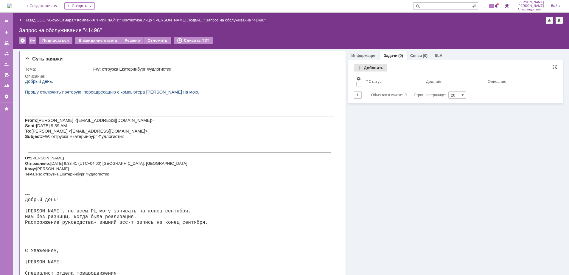
click at [365, 65] on div "Добавить" at bounding box center [370, 67] width 33 height 7
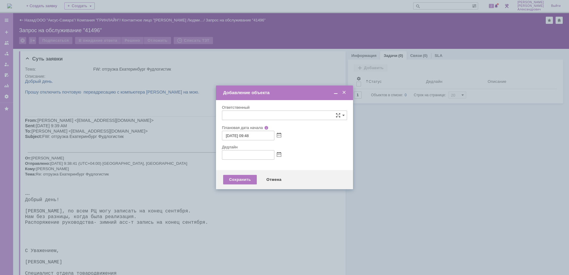
type input "[не указано]"
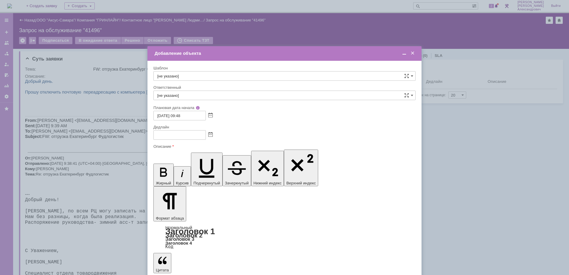
click at [212, 137] on div at bounding box center [284, 135] width 262 height 10
drag, startPoint x: 186, startPoint y: 1744, endPoint x: 297, endPoint y: 1906, distance: 196.7
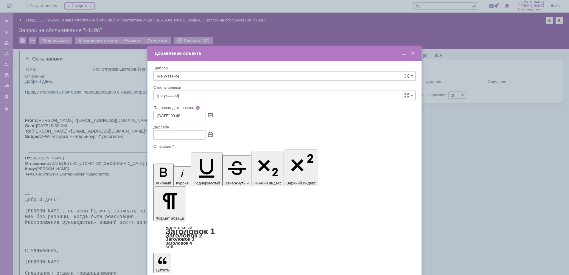
click at [214, 134] on div at bounding box center [284, 135] width 262 height 10
click at [212, 135] on div at bounding box center [284, 135] width 262 height 10
click at [212, 135] on span at bounding box center [210, 135] width 4 height 5
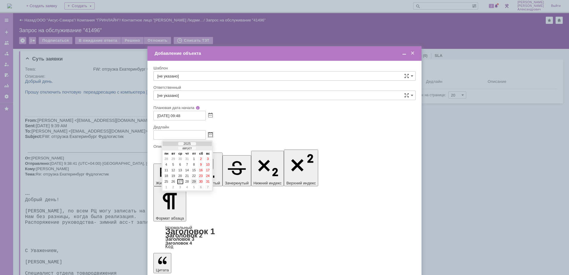
click at [193, 181] on div "29" at bounding box center [194, 181] width 6 height 5
type input "29.08.2025 09:48"
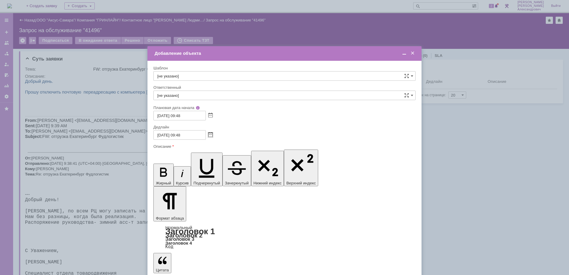
click at [199, 99] on input "[не указано]" at bounding box center [284, 96] width 262 height 10
click at [209, 160] on span "[PERSON_NAME]" at bounding box center [284, 158] width 254 height 5
type input "[PERSON_NAME]"
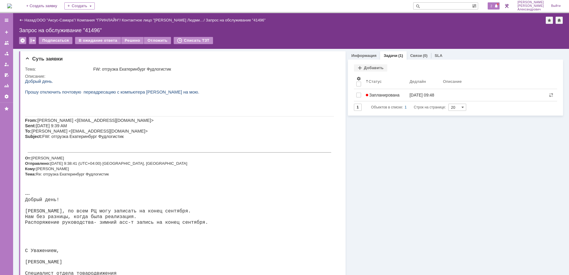
click at [496, 9] on div "2" at bounding box center [494, 5] width 12 height 7
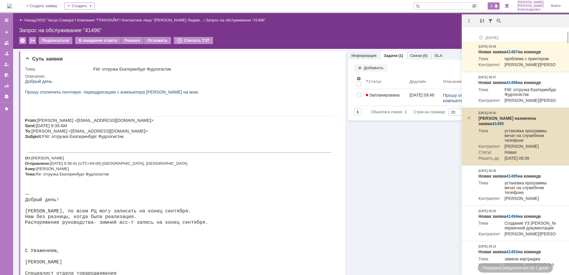
click at [504, 126] on link "41495" at bounding box center [498, 123] width 12 height 5
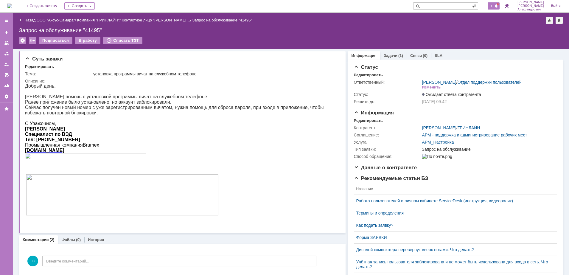
click at [496, 4] on div "1" at bounding box center [494, 5] width 12 height 7
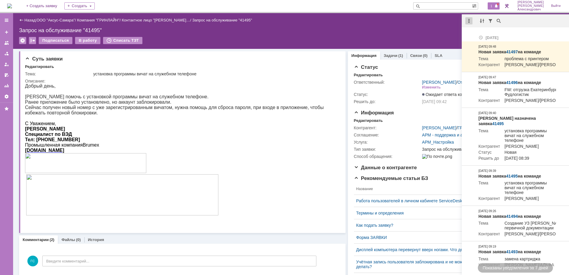
click at [469, 19] on div at bounding box center [468, 20] width 7 height 7
click at [482, 36] on div "Отметить уведомления прочитанными" at bounding box center [510, 36] width 80 height 4
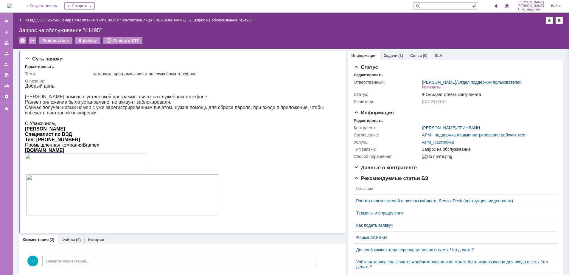
click at [307, 40] on div "Подписаться В работу Списать ТЗТ" at bounding box center [291, 43] width 544 height 13
click at [12, 4] on img at bounding box center [9, 6] width 5 height 5
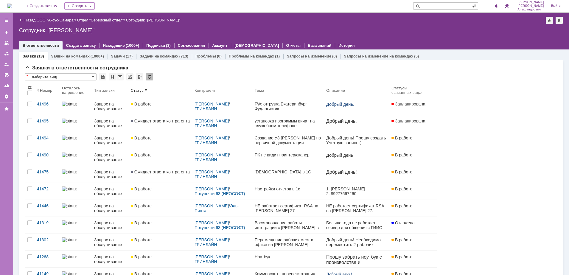
click at [8, 4] on img at bounding box center [9, 6] width 5 height 5
click at [12, 4] on img at bounding box center [9, 6] width 5 height 5
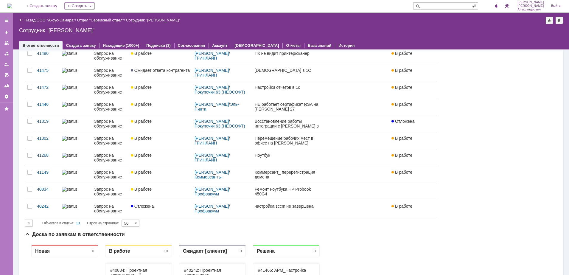
scroll to position [112, 0]
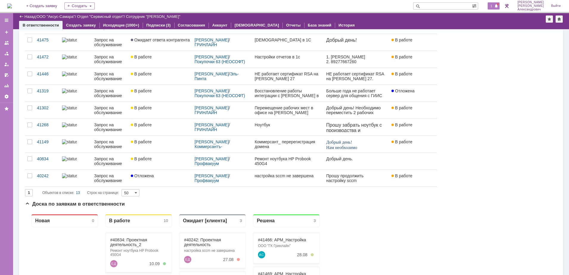
click at [494, 8] on span "1" at bounding box center [491, 6] width 5 height 4
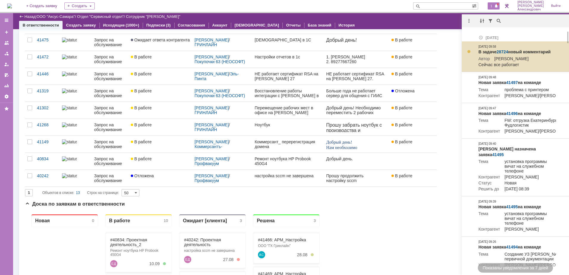
click at [499, 50] on link "28724" at bounding box center [503, 51] width 12 height 5
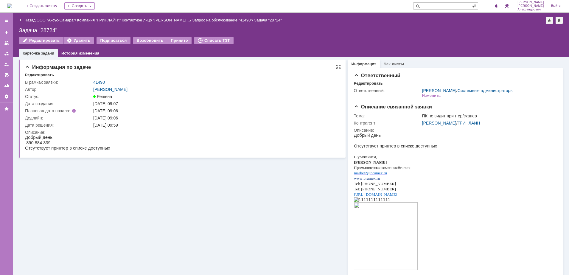
click at [102, 81] on link "41490" at bounding box center [99, 82] width 12 height 5
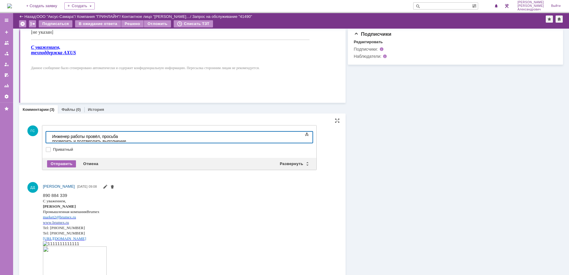
click at [61, 163] on div "Отправить" at bounding box center [61, 163] width 29 height 7
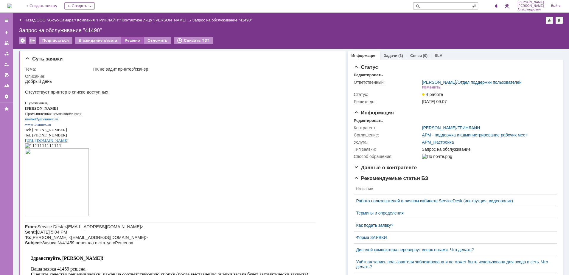
click at [129, 38] on div "Решено" at bounding box center [132, 40] width 23 height 7
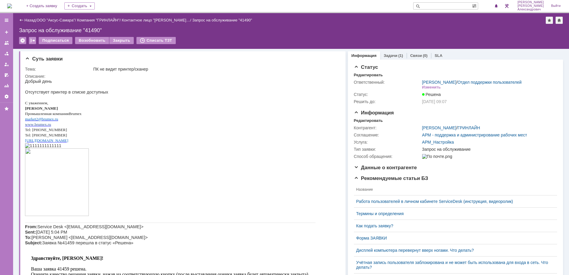
click at [12, 4] on img at bounding box center [9, 6] width 5 height 5
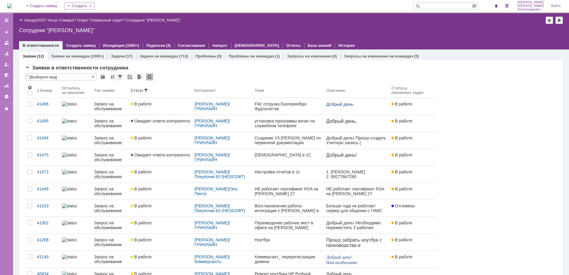
click at [12, 8] on img at bounding box center [9, 6] width 5 height 5
click at [12, 4] on img at bounding box center [9, 6] width 5 height 5
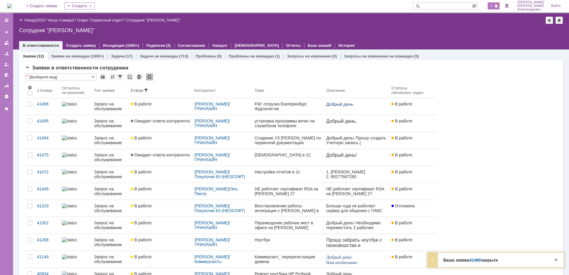
click at [494, 5] on span "1" at bounding box center [491, 6] width 5 height 4
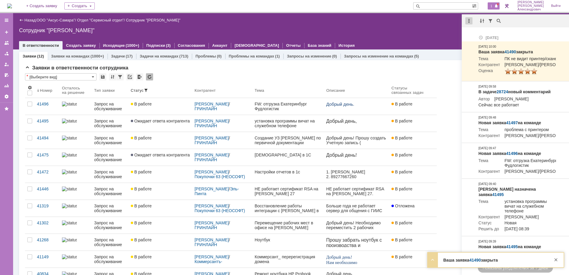
click at [469, 19] on div at bounding box center [468, 20] width 7 height 7
click at [474, 34] on div "Отметить уведомления прочитанными" at bounding box center [510, 36] width 80 height 4
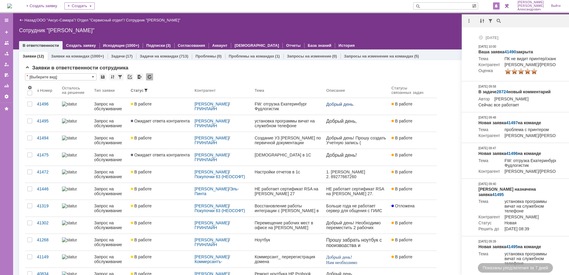
click at [384, 35] on div "Назад | ООО "Аксус-Самара" / Отдел "Сервисный отдел" / Сотрудник "Галстьян Степ…" at bounding box center [291, 31] width 556 height 36
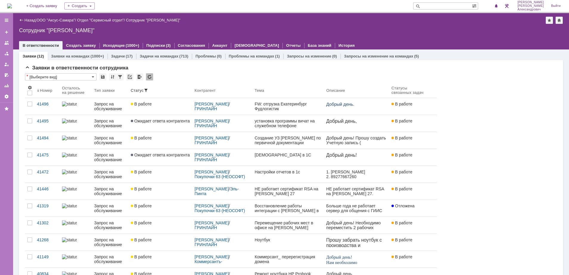
click at [12, 6] on img at bounding box center [9, 6] width 5 height 5
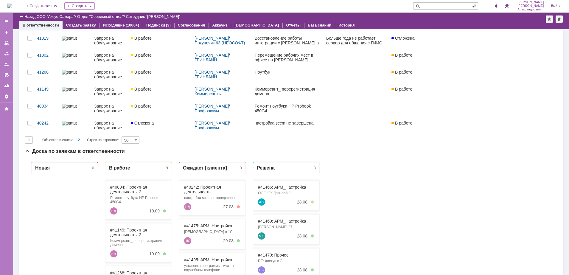
scroll to position [149, 0]
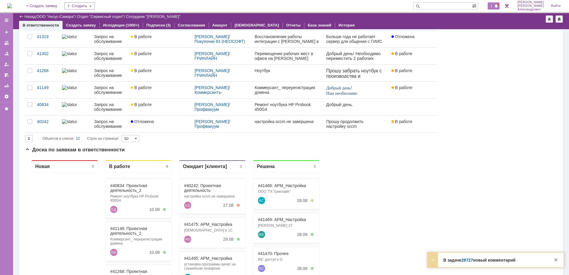
click at [493, 9] on div "1" at bounding box center [494, 5] width 12 height 7
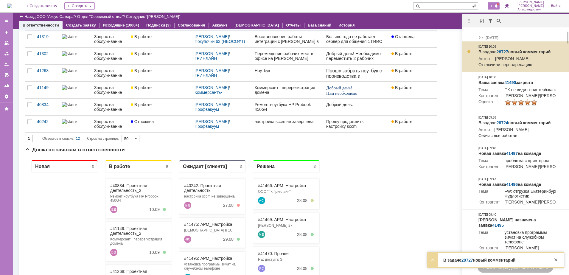
click at [501, 49] on link "28727" at bounding box center [503, 51] width 12 height 5
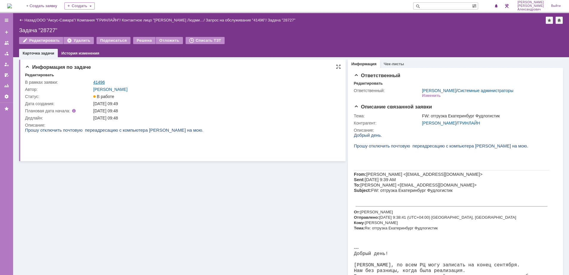
click at [100, 82] on link "41496" at bounding box center [99, 82] width 12 height 5
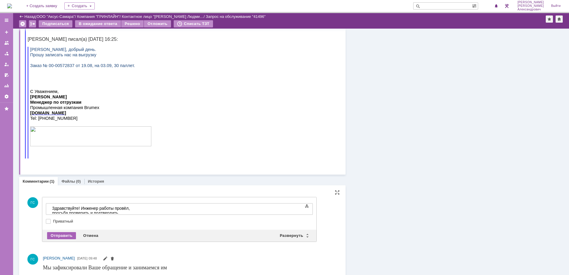
click at [63, 236] on div "Отправить" at bounding box center [61, 235] width 29 height 7
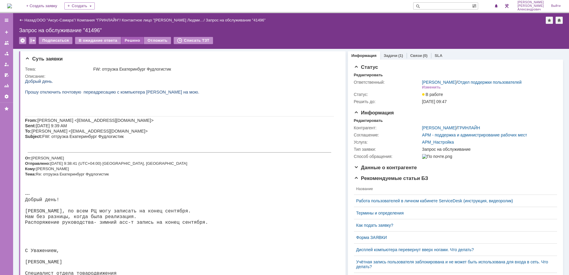
drag, startPoint x: 100, startPoint y: 97, endPoint x: 125, endPoint y: 38, distance: 64.3
click at [125, 38] on div "Решено" at bounding box center [132, 40] width 23 height 7
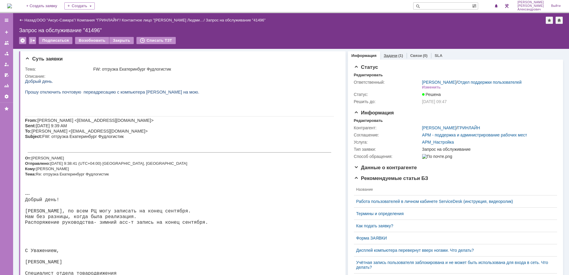
click at [384, 57] on link "Задачи" at bounding box center [391, 55] width 14 height 4
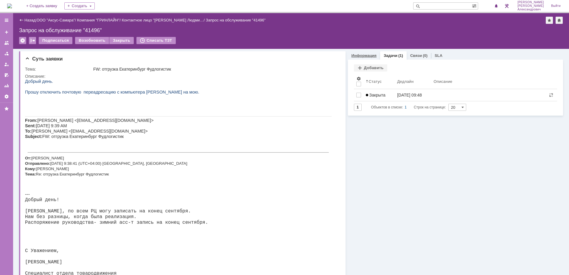
click at [368, 56] on link "Информация" at bounding box center [363, 55] width 25 height 4
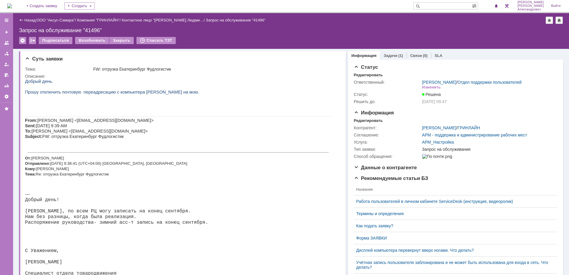
click at [12, 4] on img at bounding box center [9, 6] width 5 height 5
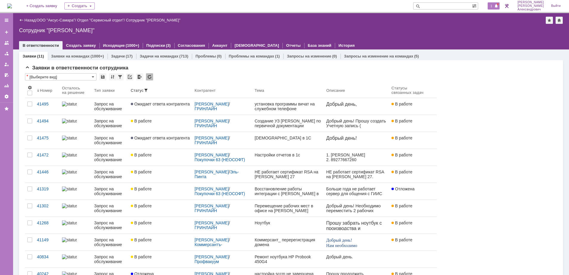
click at [492, 4] on span "1" at bounding box center [491, 6] width 5 height 4
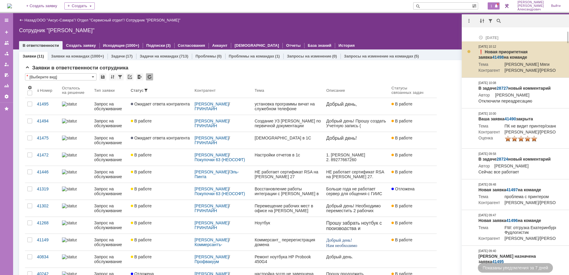
click at [504, 55] on link "41498" at bounding box center [498, 57] width 12 height 5
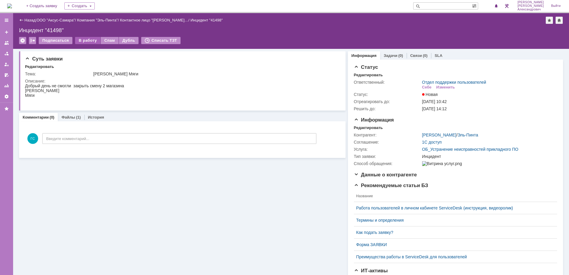
click at [83, 41] on div "В работу" at bounding box center [87, 40] width 25 height 7
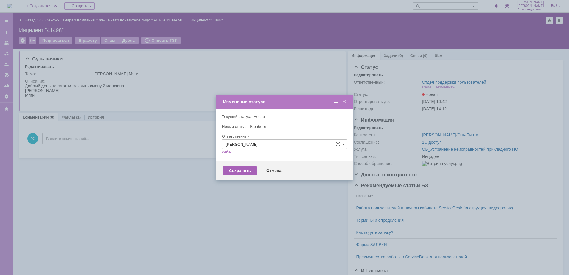
click at [248, 174] on div "Сохранить" at bounding box center [240, 171] width 34 height 10
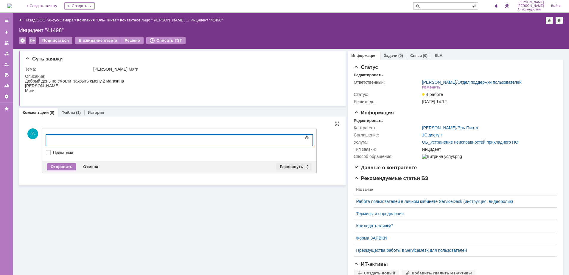
click at [283, 165] on div "Развернуть" at bounding box center [293, 166] width 35 height 7
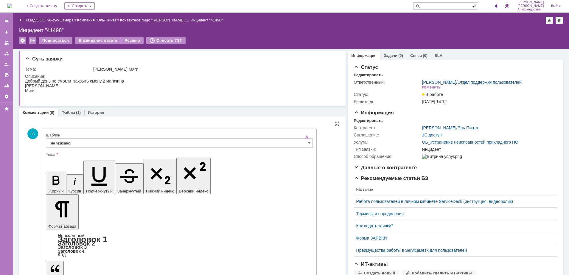
click at [113, 144] on input "[не указано]" at bounding box center [179, 143] width 267 height 10
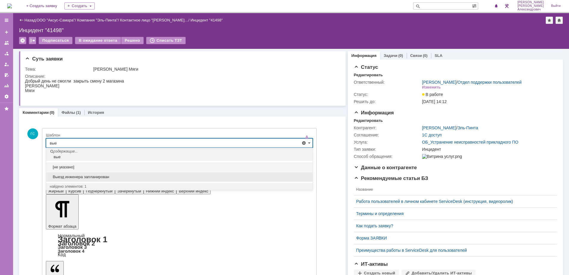
click at [104, 172] on div "Выезд инженера запланирован" at bounding box center [179, 177] width 266 height 10
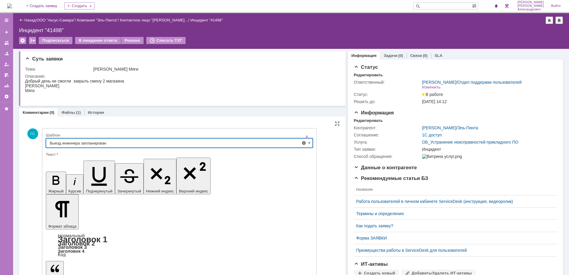
type input "Выезд инженера запланирован"
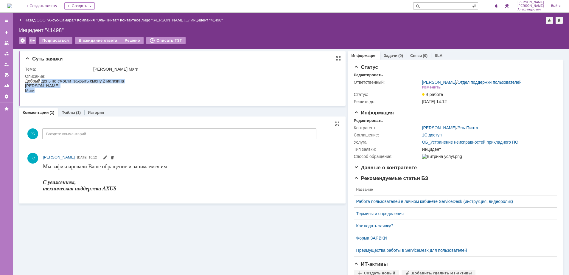
drag, startPoint x: 26, startPoint y: 80, endPoint x: 52, endPoint y: 94, distance: 29.6
click at [52, 94] on div "Добрый день не смогли закрыть смену 2 магазина Вольская Мяги" at bounding box center [74, 88] width 99 height 19
copy div "Добрый день не смогли закрыть смену 2 магазина Вольская Мяги"
click at [360, 123] on div "Редактировать" at bounding box center [368, 120] width 29 height 5
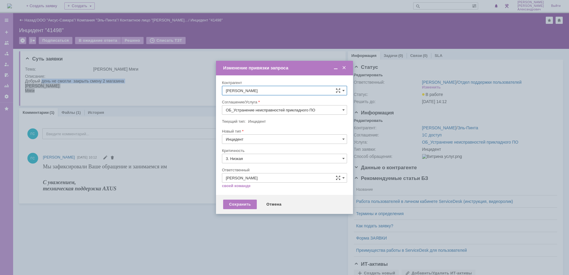
click at [276, 109] on input "ОБ_Устранение неисправностей прикладного ПО" at bounding box center [284, 110] width 125 height 10
click at [276, 183] on span "АРМ_Настройка" at bounding box center [284, 182] width 117 height 5
type input "АРМ_Настройка"
click at [269, 156] on input "3. Низкая" at bounding box center [284, 159] width 125 height 10
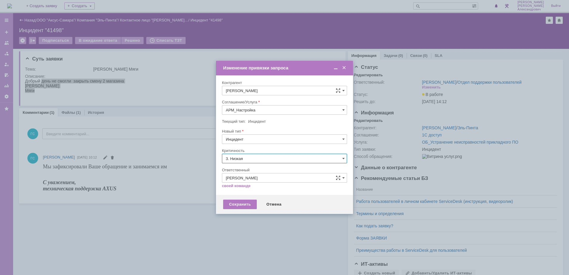
click at [261, 169] on span "[не указано]" at bounding box center [284, 169] width 117 height 5
click at [248, 200] on div "Сохранить" at bounding box center [240, 205] width 34 height 10
type input "[не указано]"
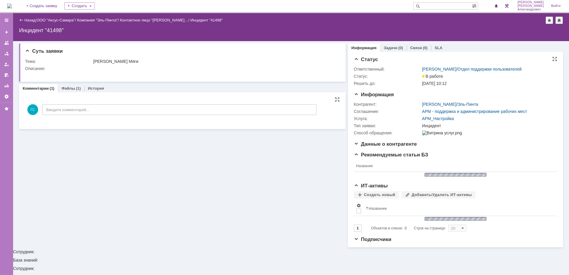
scroll to position [0, 0]
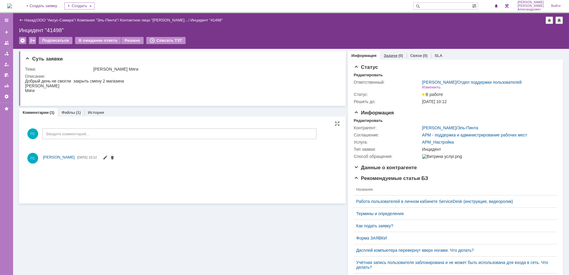
click at [391, 55] on link "Задачи" at bounding box center [391, 55] width 14 height 4
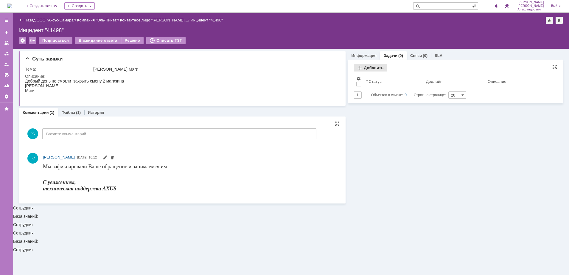
click at [375, 67] on div "Добавить" at bounding box center [370, 67] width 33 height 7
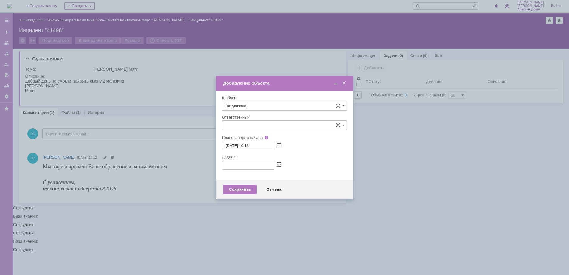
type input "[не указано]"
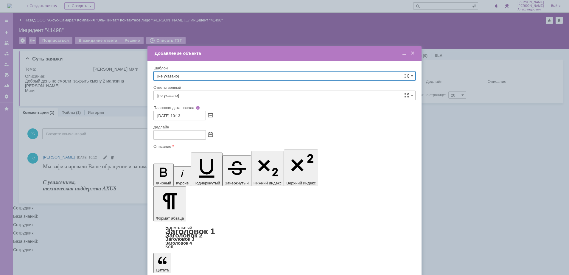
click at [210, 135] on span at bounding box center [210, 135] width 4 height 5
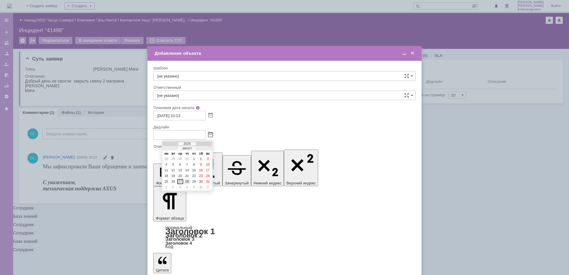
click at [187, 182] on div "28" at bounding box center [187, 181] width 6 height 5
type input "28.08.2025 10:13"
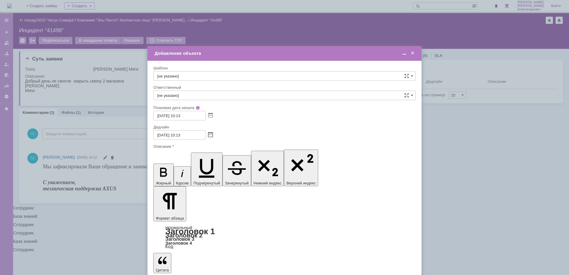
click at [402, 54] on span at bounding box center [404, 53] width 6 height 5
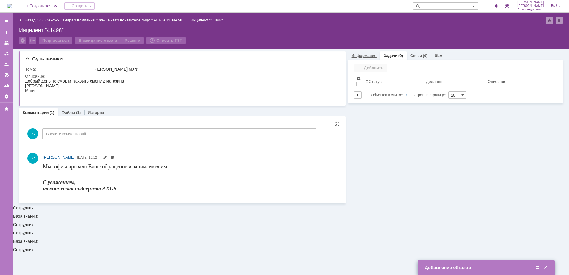
click at [362, 52] on div "Информация" at bounding box center [364, 55] width 32 height 9
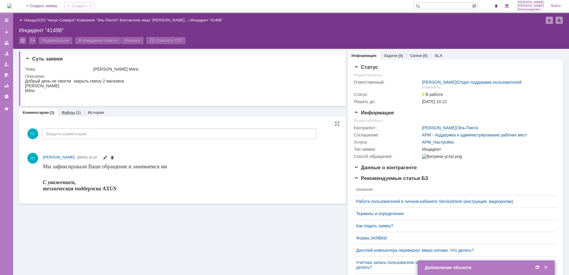
click at [69, 112] on link "Файлы" at bounding box center [68, 112] width 14 height 4
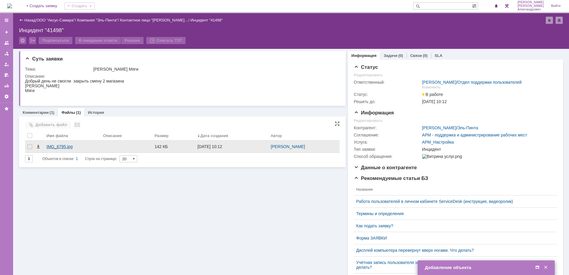
click at [77, 150] on div "IMG_6795.jpg" at bounding box center [72, 147] width 57 height 12
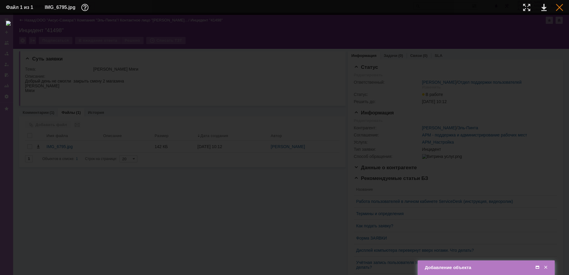
click at [560, 7] on div at bounding box center [559, 7] width 7 height 7
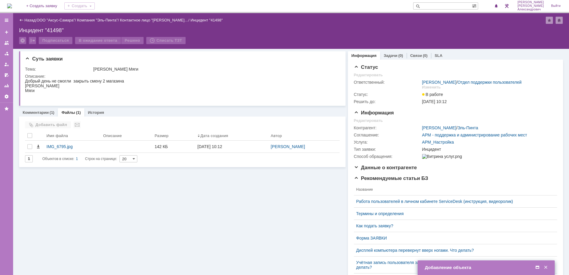
click at [534, 266] on span at bounding box center [537, 267] width 6 height 5
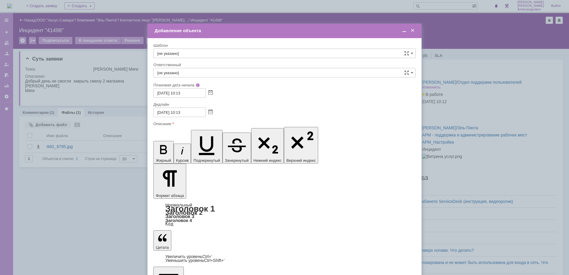
scroll to position [18, 0]
click at [209, 72] on input "[не указано]" at bounding box center [284, 73] width 262 height 10
click at [197, 118] on span "[PERSON_NAME]" at bounding box center [284, 116] width 254 height 5
type input "[PERSON_NAME]"
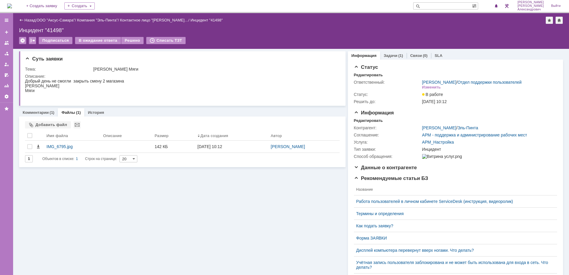
scroll to position [0, 0]
drag, startPoint x: 26, startPoint y: 80, endPoint x: 73, endPoint y: 93, distance: 49.3
click at [73, 93] on div "Добрый день не смогли закрыть смену 2 магазина Вольская Мяги" at bounding box center [74, 88] width 99 height 19
copy div "Добрый день не смогли закрыть смену 2 магазина Вольская Мяги"
click at [12, 4] on img at bounding box center [9, 6] width 5 height 5
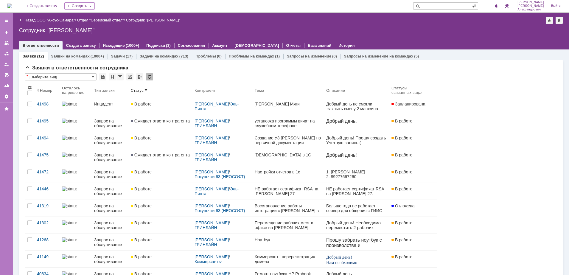
click at [12, 4] on img at bounding box center [9, 6] width 5 height 5
click at [3, 6] on div "На домашнюю + Создать заявку Создать [PERSON_NAME]" at bounding box center [284, 6] width 569 height 13
click at [11, 5] on img at bounding box center [9, 6] width 5 height 5
click at [12, 8] on img at bounding box center [9, 6] width 5 height 5
click at [477, 27] on div "Назад | ООО "Аксус-Самара" / Отдел "Сервисный отдел" / Сотрудник "Галстьян Степ…" at bounding box center [291, 31] width 556 height 36
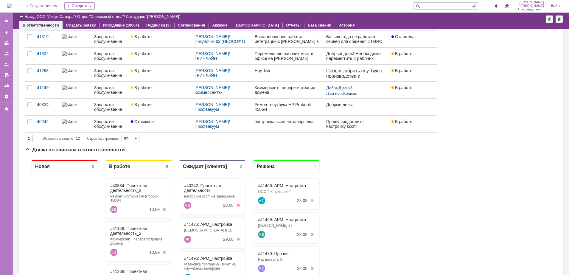
click at [12, 4] on img at bounding box center [9, 6] width 5 height 5
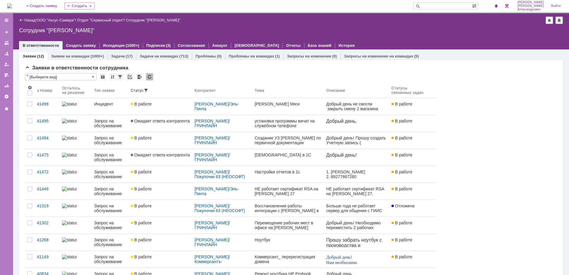
click at [12, 4] on img at bounding box center [9, 6] width 5 height 5
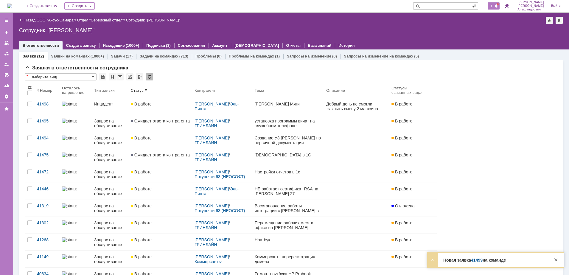
click at [498, 5] on span at bounding box center [496, 6] width 4 height 5
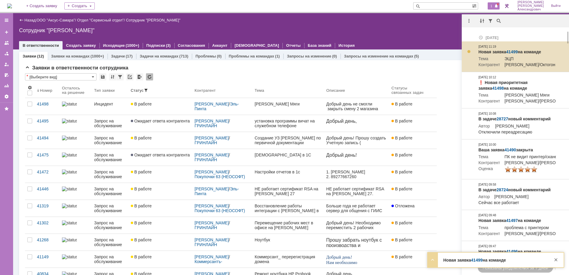
click at [512, 51] on link "41499" at bounding box center [512, 51] width 12 height 5
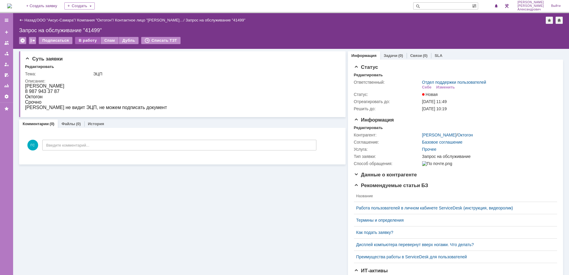
click at [82, 38] on div "В работу" at bounding box center [87, 40] width 25 height 7
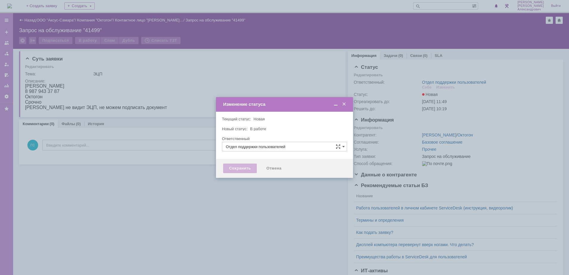
type input "[PERSON_NAME]"
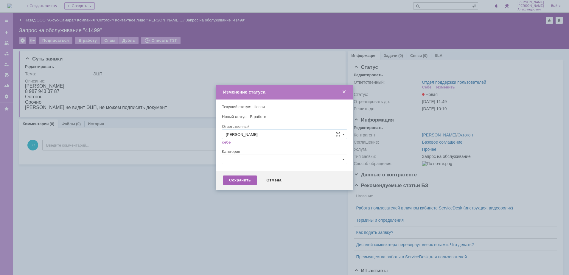
click at [236, 182] on div "Сохранить" at bounding box center [240, 180] width 34 height 10
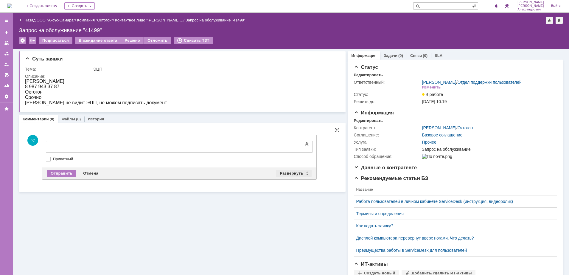
click at [288, 172] on div "Развернуть" at bounding box center [293, 173] width 35 height 7
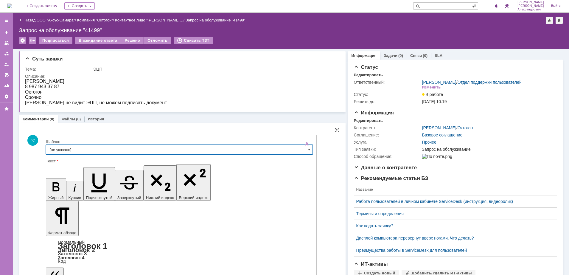
click at [108, 148] on input "[не указано]" at bounding box center [179, 150] width 267 height 10
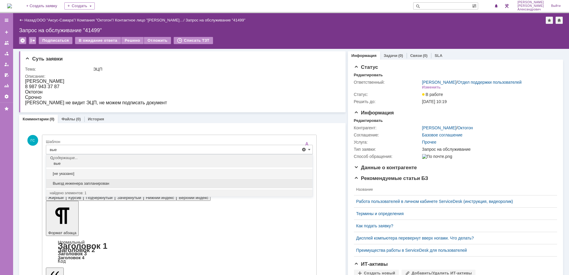
click at [108, 183] on span "Выезд инженера запланирован" at bounding box center [179, 183] width 259 height 5
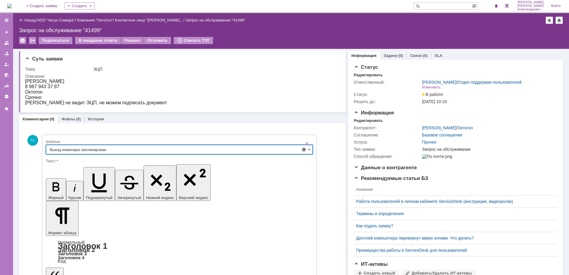
type input "Выезд инженера запланирован"
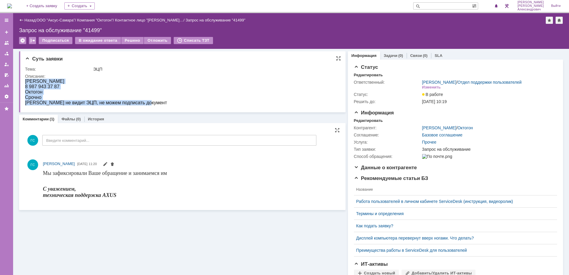
drag, startPoint x: 50, startPoint y: 158, endPoint x: 162, endPoint y: 101, distance: 125.6
click at [162, 101] on html "Шидловская Анастасия 8 987 943 37 87 Октогон Срочно Ноутбук не видит ЭЦП, не мо…" at bounding box center [179, 92] width 309 height 27
copy body "Шидловская Анастасия 8 987 943 37 87 Октогон Срочно Ноутбук не видит ЭЦП, не мо…"
click at [371, 122] on div "Редактировать" at bounding box center [368, 120] width 29 height 5
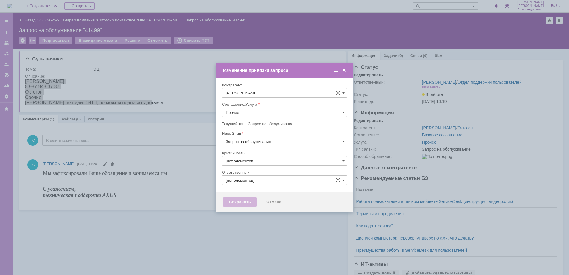
type input "3. Низкая"
type input "Галстьян Степан Александрович"
type input "[не указано]"
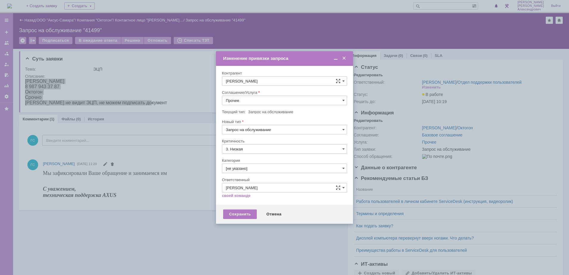
click at [258, 102] on input "Прочее" at bounding box center [284, 101] width 125 height 10
click at [275, 158] on span "АРМ_Настройка" at bounding box center [284, 158] width 117 height 5
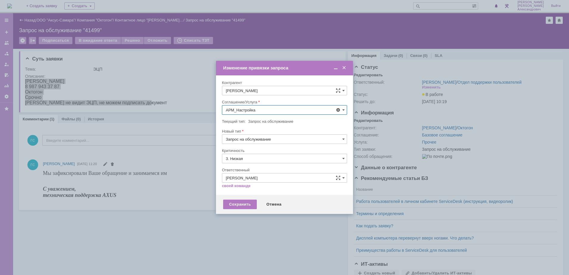
type input "АРМ_Настройка"
click at [270, 154] on input "3. Низкая" at bounding box center [284, 159] width 125 height 10
click at [257, 171] on span "[не указано]" at bounding box center [284, 169] width 117 height 5
type input "[не указано]"
click at [239, 203] on div "Сохранить" at bounding box center [240, 205] width 34 height 10
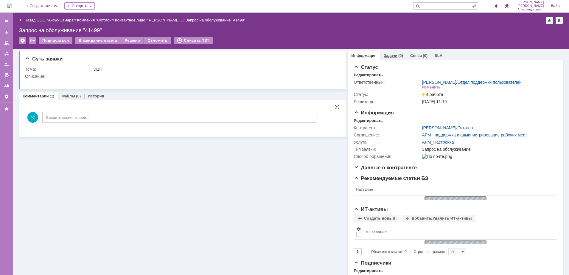
click at [385, 56] on link "Задачи" at bounding box center [391, 55] width 14 height 4
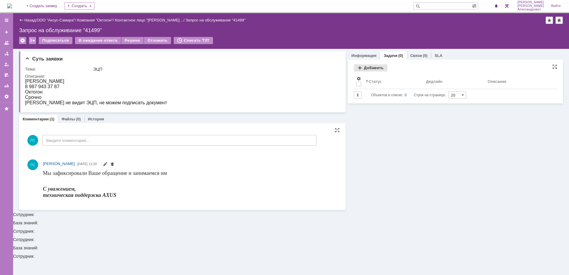
click at [363, 68] on div "Добавить" at bounding box center [370, 67] width 33 height 7
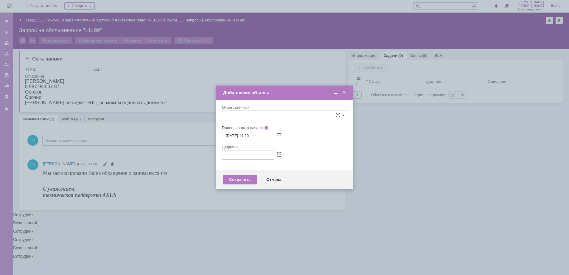
type input "[не указано]"
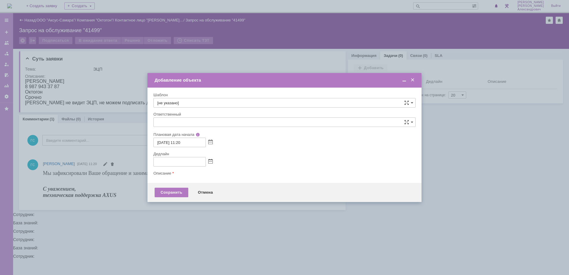
type input "[не указано]"
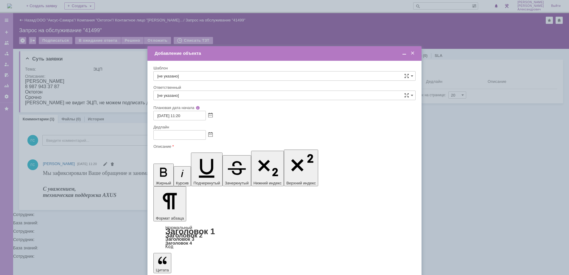
click at [211, 135] on span at bounding box center [210, 135] width 4 height 5
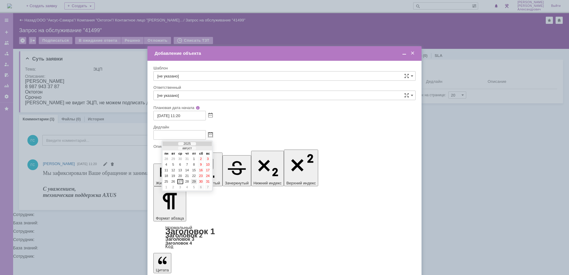
click at [196, 179] on div "29" at bounding box center [194, 181] width 6 height 5
type input "29.08.2025 11:20"
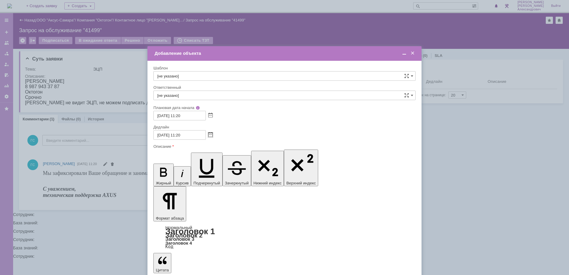
click at [197, 94] on input "[не указано]" at bounding box center [284, 96] width 262 height 10
click at [206, 139] on span "[PERSON_NAME]" at bounding box center [284, 138] width 254 height 5
type input "[PERSON_NAME]"
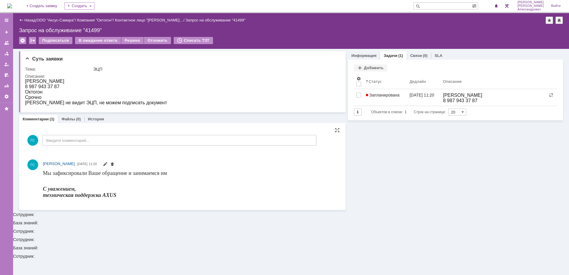
click at [12, 8] on img at bounding box center [9, 6] width 5 height 5
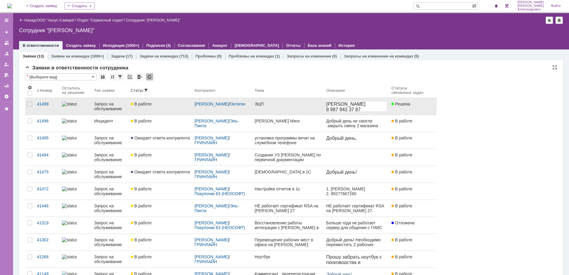
click at [281, 110] on link "ЭЦП" at bounding box center [288, 106] width 72 height 17
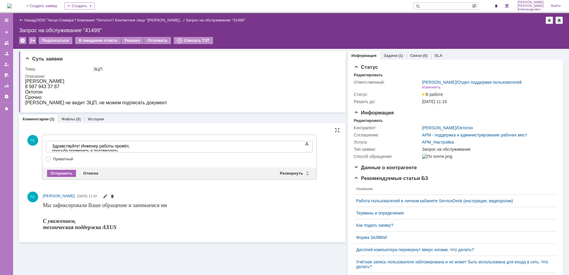
click at [69, 170] on div "Отправить" at bounding box center [61, 173] width 29 height 7
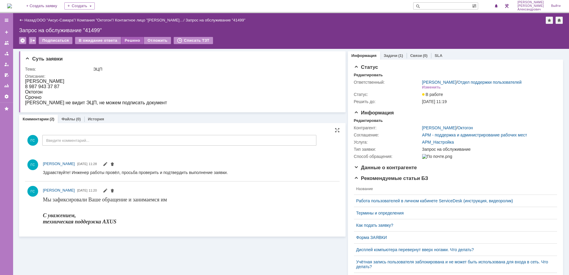
click at [128, 38] on div "Решено" at bounding box center [132, 40] width 23 height 7
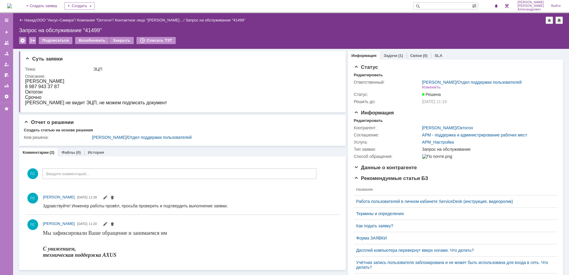
click at [12, 5] on img at bounding box center [9, 6] width 5 height 5
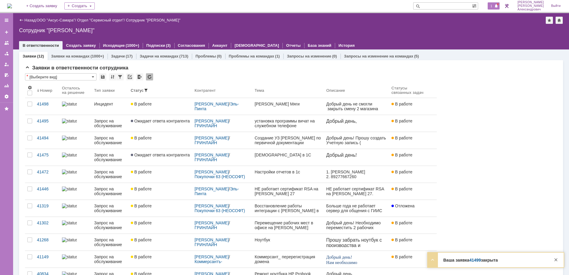
click at [494, 7] on span "1" at bounding box center [491, 6] width 5 height 4
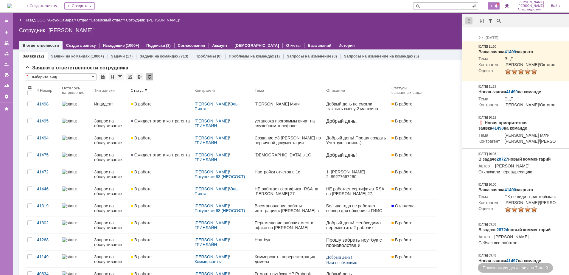
click at [468, 21] on div at bounding box center [468, 20] width 7 height 7
click at [474, 37] on div "Отметить уведомления прочитанными" at bounding box center [510, 36] width 80 height 4
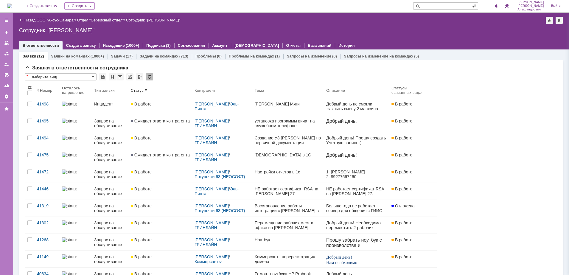
click at [421, 23] on div "Назад | ООО "Аксус-Самара" / Отдел "Сервисный отдел" / Сотрудник "Галстьян Степ…" at bounding box center [291, 20] width 544 height 7
click at [12, 7] on img at bounding box center [9, 6] width 5 height 5
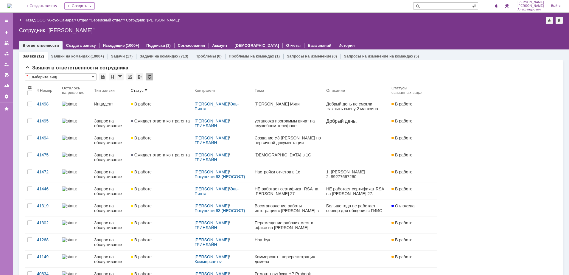
click at [12, 6] on img at bounding box center [9, 6] width 5 height 5
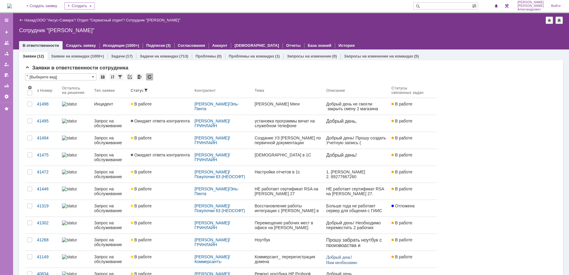
click at [7, 2] on div "На домашнюю + Создать заявку Создать [PERSON_NAME]" at bounding box center [284, 6] width 569 height 13
click at [12, 6] on img at bounding box center [9, 6] width 5 height 5
click at [12, 7] on img at bounding box center [9, 6] width 5 height 5
click at [12, 8] on img at bounding box center [9, 6] width 5 height 5
click at [498, 4] on span at bounding box center [496, 6] width 4 height 5
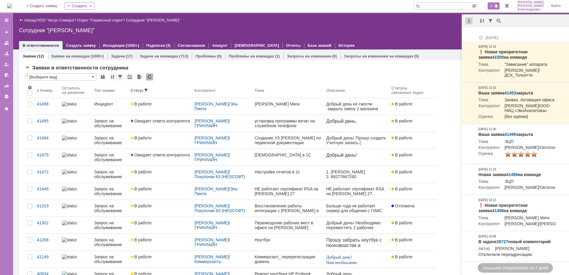
click at [469, 18] on div at bounding box center [468, 20] width 7 height 7
click at [472, 34] on div "Отметить уведомления прочитанными" at bounding box center [510, 36] width 80 height 4
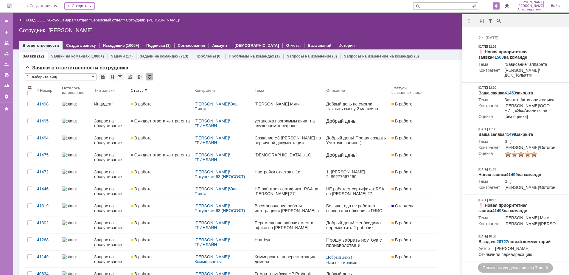
click at [402, 33] on div "Сотрудник "[PERSON_NAME]"" at bounding box center [291, 30] width 544 height 6
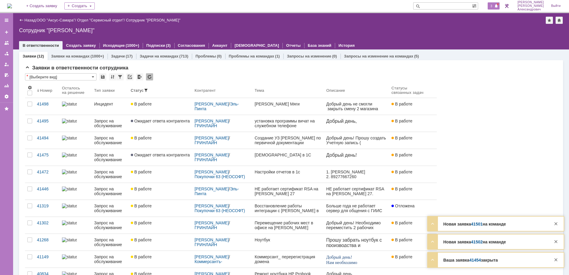
click at [494, 6] on span "3" at bounding box center [491, 6] width 5 height 4
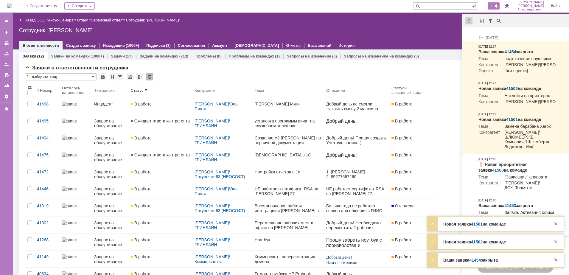
click at [469, 23] on div at bounding box center [468, 20] width 7 height 7
click at [477, 36] on div "Отметить уведомления прочитанными" at bounding box center [510, 36] width 80 height 4
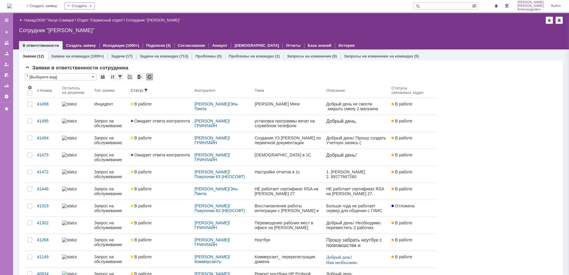
click at [399, 35] on div "Назад | ООО "Аксус-Самара" / Отдел "Сервисный отдел" / Сотрудник "[PERSON_NAME]…" at bounding box center [291, 31] width 556 height 36
click at [498, 6] on span at bounding box center [496, 6] width 4 height 5
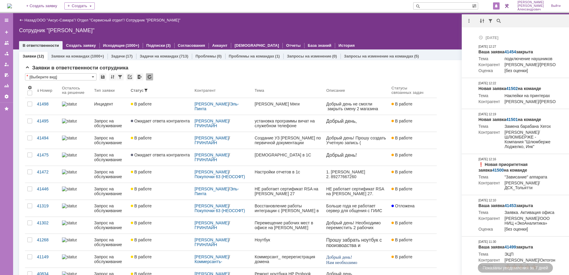
click at [438, 34] on div "Назад | ООО "Аксус-Самара" / Отдел "Сервисный отдел" / Сотрудник "[PERSON_NAME]…" at bounding box center [291, 31] width 556 height 36
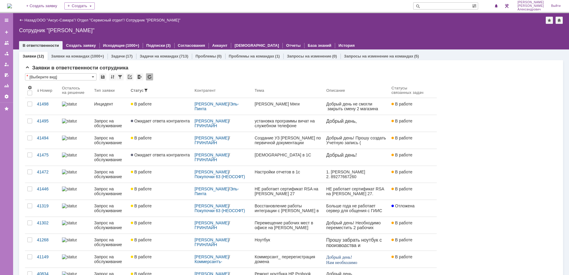
click at [10, 5] on img at bounding box center [9, 6] width 5 height 5
click at [7, 4] on div "На домашнюю + Создать заявку Создать Галстьян Степан Александрович Выйти" at bounding box center [284, 6] width 569 height 13
click at [497, 6] on span at bounding box center [496, 6] width 4 height 5
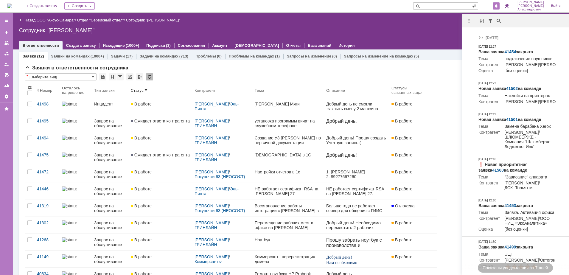
click at [425, 24] on div "Назад | ООО "Аксус-Самара" / Отдел "Сервисный отдел" / Сотрудник "Галстьян Степ…" at bounding box center [291, 31] width 556 height 36
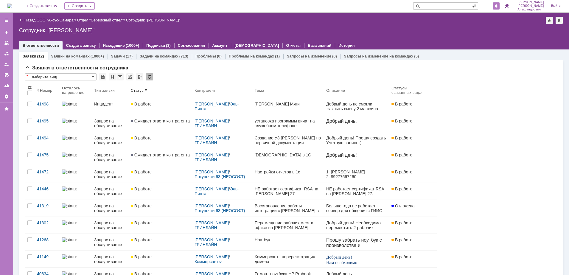
click at [498, 4] on span at bounding box center [496, 6] width 4 height 5
click at [434, 8] on input "text" at bounding box center [442, 5] width 59 height 7
type input "c"
type input "станислав"
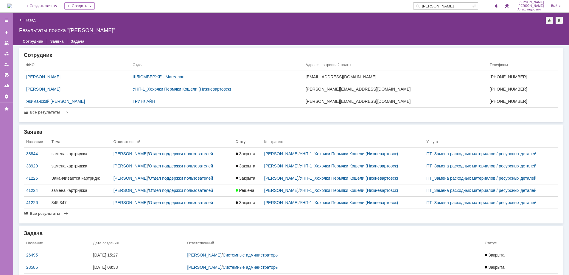
drag, startPoint x: 455, startPoint y: 7, endPoint x: 419, endPoint y: 11, distance: 36.2
click at [419, 11] on div "На домашнюю + Создать заявку Создать станислав Галстьян Степан Александрович Вы…" at bounding box center [284, 6] width 569 height 13
type input "гринлайн"
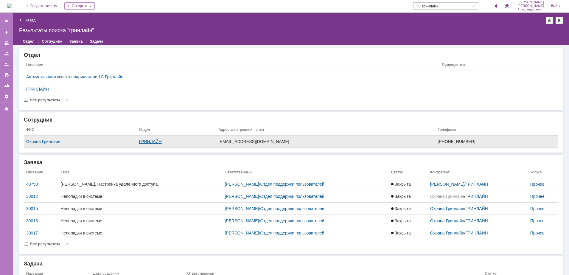
click at [162, 142] on link "ГРИНЛАЙН" at bounding box center [150, 141] width 23 height 5
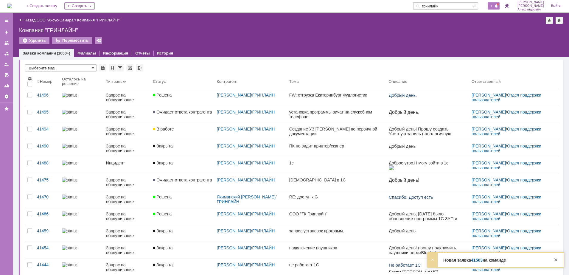
click at [493, 2] on div "1" at bounding box center [494, 5] width 12 height 7
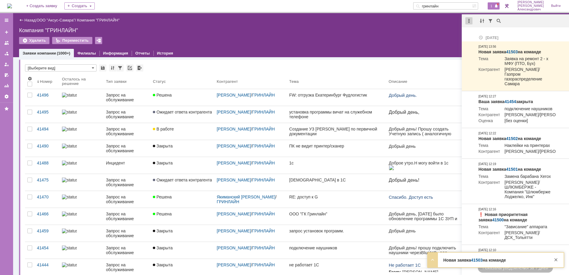
click at [469, 20] on div at bounding box center [468, 20] width 7 height 7
click at [482, 32] on div "Отметить уведомления прочитанными" at bounding box center [509, 36] width 87 height 9
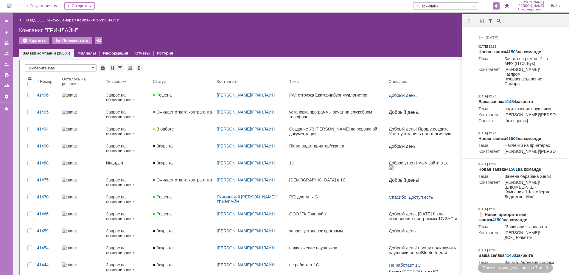
click at [393, 41] on div "Удалить Переместить" at bounding box center [291, 43] width 544 height 13
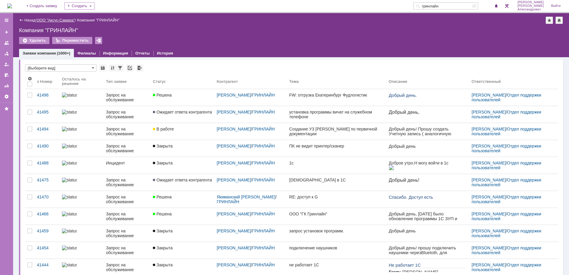
click at [66, 18] on link "ООО "Аксус-Самара"" at bounding box center [56, 20] width 38 height 4
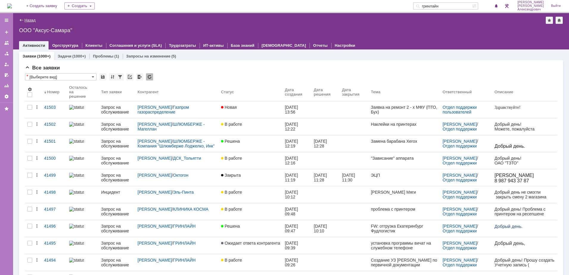
click at [25, 19] on link "Назад" at bounding box center [29, 20] width 11 height 4
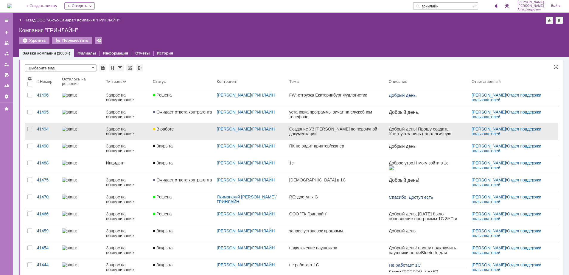
click at [261, 131] on link "ГРИНЛАЙН" at bounding box center [263, 129] width 23 height 5
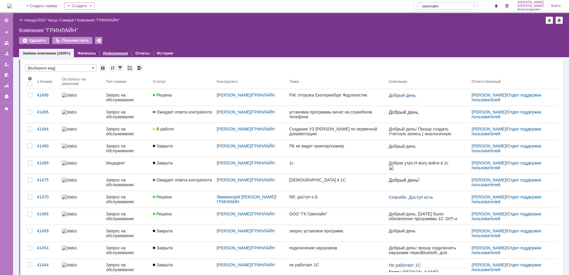
click at [111, 53] on link "Информация" at bounding box center [115, 53] width 25 height 4
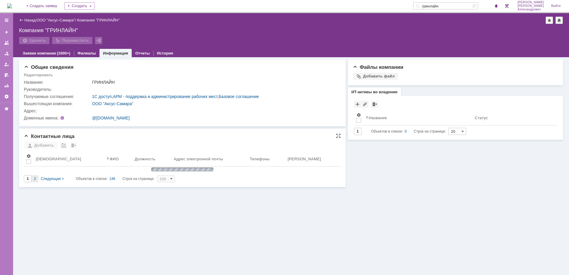
type input "2"
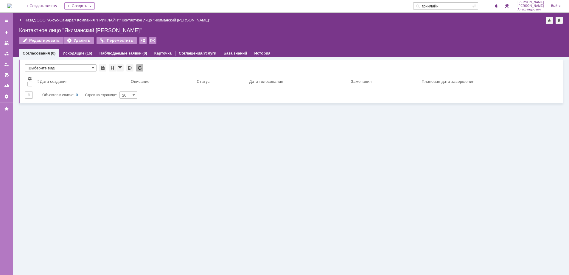
click at [86, 55] on div "(16)" at bounding box center [88, 53] width 7 height 4
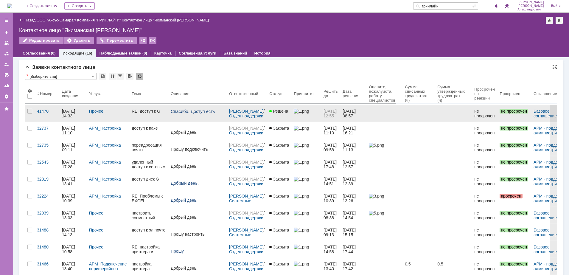
click at [283, 114] on link "Решена" at bounding box center [279, 113] width 24 height 17
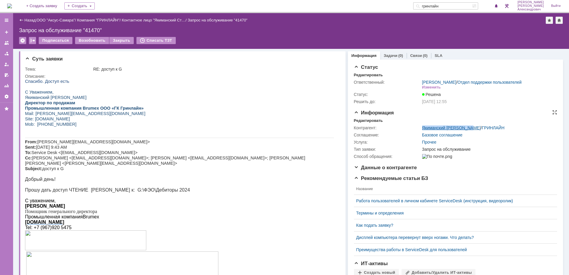
drag, startPoint x: 418, startPoint y: 131, endPoint x: 466, endPoint y: 133, distance: 48.3
click at [466, 131] on tr "Контрагент: Якиманский Станислав Александрович / ГРИНЛАЙН" at bounding box center [454, 127] width 201 height 7
copy tr "Якиманский Станислав"
click at [10, 4] on img at bounding box center [9, 6] width 5 height 5
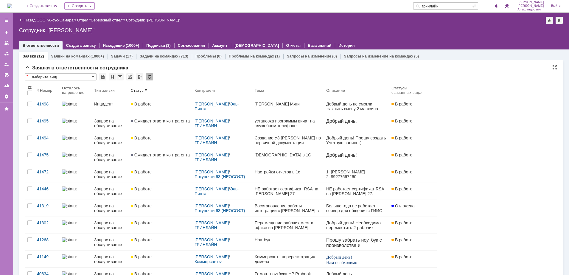
click at [9, 4] on img at bounding box center [9, 6] width 5 height 5
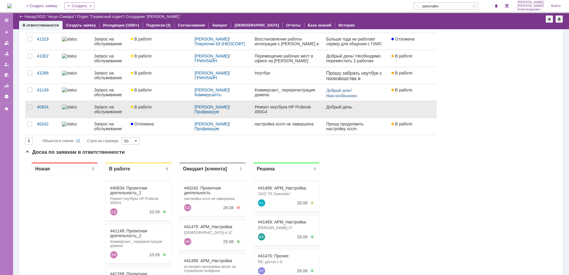
scroll to position [149, 0]
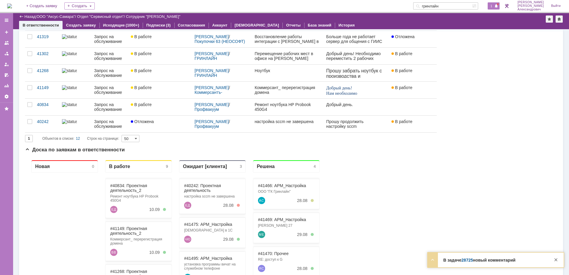
click at [494, 4] on span "1" at bounding box center [491, 6] width 5 height 4
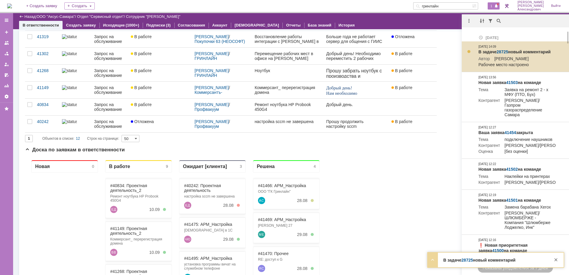
click at [501, 51] on link "28725" at bounding box center [503, 51] width 12 height 5
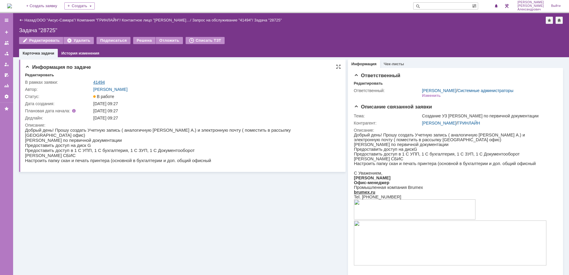
click at [101, 83] on link "41494" at bounding box center [99, 82] width 12 height 5
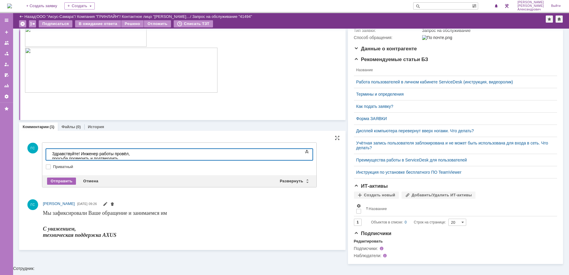
click at [63, 181] on div "Отправить" at bounding box center [61, 181] width 29 height 7
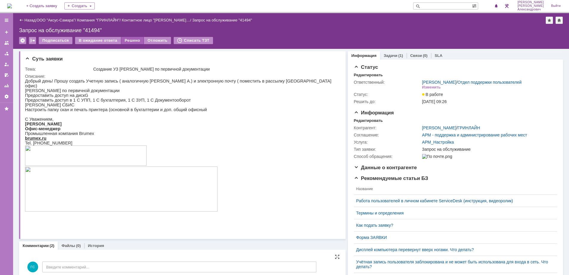
click at [130, 39] on div "Решено" at bounding box center [132, 40] width 23 height 7
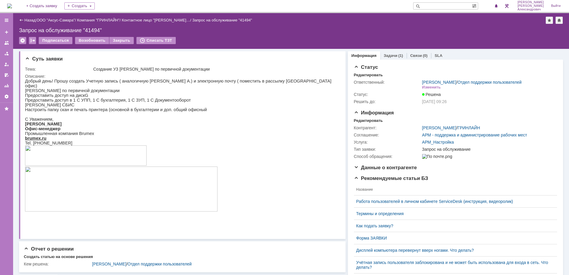
click at [12, 6] on img at bounding box center [9, 6] width 5 height 5
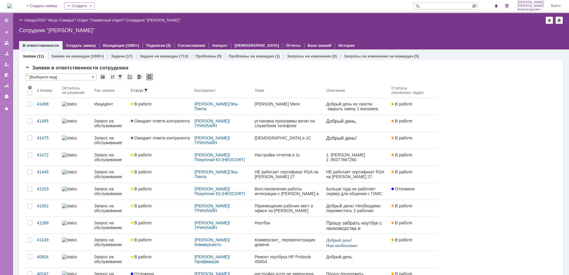
click at [12, 7] on img at bounding box center [9, 6] width 5 height 5
click at [446, 7] on input "text" at bounding box center [442, 5] width 59 height 7
type input "g"
click at [9, 4] on img at bounding box center [9, 6] width 5 height 5
click at [493, 4] on span "1" at bounding box center [491, 6] width 5 height 4
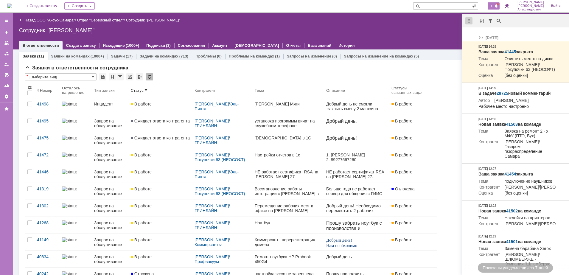
click at [469, 22] on div at bounding box center [468, 20] width 7 height 7
click at [475, 35] on div "Отметить уведомления прочитанными" at bounding box center [510, 36] width 80 height 4
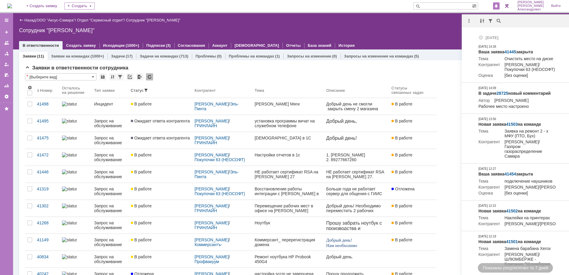
click at [424, 31] on div "Сотрудник "[PERSON_NAME]"" at bounding box center [291, 30] width 544 height 6
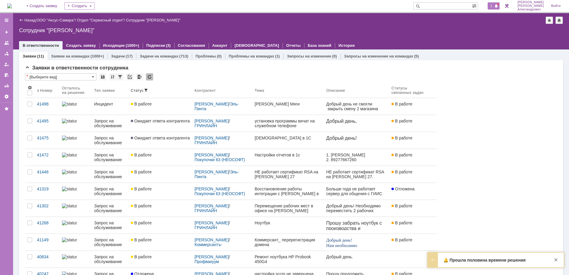
click at [494, 7] on span "2" at bounding box center [491, 6] width 5 height 4
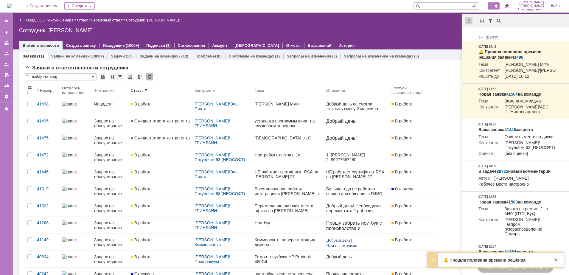
click at [467, 22] on div at bounding box center [468, 20] width 7 height 7
click at [477, 34] on div "Отметить уведомления прочитанными" at bounding box center [510, 36] width 80 height 4
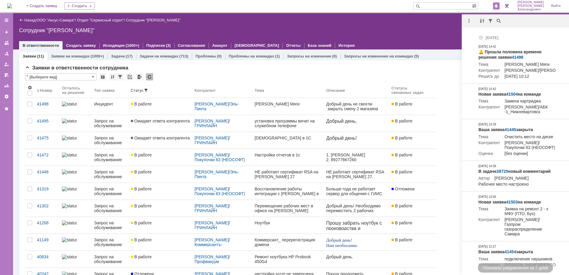
click at [422, 34] on div "Назад | ООО "Аксус-Самара" / Отдел "Сервисный отдел" / Сотрудник "Галстьян Степ…" at bounding box center [291, 31] width 556 height 36
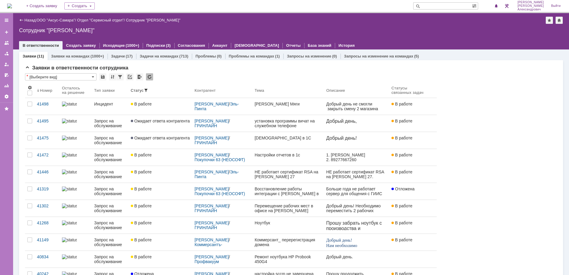
click at [11, 6] on img at bounding box center [9, 6] width 5 height 5
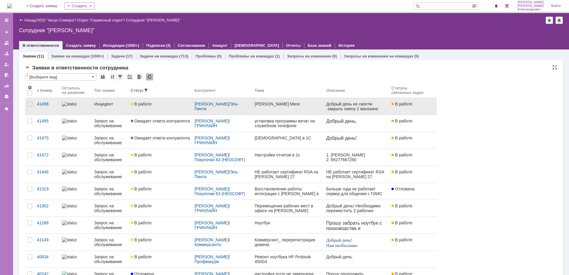
click at [167, 104] on div "В работе" at bounding box center [160, 104] width 59 height 5
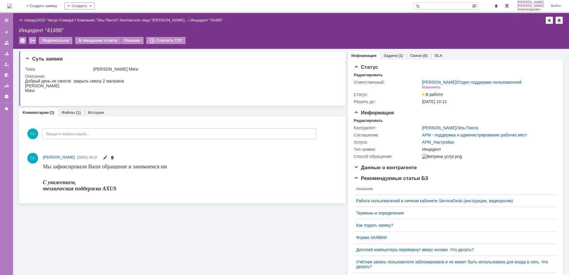
click at [11, 4] on img at bounding box center [9, 6] width 5 height 5
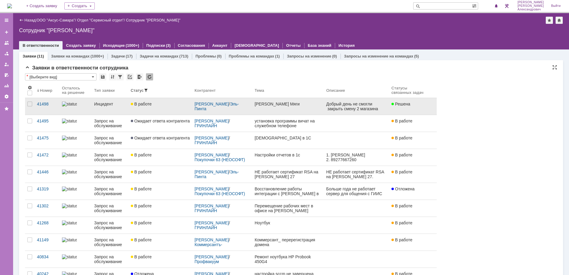
click at [291, 112] on link "[PERSON_NAME] Мяги" at bounding box center [288, 106] width 72 height 17
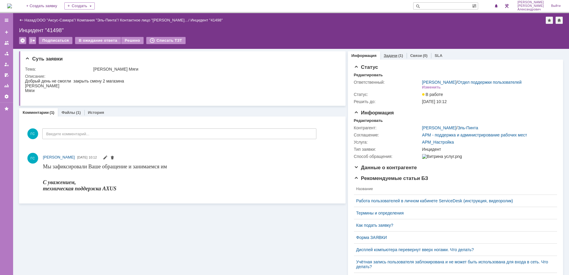
click at [391, 53] on link "Задачи" at bounding box center [391, 55] width 14 height 4
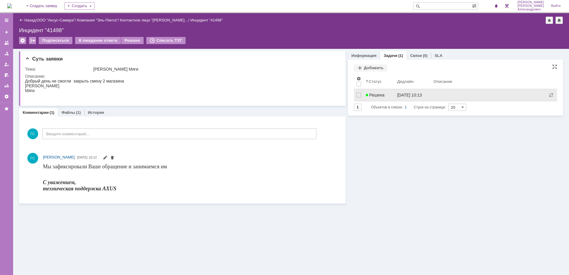
click at [377, 94] on span "Решена" at bounding box center [375, 95] width 19 height 5
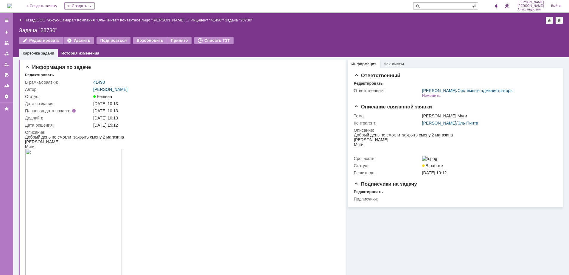
click at [10, 4] on img at bounding box center [9, 6] width 5 height 5
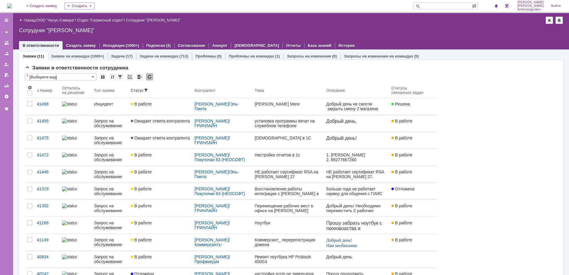
click at [9, 8] on img at bounding box center [9, 6] width 5 height 5
click at [494, 6] on span "1" at bounding box center [491, 6] width 5 height 4
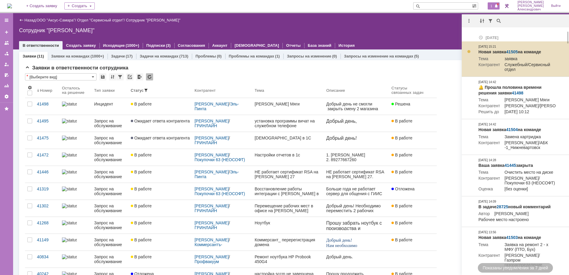
click at [512, 49] on link "41505" at bounding box center [512, 51] width 12 height 5
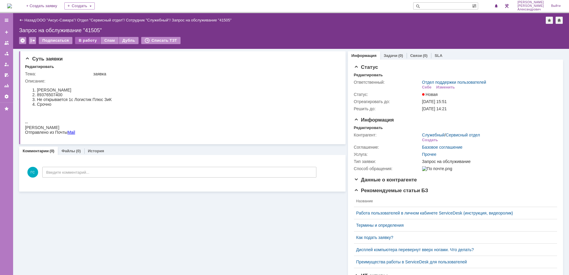
click at [83, 40] on div "В работу" at bounding box center [87, 40] width 25 height 7
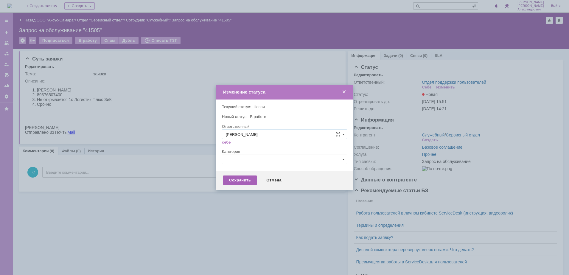
click at [240, 177] on div "Сохранить" at bounding box center [240, 180] width 34 height 10
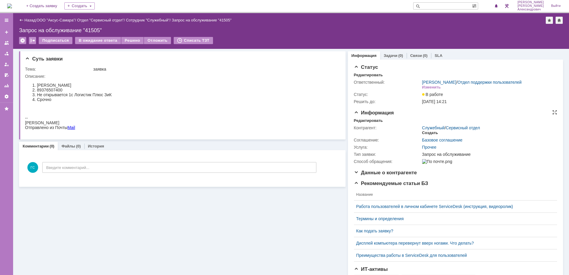
click at [423, 135] on div "Создать" at bounding box center [430, 132] width 16 height 5
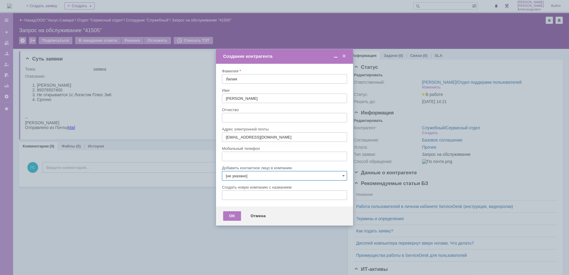
click at [255, 175] on input "[не указано]" at bounding box center [284, 176] width 125 height 10
type input "G"
click at [257, 208] on span "Покупочки 63 (НЕОСОФТ)" at bounding box center [256, 210] width 47 height 4
type input "Покупочки 63 (НЕОСОФТ)"
click at [335, 57] on span at bounding box center [336, 56] width 6 height 5
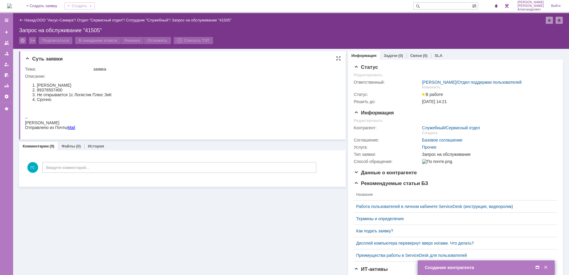
click at [37, 89] on li "89376507400" at bounding box center [74, 90] width 75 height 5
drag, startPoint x: 37, startPoint y: 90, endPoint x: 68, endPoint y: 91, distance: 30.7
click at [68, 91] on li "89376507400" at bounding box center [74, 90] width 75 height 5
copy li "89376507400"
click at [537, 265] on span at bounding box center [537, 267] width 6 height 5
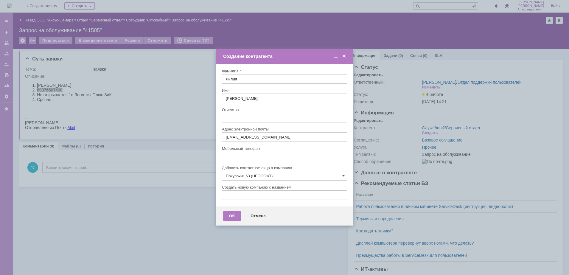
click at [250, 117] on input "text" at bounding box center [284, 118] width 125 height 10
paste input "89376507400"
type input "89376507400"
click at [232, 215] on div "OK" at bounding box center [232, 216] width 18 height 10
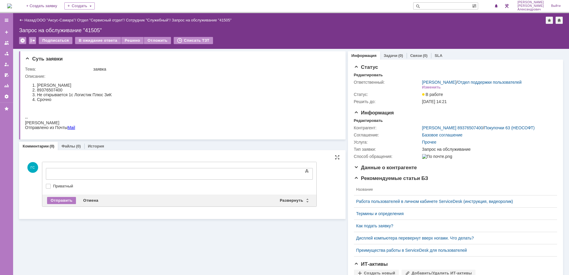
drag, startPoint x: 96, startPoint y: 164, endPoint x: 80, endPoint y: 8, distance: 156.6
click at [287, 199] on div "Развернуть" at bounding box center [293, 200] width 35 height 7
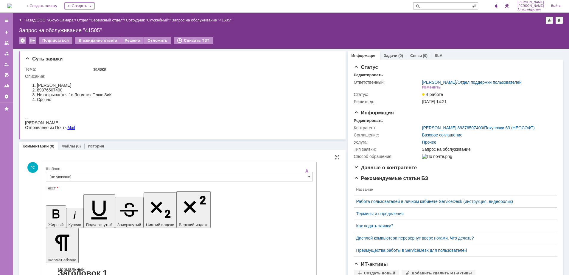
click at [110, 172] on input "[не указано]" at bounding box center [179, 177] width 267 height 10
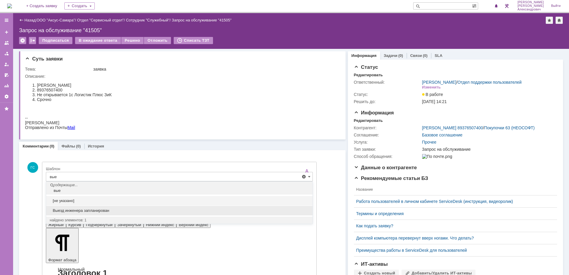
click at [106, 209] on span "Выезд инженера запланирован" at bounding box center [179, 210] width 259 height 5
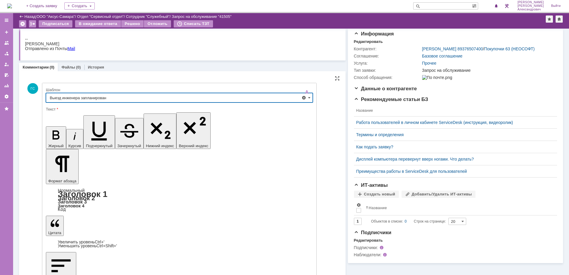
type input "Выезд инженера запланирован"
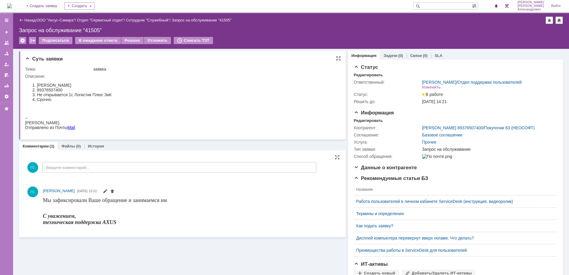
scroll to position [0, 0]
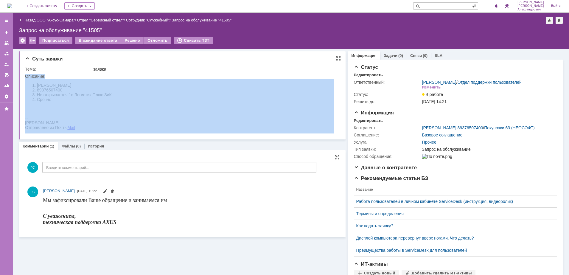
drag, startPoint x: 50, startPoint y: 155, endPoint x: 69, endPoint y: 106, distance: 53.0
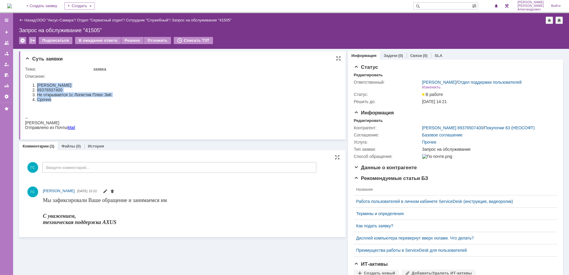
drag, startPoint x: 60, startPoint y: 102, endPoint x: 22, endPoint y: 76, distance: 46.4
click at [25, 79] on html "Лошкарева Лилия Александровна 89376507400 Не открывается 1с Логистик Плюс ЗиК С…" at bounding box center [179, 104] width 309 height 51
copy ol "Лошкарева Лилия Александровна 89376507400 Не открывается 1с Логистик Плюс ЗиК С…"
click at [388, 55] on link "Задачи" at bounding box center [391, 55] width 14 height 4
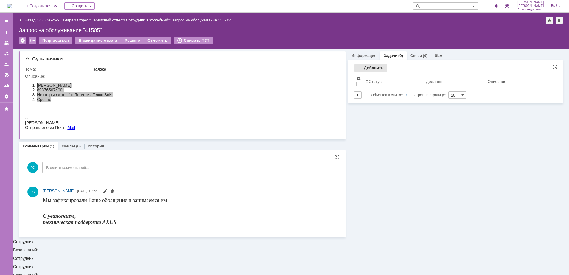
click at [369, 68] on div "Добавить" at bounding box center [370, 67] width 33 height 7
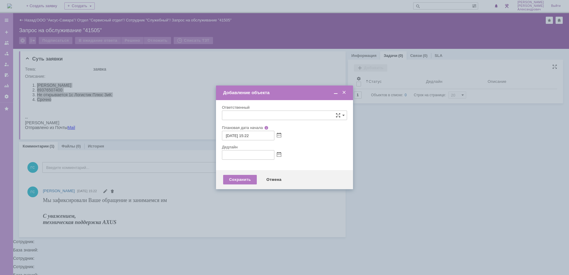
type input "[не указано]"
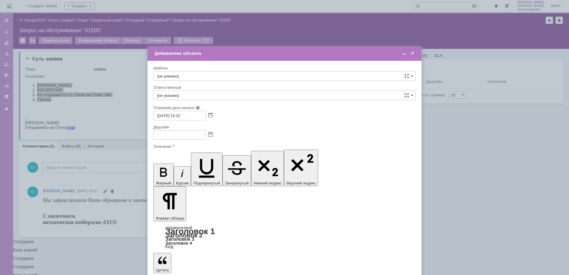
click at [210, 135] on span at bounding box center [210, 135] width 4 height 5
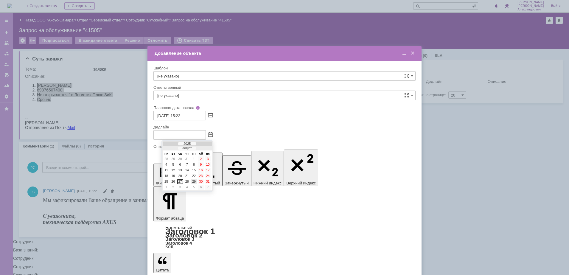
drag, startPoint x: 195, startPoint y: 182, endPoint x: 193, endPoint y: 140, distance: 42.1
click at [195, 182] on div "29" at bounding box center [194, 181] width 6 height 5
type input "29.08.2025 15:22"
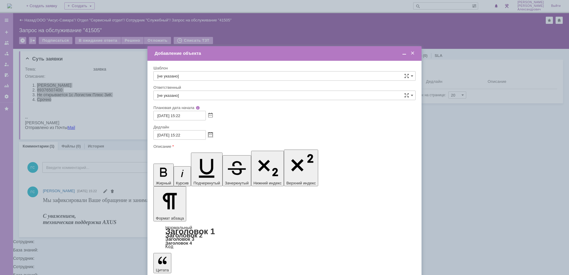
click at [194, 98] on input "[не указано]" at bounding box center [284, 96] width 262 height 10
click at [181, 142] on div "[PERSON_NAME]" at bounding box center [285, 139] width 262 height 10
type input "[PERSON_NAME]"
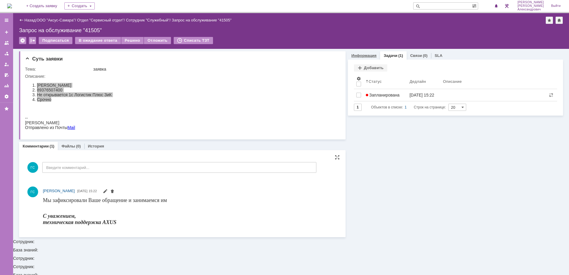
click at [364, 55] on link "Информация" at bounding box center [363, 55] width 25 height 4
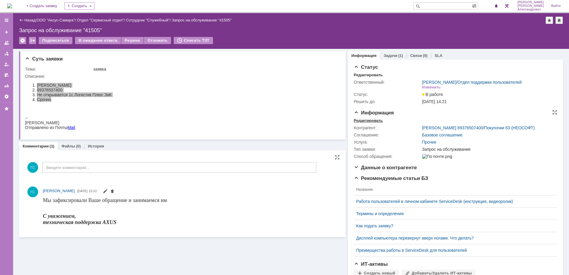
click at [364, 123] on div "Редактировать" at bounding box center [368, 120] width 29 height 5
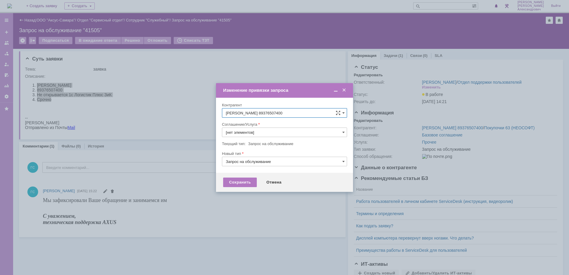
type input "Прочее"
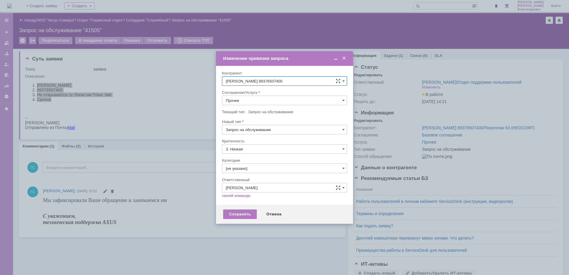
click at [267, 100] on input "Прочее" at bounding box center [284, 101] width 125 height 10
click at [272, 170] on span "АРМ_Настройка" at bounding box center [284, 172] width 117 height 5
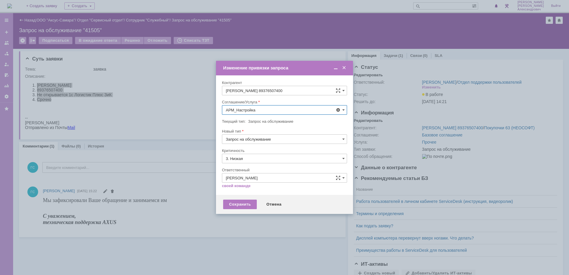
type input "АРМ_Настройка"
click at [263, 160] on input "3. Низкая" at bounding box center [284, 159] width 125 height 10
click at [256, 169] on span "[не указано]" at bounding box center [284, 169] width 117 height 5
type input "[не указано]"
click at [239, 201] on div "Сохранить" at bounding box center [240, 205] width 34 height 10
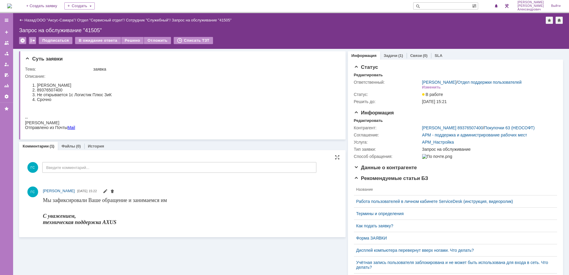
scroll to position [0, 0]
click at [7, 5] on img at bounding box center [9, 6] width 5 height 5
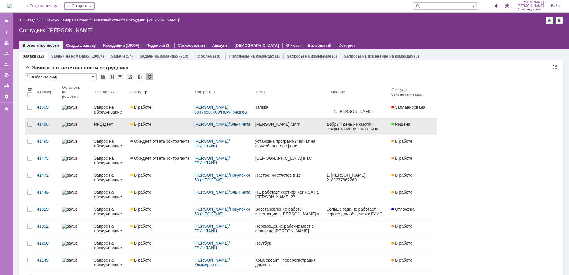
click at [298, 129] on link "[PERSON_NAME] Мяги" at bounding box center [288, 126] width 71 height 17
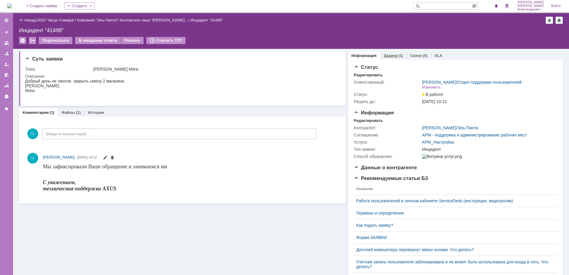
click at [384, 59] on div "Задачи (1)" at bounding box center [393, 55] width 27 height 9
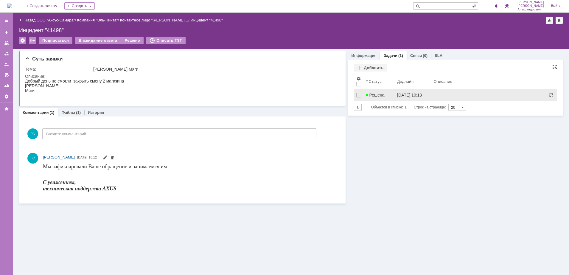
click at [380, 96] on span "Решена" at bounding box center [375, 95] width 19 height 5
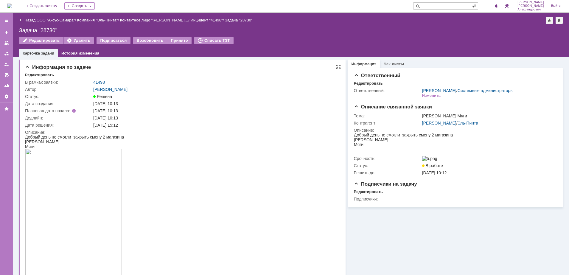
click at [97, 80] on link "41498" at bounding box center [99, 82] width 12 height 5
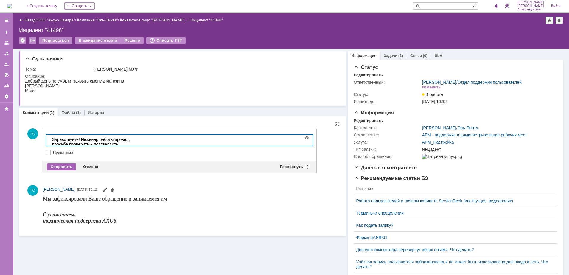
click at [64, 165] on div "Отправить" at bounding box center [61, 166] width 29 height 7
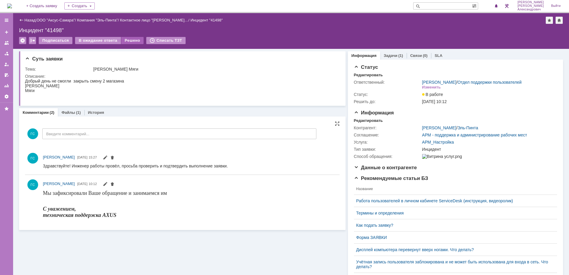
click at [127, 40] on div "Решено" at bounding box center [132, 40] width 23 height 7
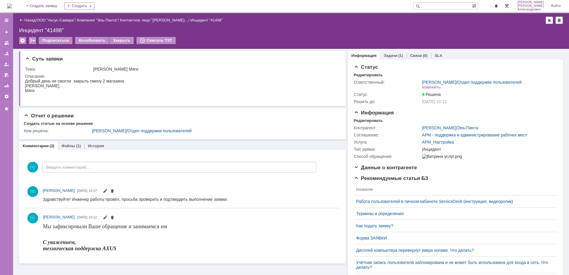
click at [12, 4] on img at bounding box center [9, 6] width 5 height 5
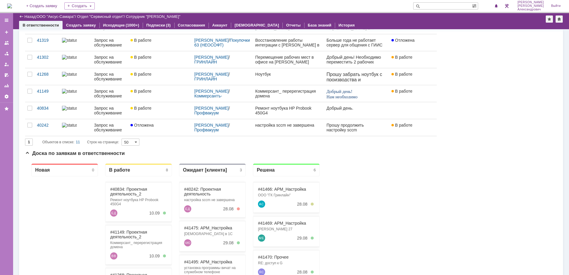
scroll to position [149, 0]
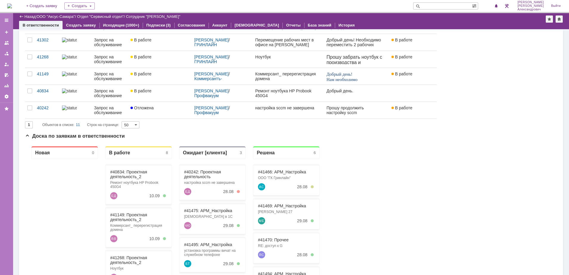
click at [12, 8] on img at bounding box center [9, 6] width 5 height 5
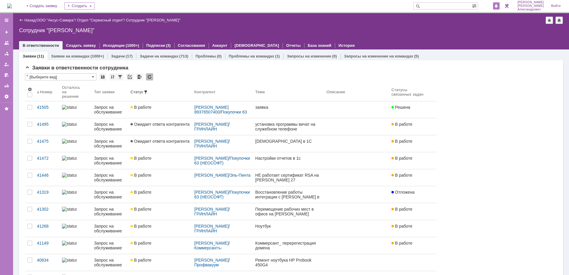
click at [497, 2] on div at bounding box center [496, 5] width 7 height 7
click at [438, 25] on div "Назад | ООО "Аксус-Самара" / Отдел "Сервисный отдел" / Сотрудник "Галстьян Степ…" at bounding box center [291, 31] width 556 height 36
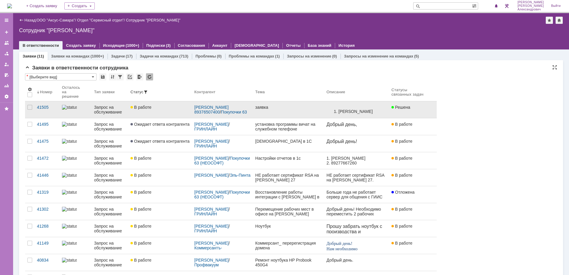
click at [290, 109] on link "заявка" at bounding box center [288, 109] width 71 height 17
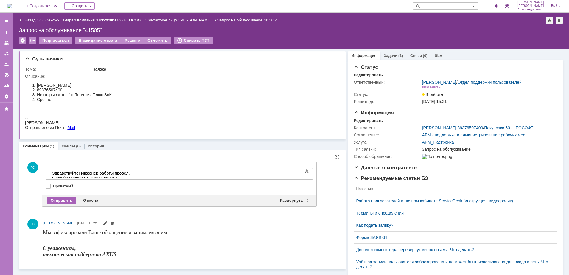
click at [64, 201] on div "Отправить" at bounding box center [61, 200] width 29 height 7
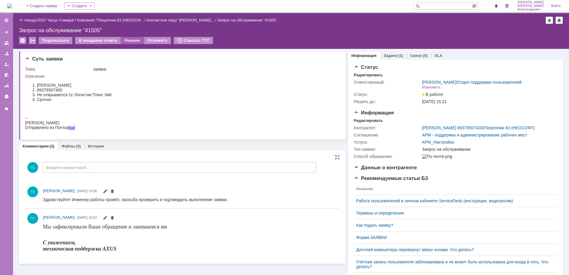
click at [129, 40] on div "Решено" at bounding box center [132, 40] width 23 height 7
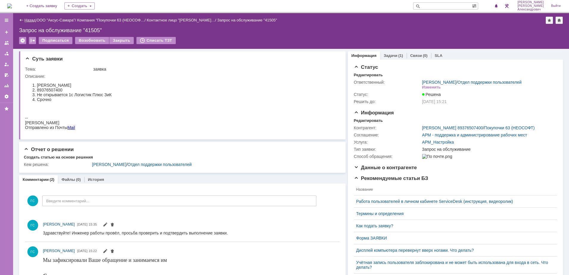
click at [28, 19] on link "Назад" at bounding box center [29, 20] width 11 height 4
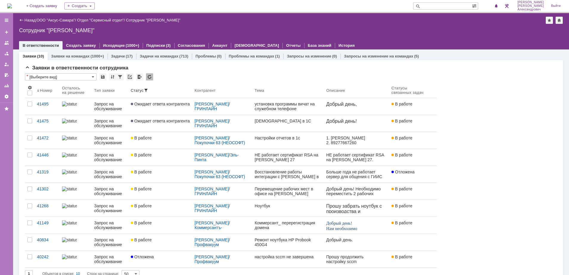
click at [12, 8] on img at bounding box center [9, 6] width 5 height 5
click at [493, 8] on span "1" at bounding box center [491, 6] width 5 height 4
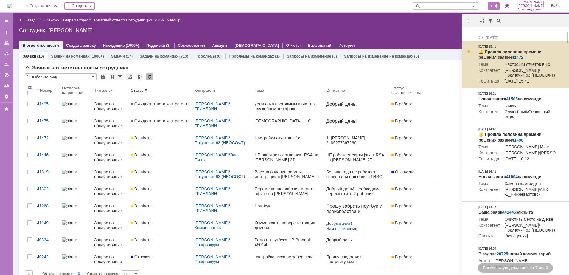
click at [518, 58] on link "41472" at bounding box center [518, 57] width 12 height 5
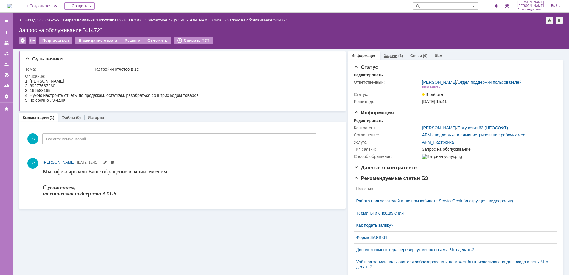
click at [399, 53] on div "Задачи (1)" at bounding box center [393, 55] width 27 height 9
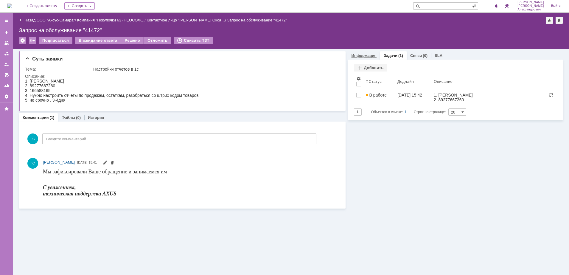
click at [360, 55] on link "Информация" at bounding box center [363, 55] width 25 height 4
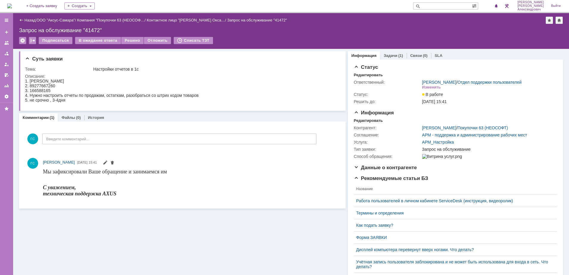
click at [9, 6] on img at bounding box center [9, 6] width 5 height 5
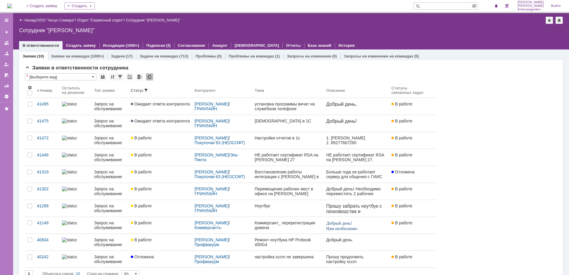
click at [11, 5] on img at bounding box center [9, 6] width 5 height 5
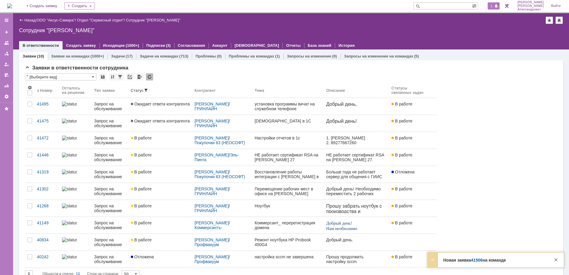
click at [491, 6] on div "1" at bounding box center [494, 5] width 12 height 7
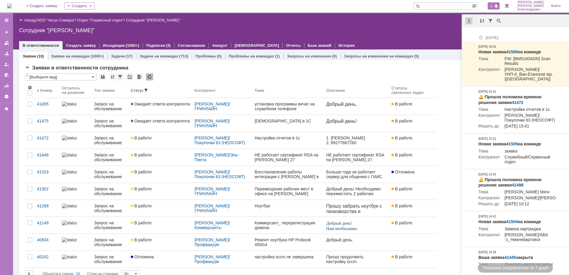
click at [470, 21] on div at bounding box center [468, 20] width 7 height 7
click at [486, 35] on div "Отметить уведомления прочитанными" at bounding box center [510, 36] width 80 height 4
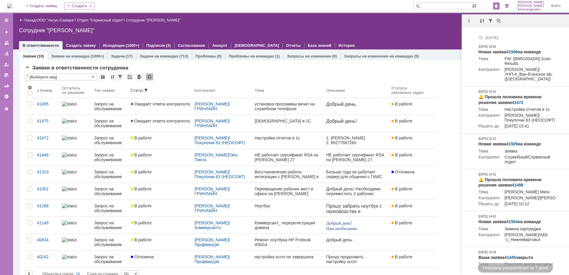
click at [405, 28] on div "Сотрудник "[PERSON_NAME]"" at bounding box center [291, 30] width 544 height 6
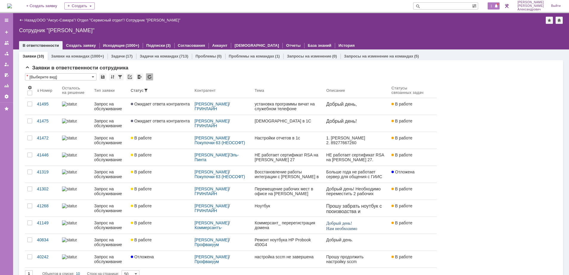
click at [494, 6] on span "1" at bounding box center [491, 6] width 5 height 4
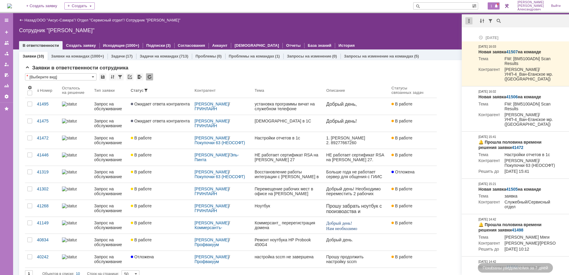
click at [468, 20] on div at bounding box center [468, 20] width 7 height 7
click at [472, 34] on div "Отметить уведомления прочитанными" at bounding box center [510, 36] width 80 height 4
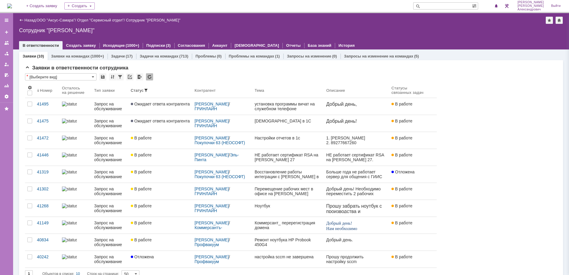
click at [436, 33] on div "Сотрудник "[PERSON_NAME]"" at bounding box center [291, 30] width 544 height 6
click at [492, 7] on span "1" at bounding box center [491, 6] width 5 height 4
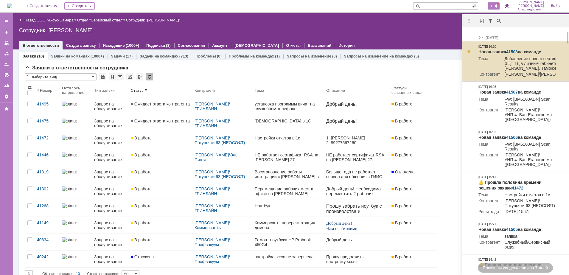
click at [511, 49] on link "41508" at bounding box center [512, 51] width 12 height 5
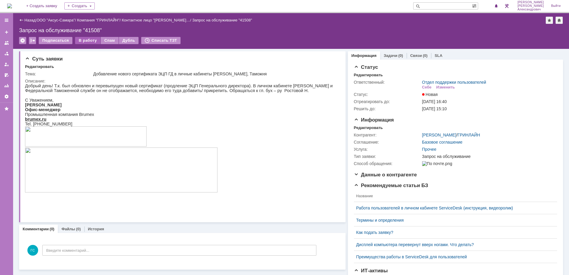
click at [82, 39] on div "В работу" at bounding box center [87, 40] width 25 height 7
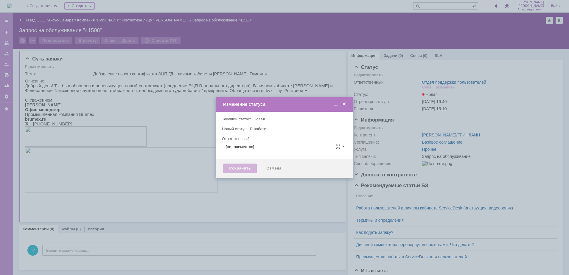
type input "Отдел поддержки пользователей"
type input "[PERSON_NAME]"
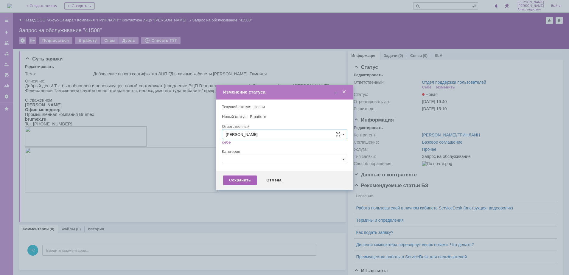
click at [234, 180] on div "Сохранить" at bounding box center [240, 180] width 34 height 10
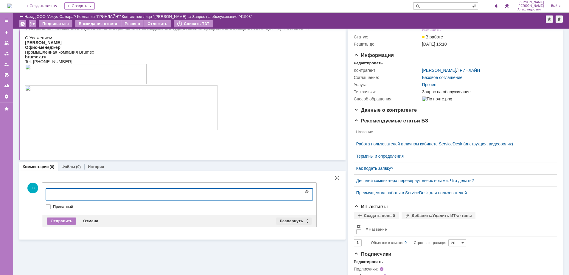
click at [282, 220] on div "Развернуть" at bounding box center [293, 220] width 35 height 7
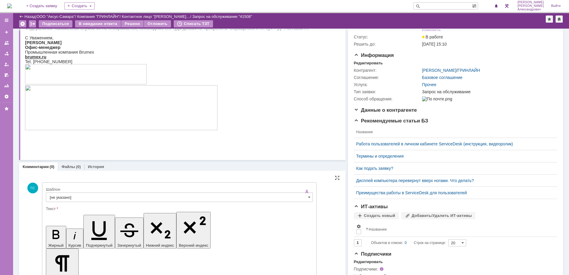
click at [135, 196] on input "[не указано]" at bounding box center [179, 197] width 267 height 10
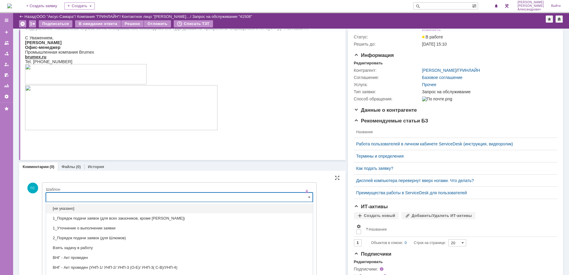
scroll to position [51, 0]
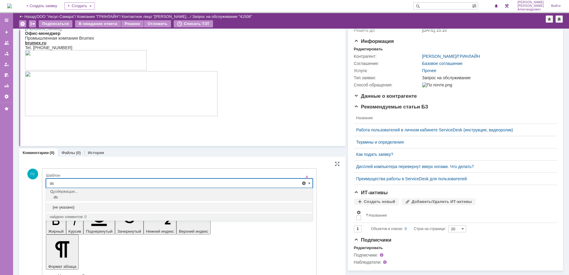
type input "d"
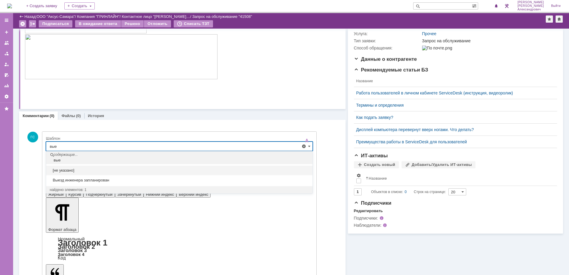
scroll to position [88, 0]
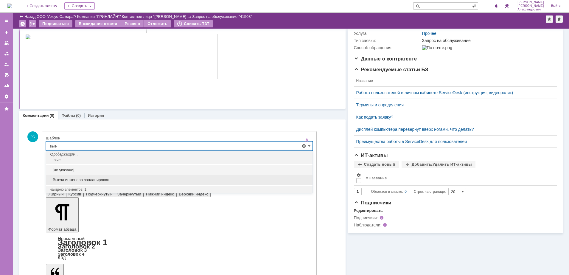
click at [118, 182] on span "Выезд инженера запланирован" at bounding box center [179, 180] width 259 height 5
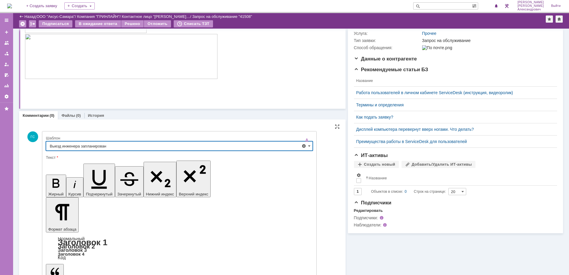
type input "Выезд инженера запланирован"
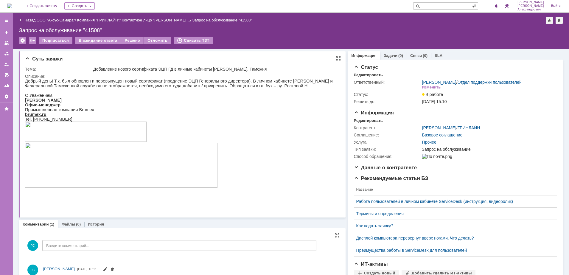
scroll to position [0, 0]
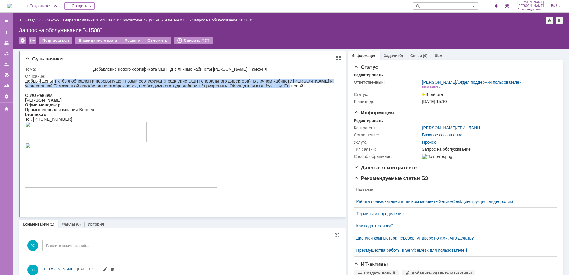
drag, startPoint x: 52, startPoint y: 82, endPoint x: 263, endPoint y: 86, distance: 210.9
click at [263, 86] on p "Добрый день! Т.к. был обновлен и перевыпущен новый сертификат (продление ЭЦП Ге…" at bounding box center [179, 84] width 309 height 10
copy p "Т.к. был обновлен и перевыпущен новый сертификат (продление ЭЦП Генерального ди…"
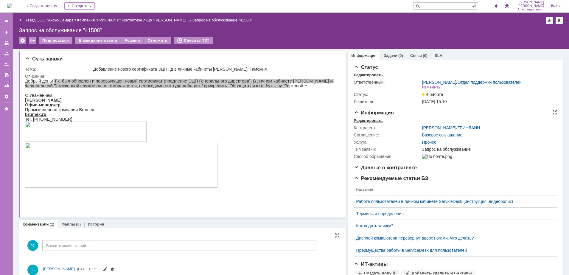
click at [369, 123] on div "Редактировать" at bounding box center [368, 120] width 29 height 5
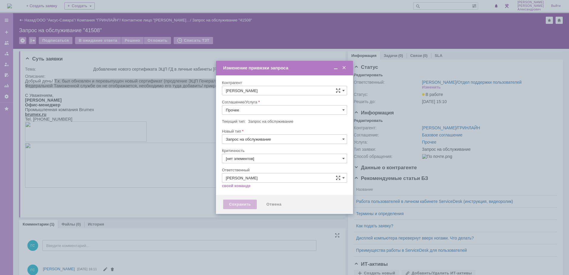
type input "3. Низкая"
type input "[не указано]"
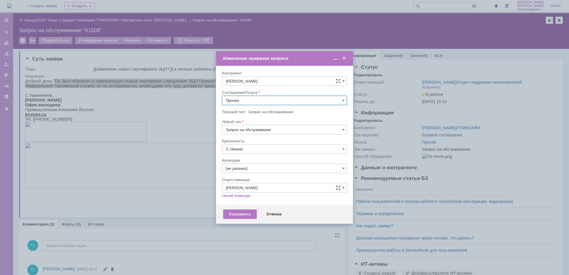
click at [239, 100] on input "Прочее" at bounding box center [284, 101] width 125 height 10
click at [251, 168] on div "АРМ_Настройка" at bounding box center [284, 173] width 125 height 10
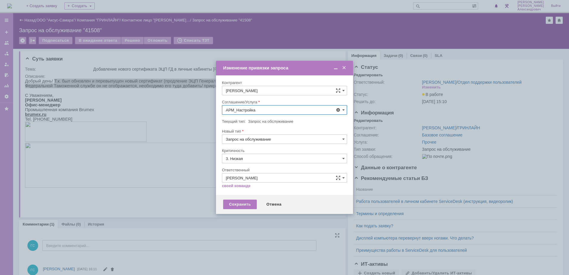
click at [252, 157] on input "3. Низкая" at bounding box center [284, 159] width 125 height 10
type input "АРМ_Настройка"
click at [253, 170] on span "[не указано]" at bounding box center [284, 169] width 117 height 5
type input "[не указано]"
click at [245, 201] on div "Сохранить" at bounding box center [240, 205] width 34 height 10
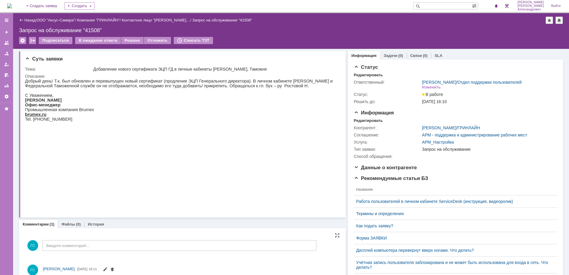
scroll to position [0, 0]
click at [384, 55] on link "Задачи" at bounding box center [391, 55] width 14 height 4
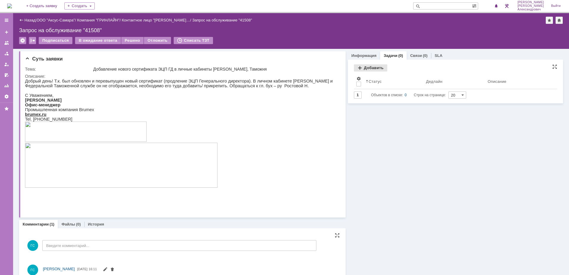
click at [365, 67] on div "Добавить" at bounding box center [370, 67] width 33 height 7
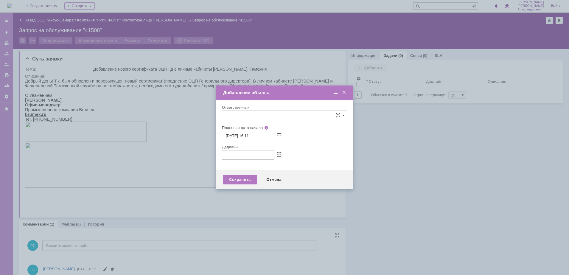
type input "[не указано]"
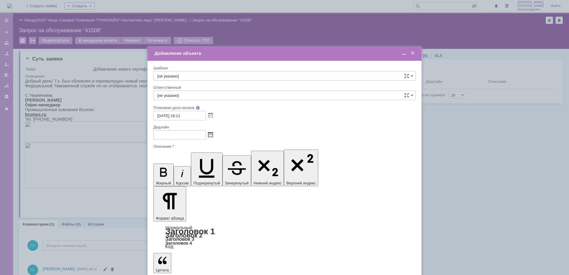
click at [212, 136] on span at bounding box center [210, 135] width 4 height 5
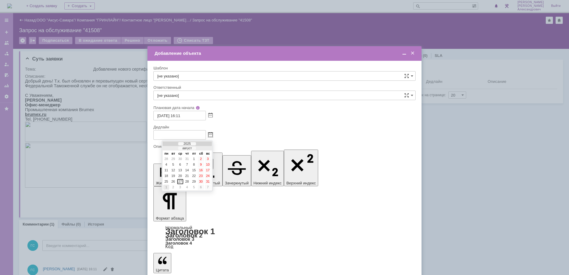
click at [167, 188] on div "1" at bounding box center [166, 187] width 6 height 5
type input "01.09.2025 16:11"
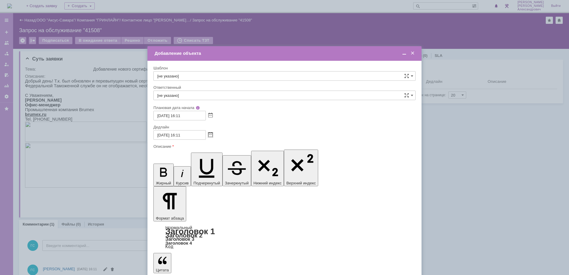
click at [195, 97] on input "[не указано]" at bounding box center [284, 96] width 262 height 10
click at [176, 136] on div "Рогов Александр Евгеньевич" at bounding box center [285, 139] width 262 height 10
type input "Рогов Александр Евгеньевич"
click at [403, 55] on span at bounding box center [404, 53] width 6 height 5
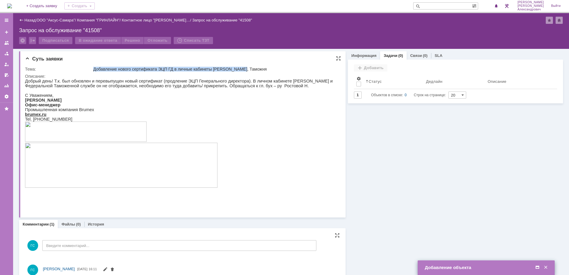
drag, startPoint x: 94, startPoint y: 68, endPoint x: 247, endPoint y: 69, distance: 152.5
click at [247, 69] on div "Добавление нового сертификата ЭЦП ГД в личные кабинеты ИФНС, Таможня" at bounding box center [214, 69] width 243 height 5
copy div "Добавление нового сертификата ЭЦП ГД в личные кабинеты ИФНС, Таможня"
click at [537, 267] on span at bounding box center [537, 267] width 6 height 5
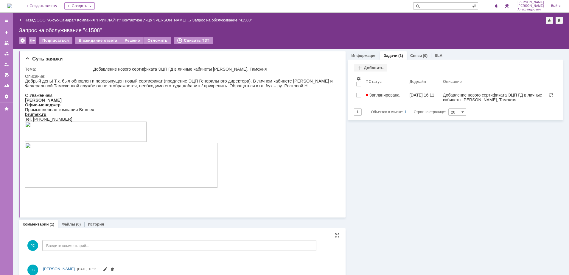
click at [12, 4] on img at bounding box center [9, 6] width 5 height 5
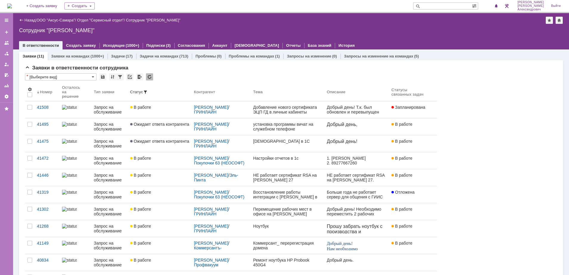
click at [9, 4] on img at bounding box center [9, 6] width 5 height 5
click at [12, 4] on img at bounding box center [9, 6] width 5 height 5
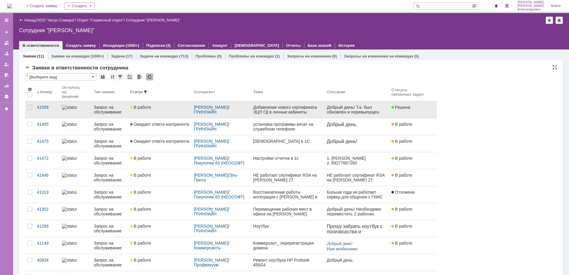
click at [345, 108] on p "Добрый день! Т.к. был обновлен и перевыпущен новый сертификат (продление ЭЦП Ге…" at bounding box center [356, 136] width 60 height 62
click at [318, 109] on div "Добавление нового сертификата ЭЦП ГД в личные кабинеты ИФНС, Таможня" at bounding box center [287, 110] width 69 height 10
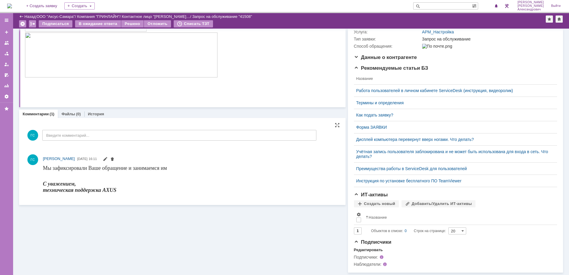
scroll to position [99, 0]
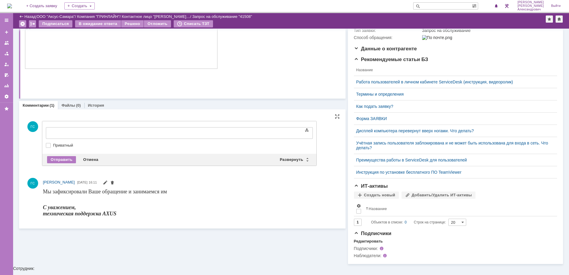
drag, startPoint x: 85, startPoint y: 127, endPoint x: 118, endPoint y: 10, distance: 121.7
click at [57, 161] on div "Отправить" at bounding box center [61, 159] width 29 height 7
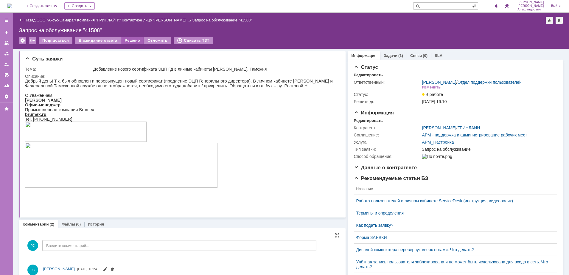
click at [133, 41] on div "Решено" at bounding box center [132, 40] width 23 height 7
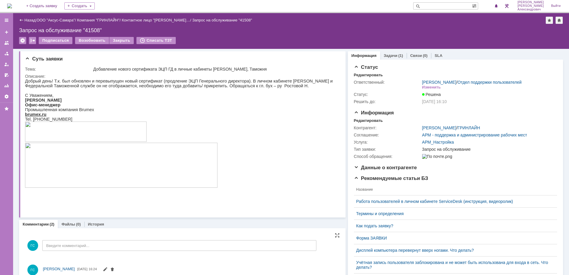
click at [12, 4] on img at bounding box center [9, 6] width 5 height 5
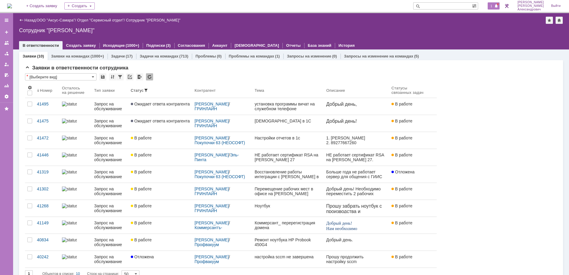
click at [494, 6] on span "1" at bounding box center [491, 6] width 5 height 4
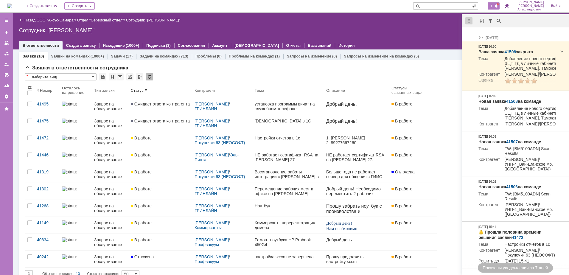
click at [469, 23] on div at bounding box center [468, 20] width 7 height 7
click at [475, 41] on div "Отметить уведомления прочитанными" at bounding box center [509, 36] width 87 height 13
click at [474, 36] on div "Отметить уведомления прочитанными" at bounding box center [510, 36] width 80 height 4
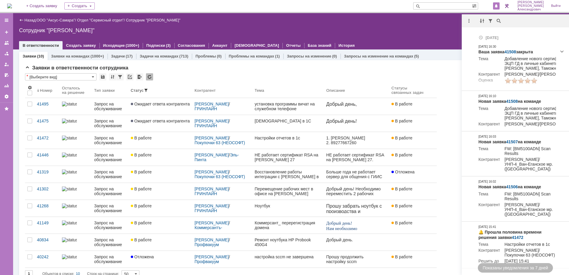
click at [400, 32] on div "Сотрудник "[PERSON_NAME]"" at bounding box center [291, 30] width 544 height 6
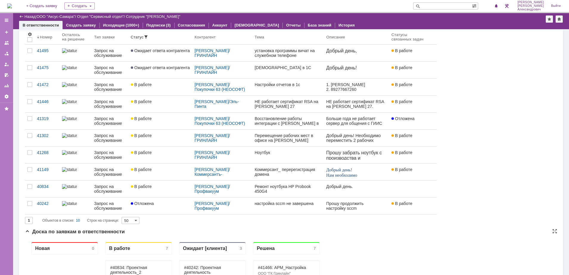
scroll to position [37, 0]
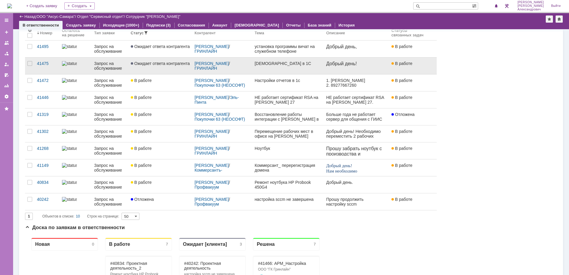
click at [269, 72] on link "[DEMOGRAPHIC_DATA] в 1С" at bounding box center [288, 65] width 72 height 17
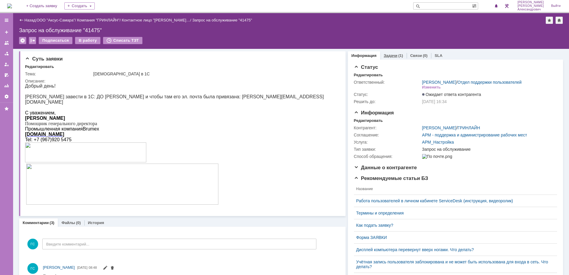
click at [386, 54] on link "Задачи" at bounding box center [391, 55] width 14 height 4
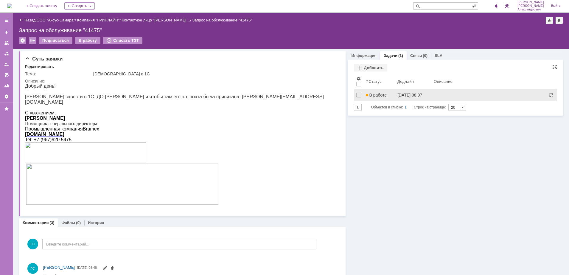
click at [380, 92] on link "В работе" at bounding box center [379, 95] width 32 height 12
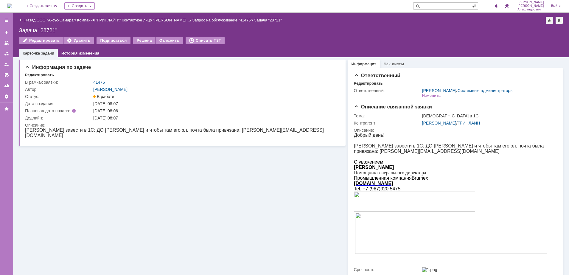
click at [25, 22] on link "Назад" at bounding box center [29, 20] width 11 height 4
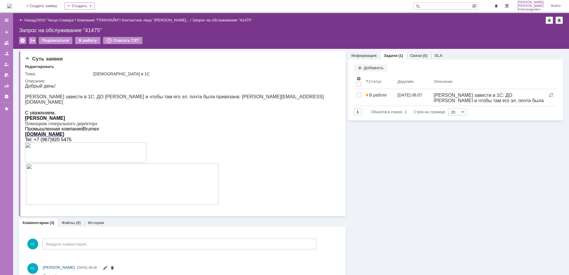
click at [12, 5] on img at bounding box center [9, 6] width 5 height 5
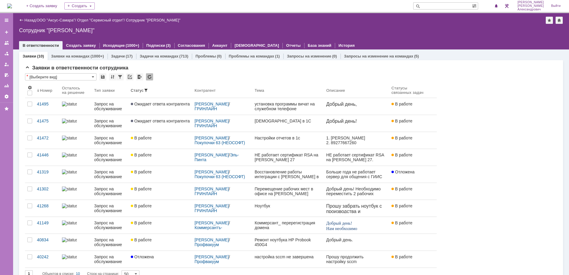
click at [12, 6] on img at bounding box center [9, 6] width 5 height 5
click at [12, 4] on img at bounding box center [9, 6] width 5 height 5
click at [493, 5] on span "1" at bounding box center [491, 6] width 5 height 4
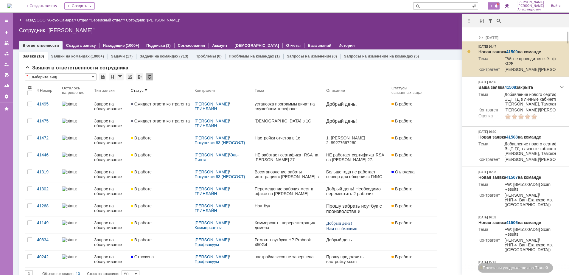
click at [517, 50] on link "41509" at bounding box center [512, 51] width 12 height 5
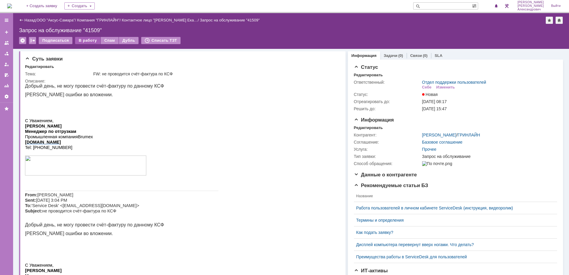
click at [89, 41] on div "В работу" at bounding box center [87, 40] width 25 height 7
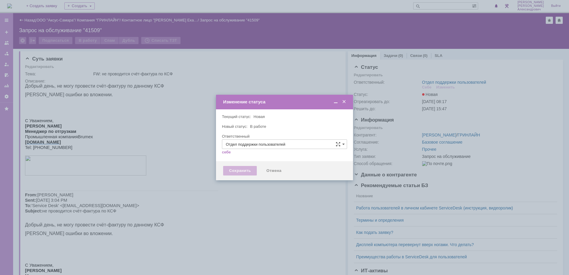
type input "[PERSON_NAME]"
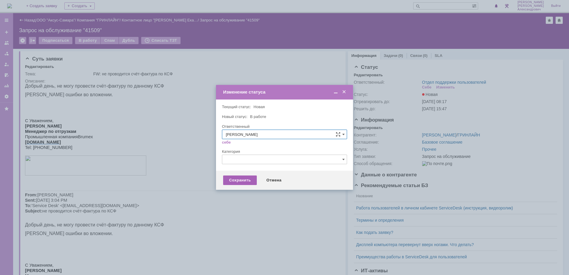
click at [242, 178] on div "Сохранить" at bounding box center [240, 180] width 34 height 10
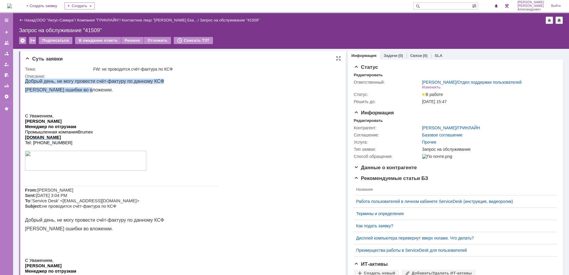
drag, startPoint x: 25, startPoint y: 81, endPoint x: 107, endPoint y: 87, distance: 82.1
click at [107, 87] on div "Добрый день, не могу провести счёт-фактуру по данному КСФ Скрин ошибки во вложе…" at bounding box center [121, 221] width 193 height 285
copy div "Добрый день, не могу провести счёт-фактуру по данному КСФ Скрин ошибки во вложе…"
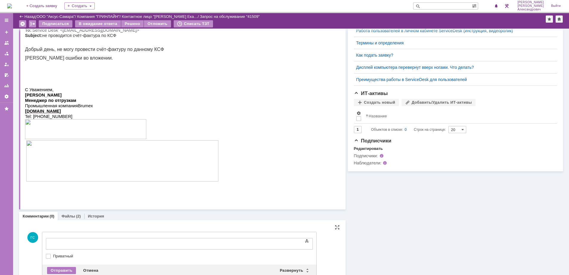
scroll to position [166, 0]
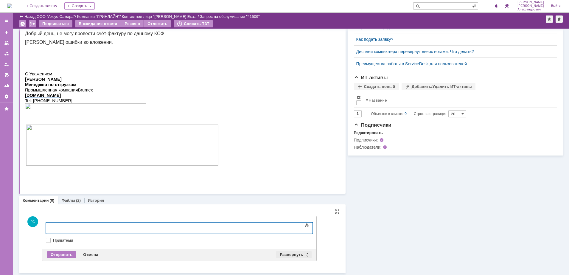
click at [284, 252] on div "Развернуть" at bounding box center [293, 254] width 35 height 7
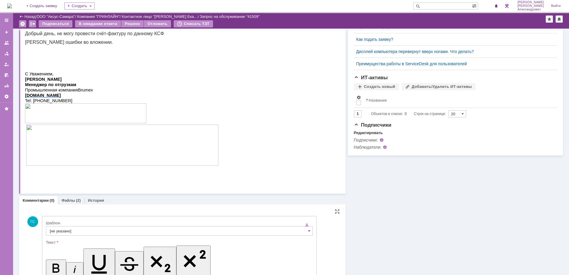
scroll to position [0, 0]
click at [148, 230] on input "[не указано]" at bounding box center [179, 231] width 267 height 10
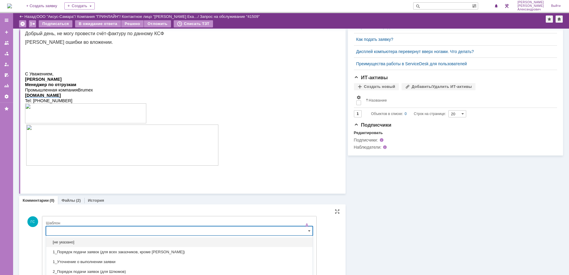
scroll to position [214, 0]
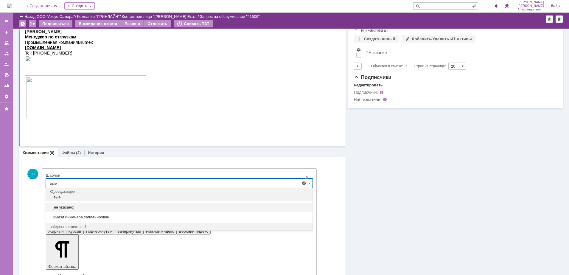
click at [118, 209] on span "[не указано]" at bounding box center [179, 207] width 259 height 5
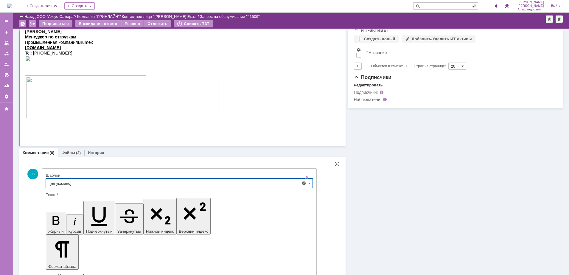
type input "[не указано]"
click at [96, 177] on div "Шаблон" at bounding box center [179, 175] width 266 height 4
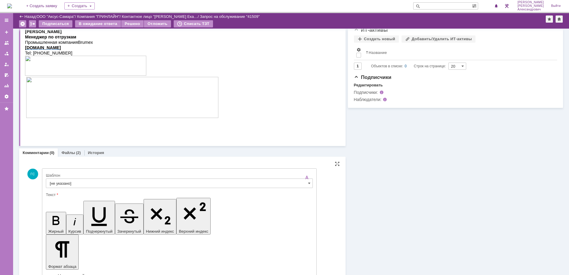
click at [95, 181] on input "[не указано]" at bounding box center [179, 183] width 267 height 10
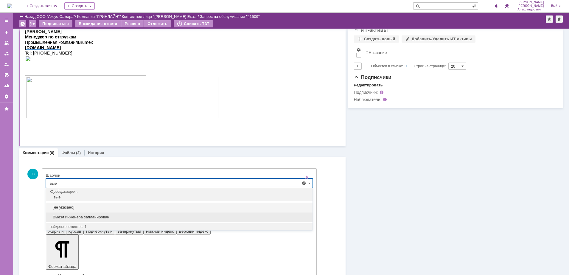
click at [98, 215] on span "Выезд инженера запланирован" at bounding box center [179, 217] width 259 height 5
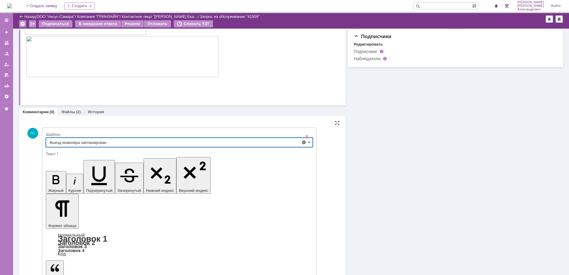
scroll to position [256, 0]
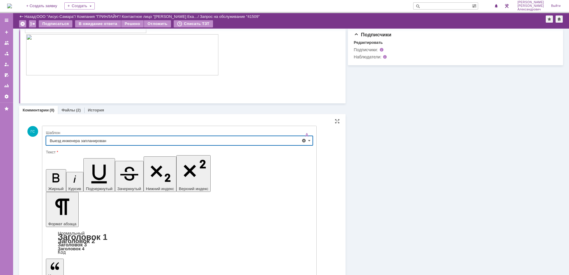
type input "Выезд инженера запланирован"
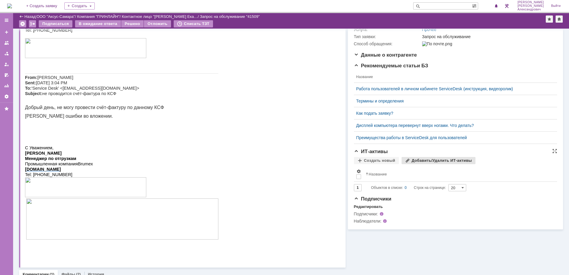
scroll to position [0, 0]
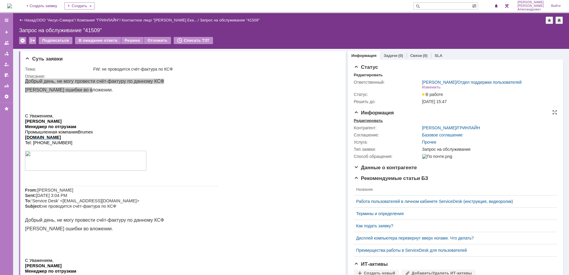
click at [361, 123] on div "Редактировать" at bounding box center [368, 120] width 29 height 5
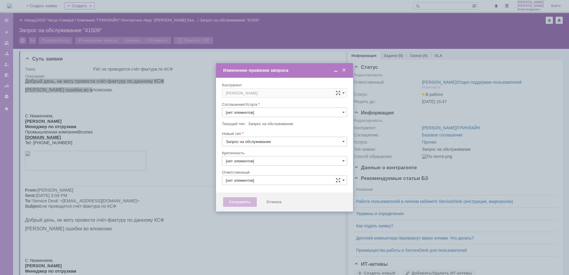
type input "[PERSON_NAME]"
type input "Прочее"
type input "3. Низкая"
type input "[не указано]"
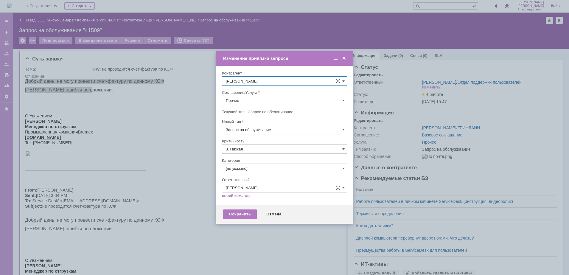
click at [265, 104] on input "Прочее" at bounding box center [284, 101] width 125 height 10
click at [267, 169] on div "АРМ_Настройка" at bounding box center [284, 173] width 125 height 10
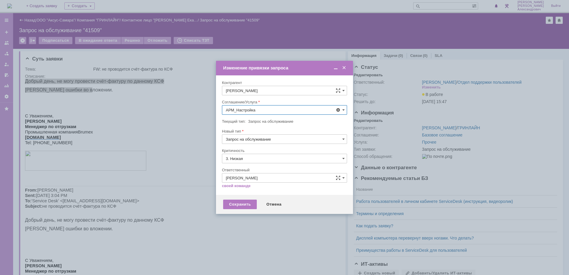
type input "АРМ_Настройка"
click at [258, 158] on input "3. Низкая" at bounding box center [284, 159] width 125 height 10
click at [253, 168] on span "[не указано]" at bounding box center [284, 169] width 117 height 5
type input "[не указано]"
click at [239, 203] on div "Сохранить" at bounding box center [240, 205] width 34 height 10
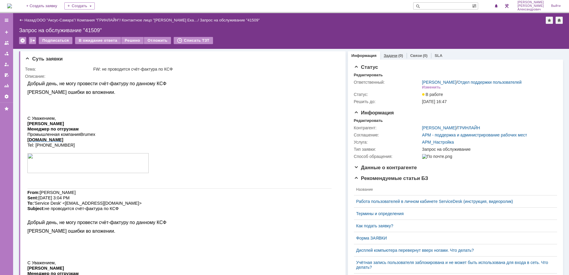
scroll to position [0, 0]
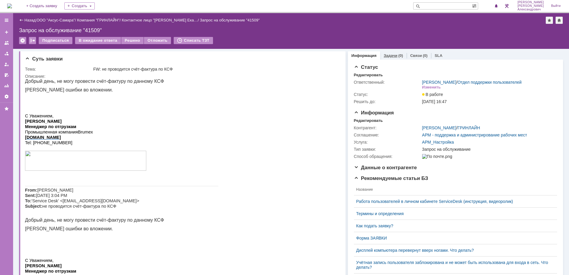
click at [388, 54] on link "Задачи" at bounding box center [391, 55] width 14 height 4
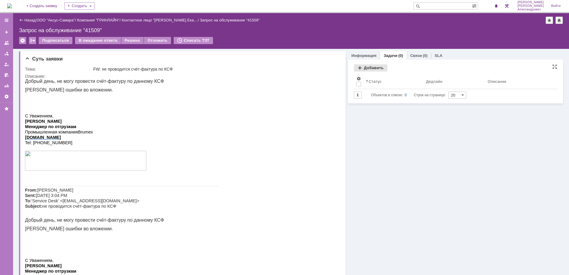
click at [358, 67] on div "Добавить" at bounding box center [370, 67] width 33 height 7
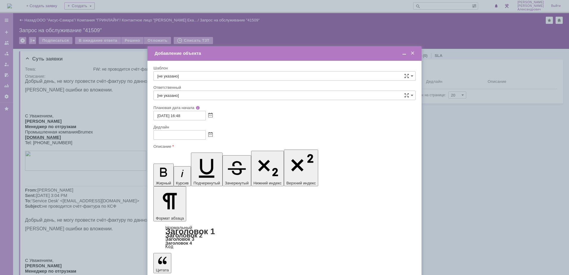
click at [404, 55] on span at bounding box center [404, 53] width 6 height 5
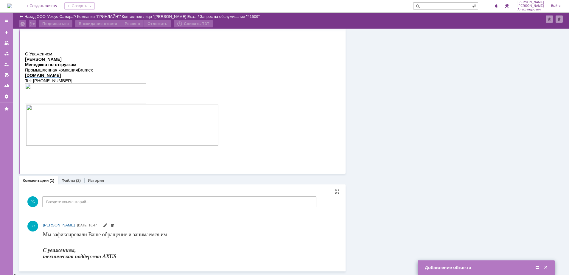
scroll to position [185, 0]
click at [76, 181] on div "(2)" at bounding box center [78, 181] width 5 height 4
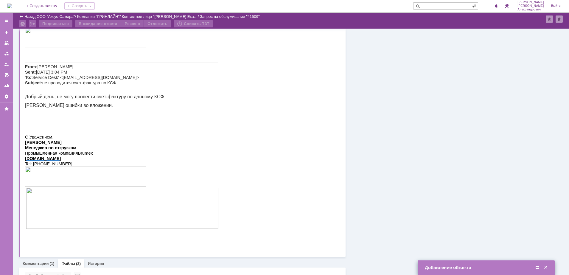
scroll to position [175, 0]
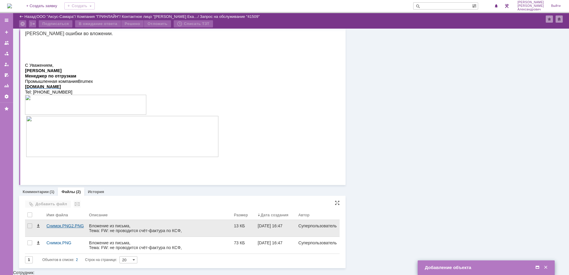
click at [77, 235] on div "Снимок.PNG2.PNG" at bounding box center [65, 228] width 43 height 17
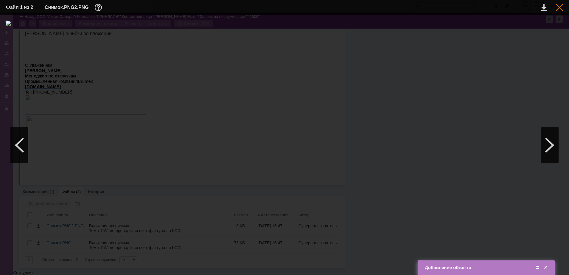
click at [560, 7] on div at bounding box center [559, 7] width 7 height 7
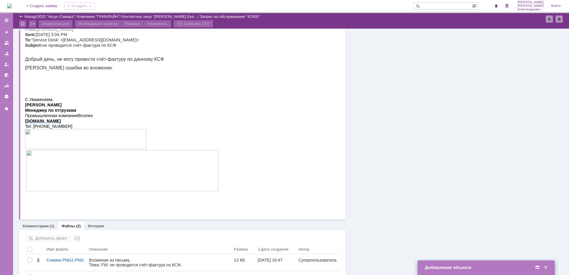
scroll to position [26, 0]
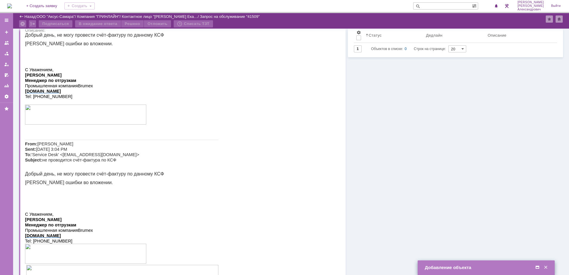
click at [536, 267] on span at bounding box center [537, 267] width 6 height 5
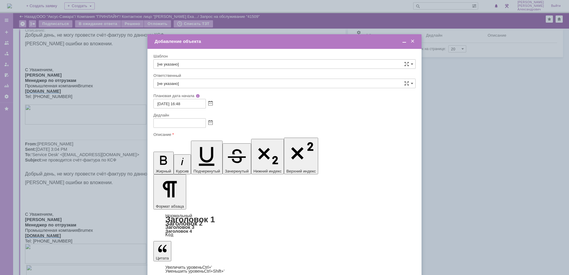
click at [402, 44] on span at bounding box center [404, 41] width 6 height 5
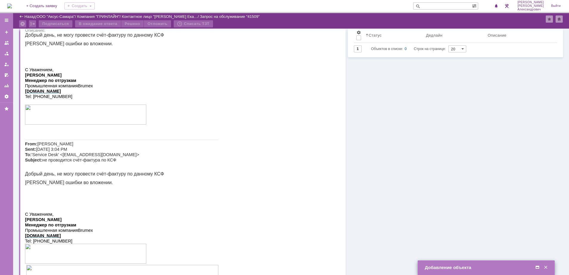
scroll to position [175, 0]
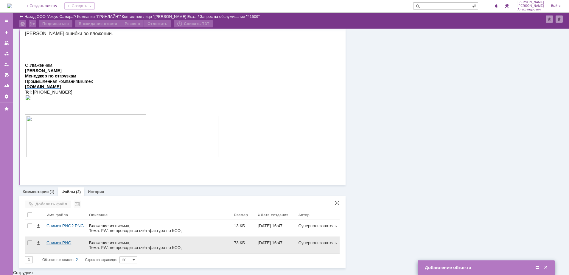
click at [67, 251] on div "Снимок.PNG" at bounding box center [65, 245] width 43 height 17
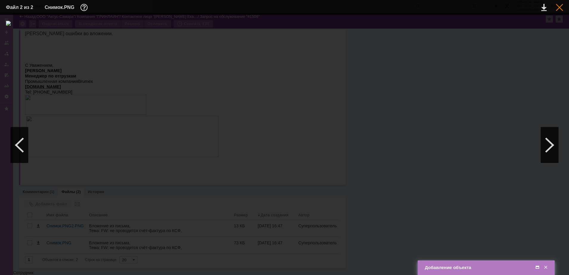
click at [561, 10] on div at bounding box center [559, 7] width 7 height 7
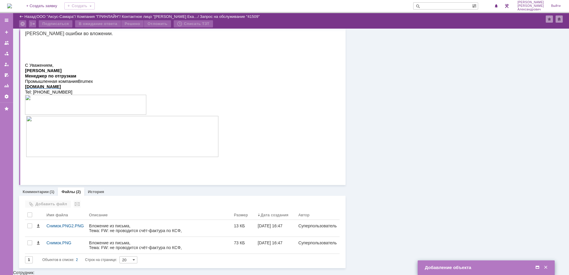
click at [537, 267] on span at bounding box center [537, 267] width 6 height 5
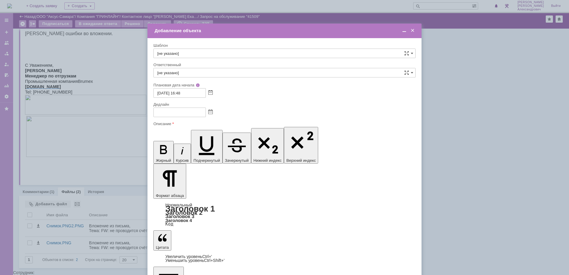
scroll to position [62, 0]
click at [210, 110] on span at bounding box center [210, 112] width 4 height 5
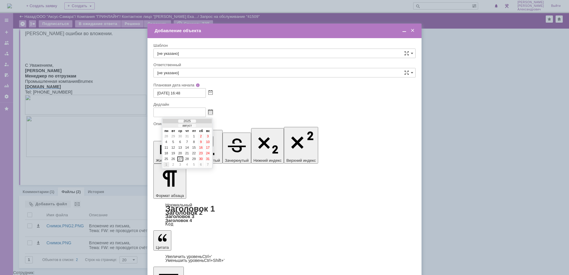
click at [167, 163] on div "1" at bounding box center [166, 164] width 6 height 5
type input "01.09.2025 16:48"
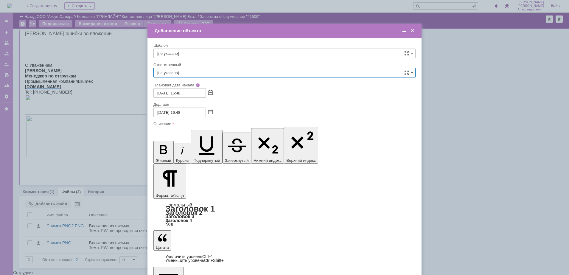
click at [203, 70] on input "[не указано]" at bounding box center [284, 73] width 262 height 10
click at [193, 115] on span "Рогов Александр Евгеньевич" at bounding box center [284, 116] width 254 height 5
type input "Рогов Александр Евгеньевич"
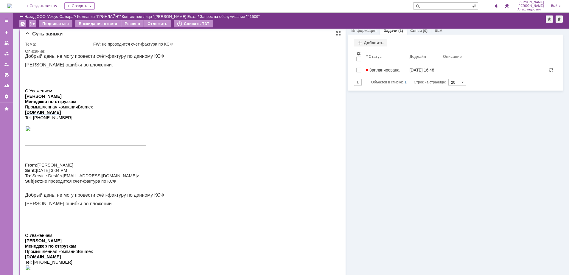
scroll to position [0, 0]
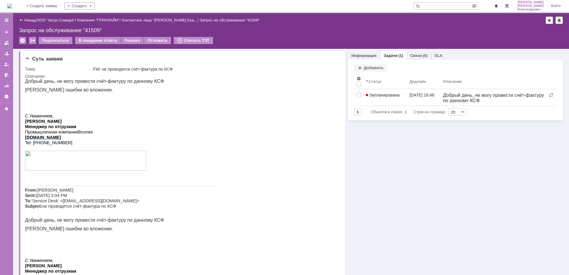
click at [11, 7] on img at bounding box center [9, 6] width 5 height 5
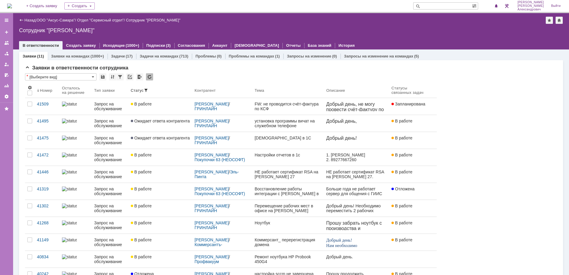
click at [12, 4] on img at bounding box center [9, 6] width 5 height 5
click at [12, 5] on img at bounding box center [9, 6] width 5 height 5
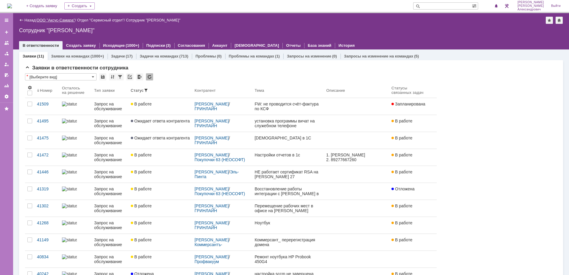
click at [57, 18] on link "ООО "Аксус-Самара"" at bounding box center [56, 20] width 38 height 4
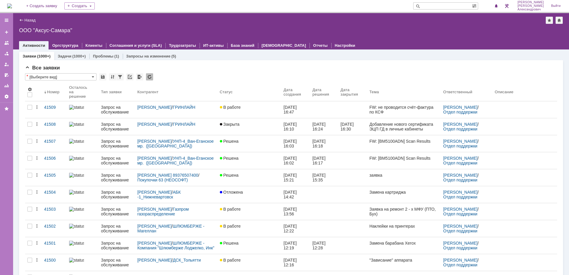
click at [12, 5] on img at bounding box center [9, 6] width 5 height 5
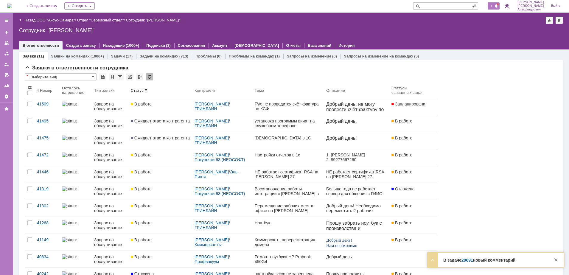
click at [491, 8] on div "1" at bounding box center [494, 5] width 12 height 7
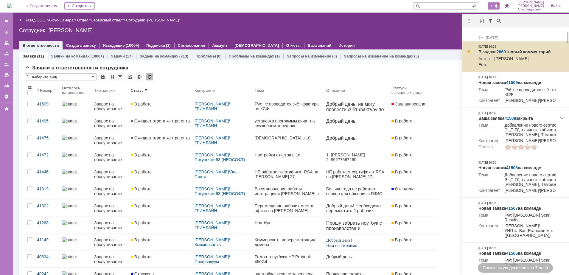
click at [500, 50] on link "28691" at bounding box center [503, 51] width 12 height 5
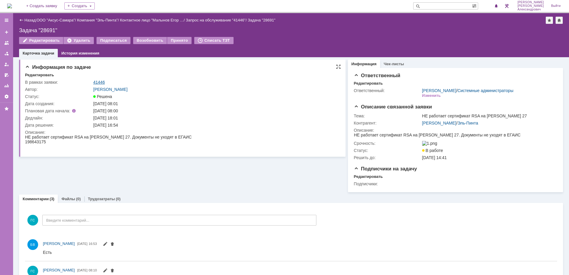
click at [99, 80] on link "41446" at bounding box center [99, 82] width 12 height 5
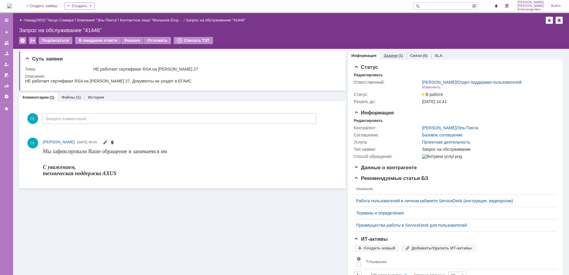
click at [385, 56] on link "Задачи" at bounding box center [391, 55] width 14 height 4
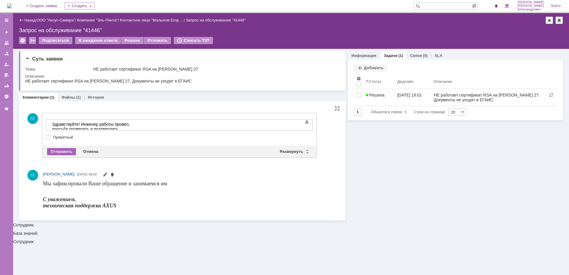
click at [55, 152] on div "Отправить" at bounding box center [61, 151] width 29 height 7
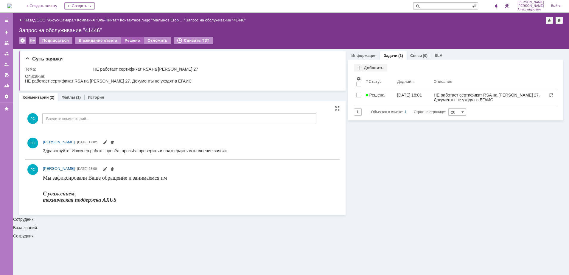
click at [125, 39] on div "Решено" at bounding box center [132, 40] width 23 height 7
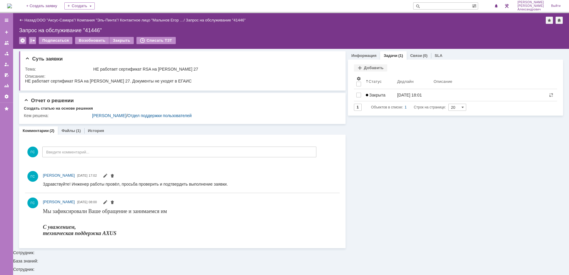
click at [12, 6] on img at bounding box center [9, 6] width 5 height 5
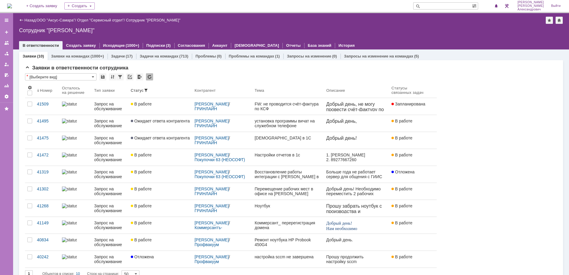
click at [10, 4] on img at bounding box center [9, 6] width 5 height 5
